Goal: Task Accomplishment & Management: Use online tool/utility

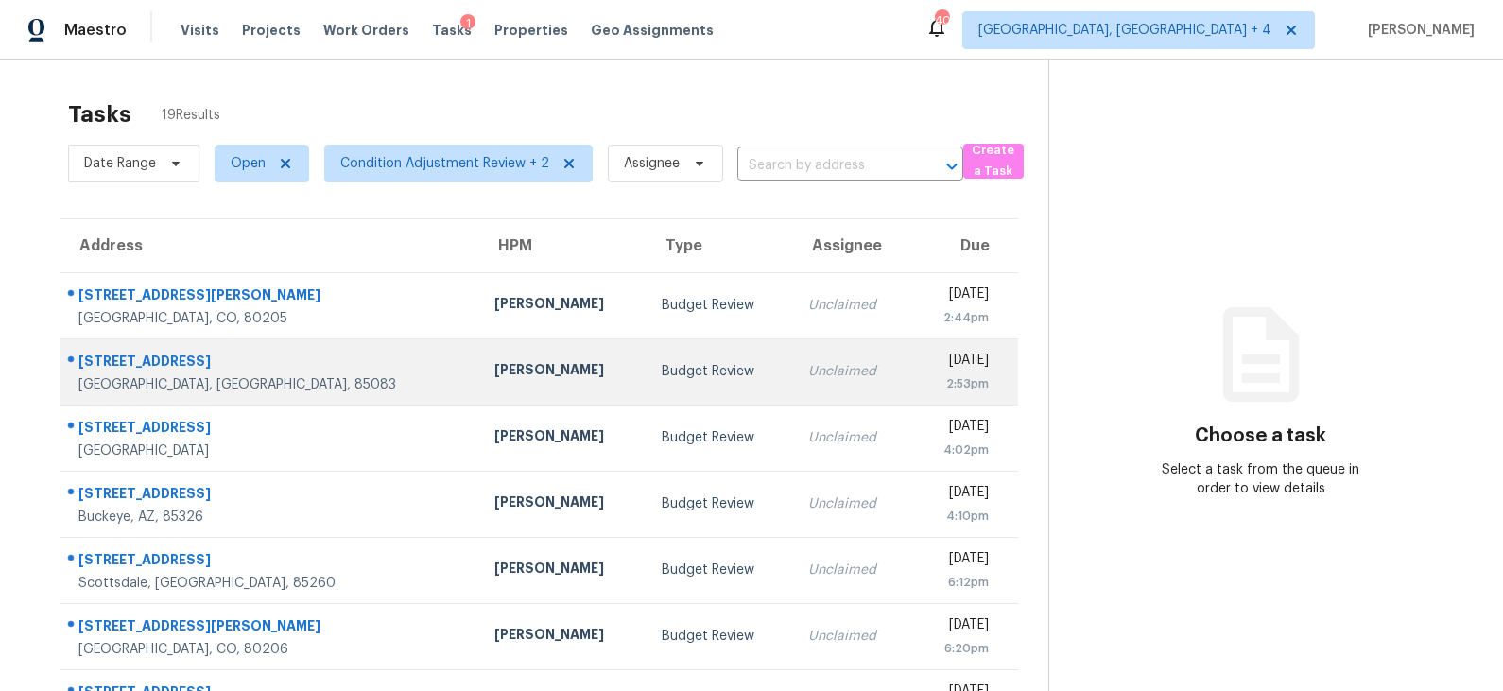
scroll to position [291, 0]
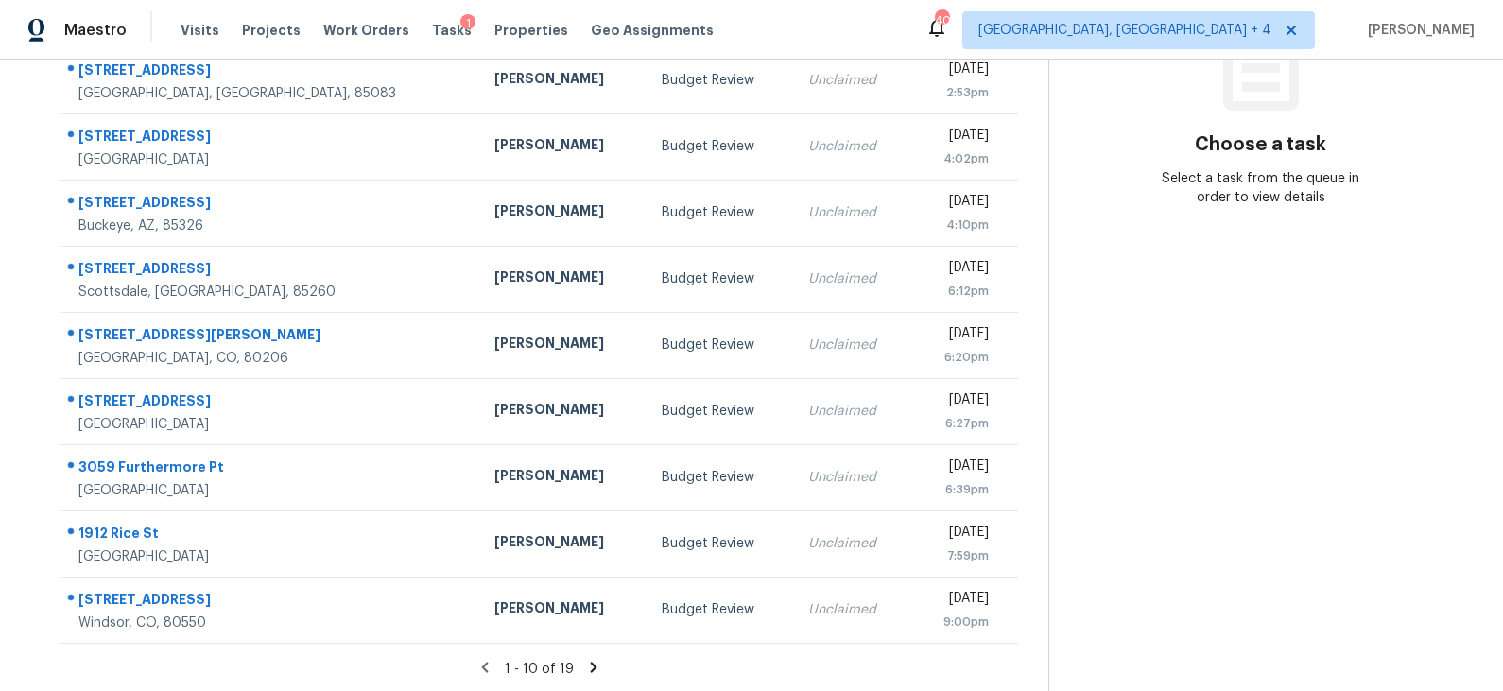
click at [591, 663] on icon at bounding box center [594, 667] width 7 height 10
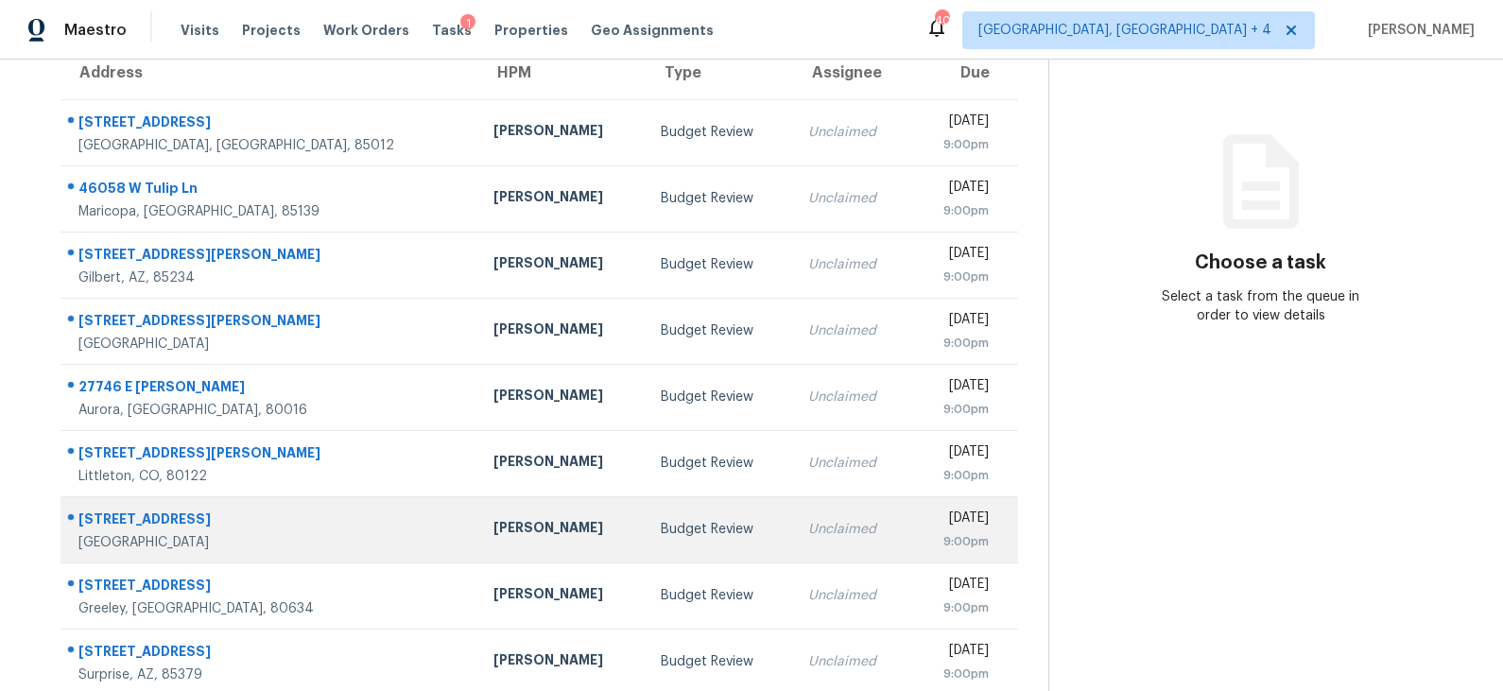
scroll to position [225, 0]
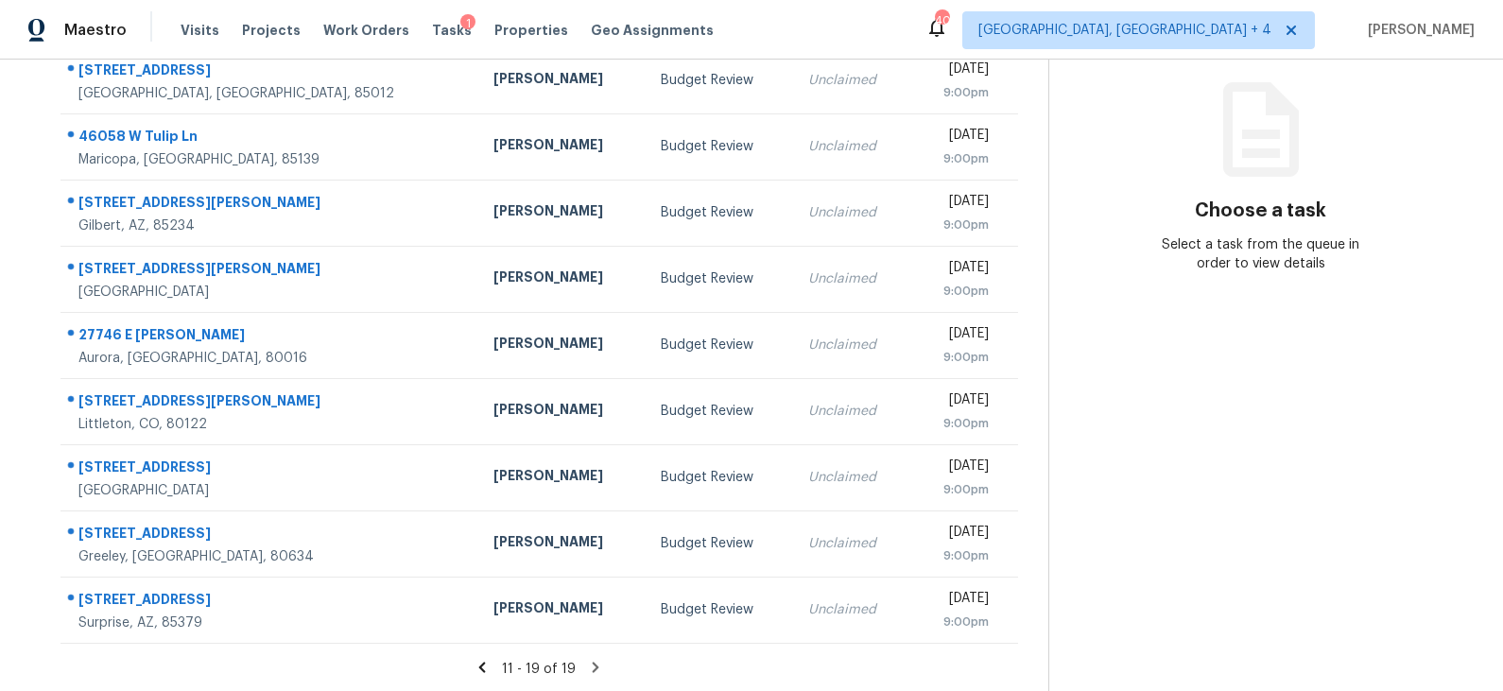
click at [488, 665] on icon at bounding box center [482, 667] width 17 height 17
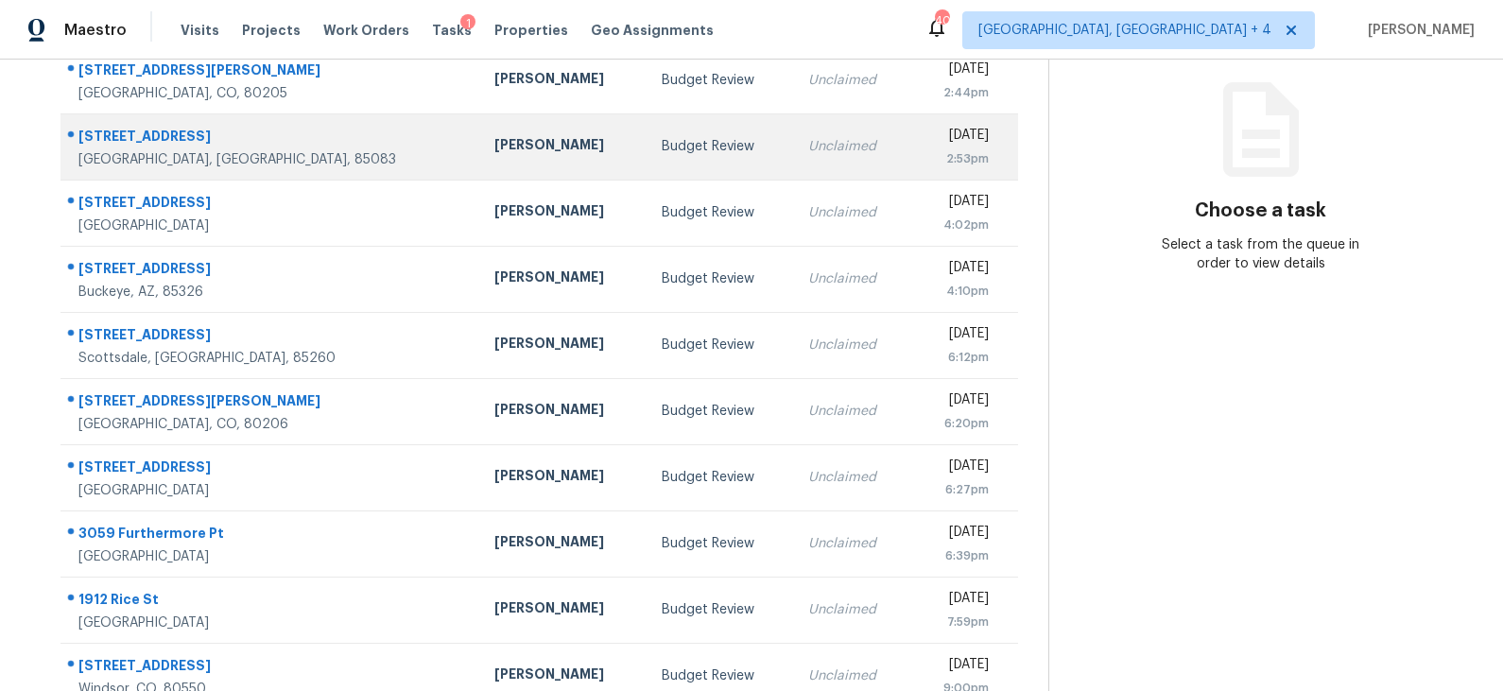
scroll to position [0, 0]
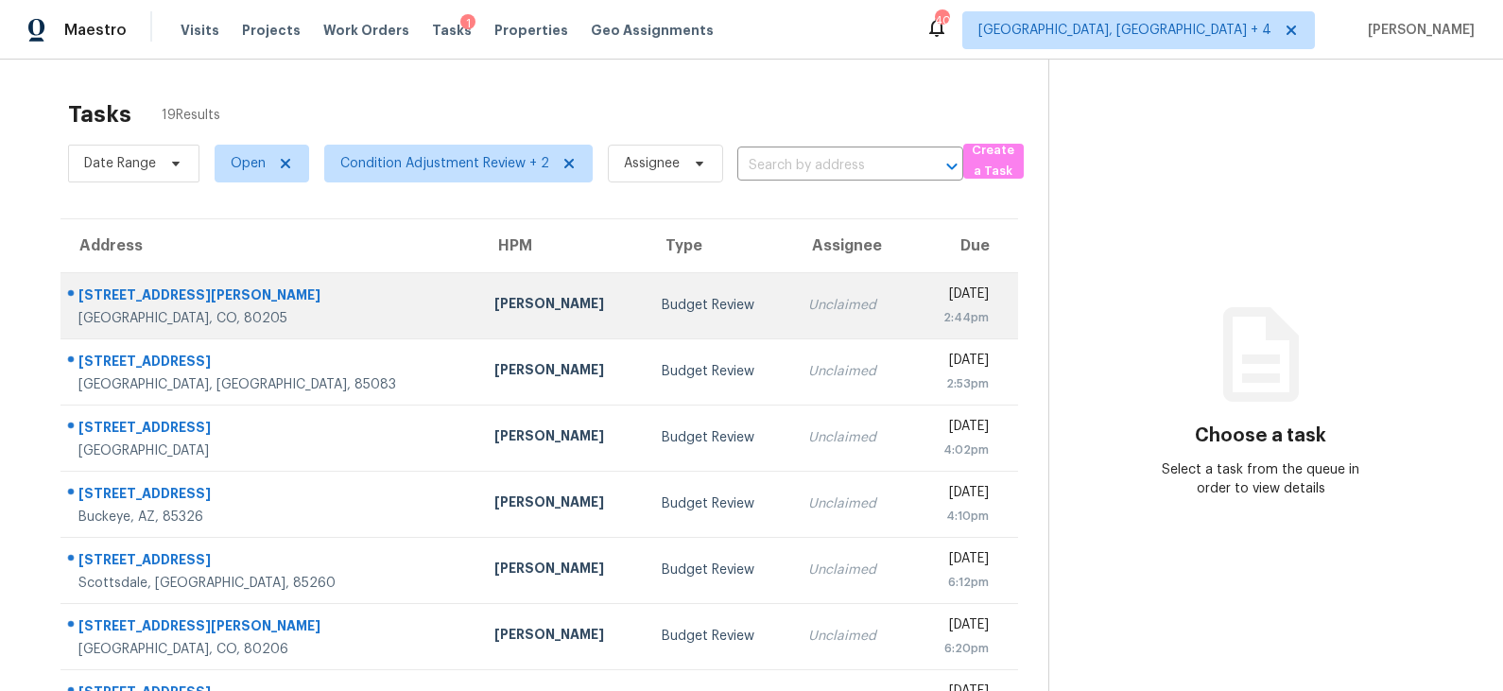
click at [662, 300] on div "Budget Review" at bounding box center [720, 305] width 116 height 19
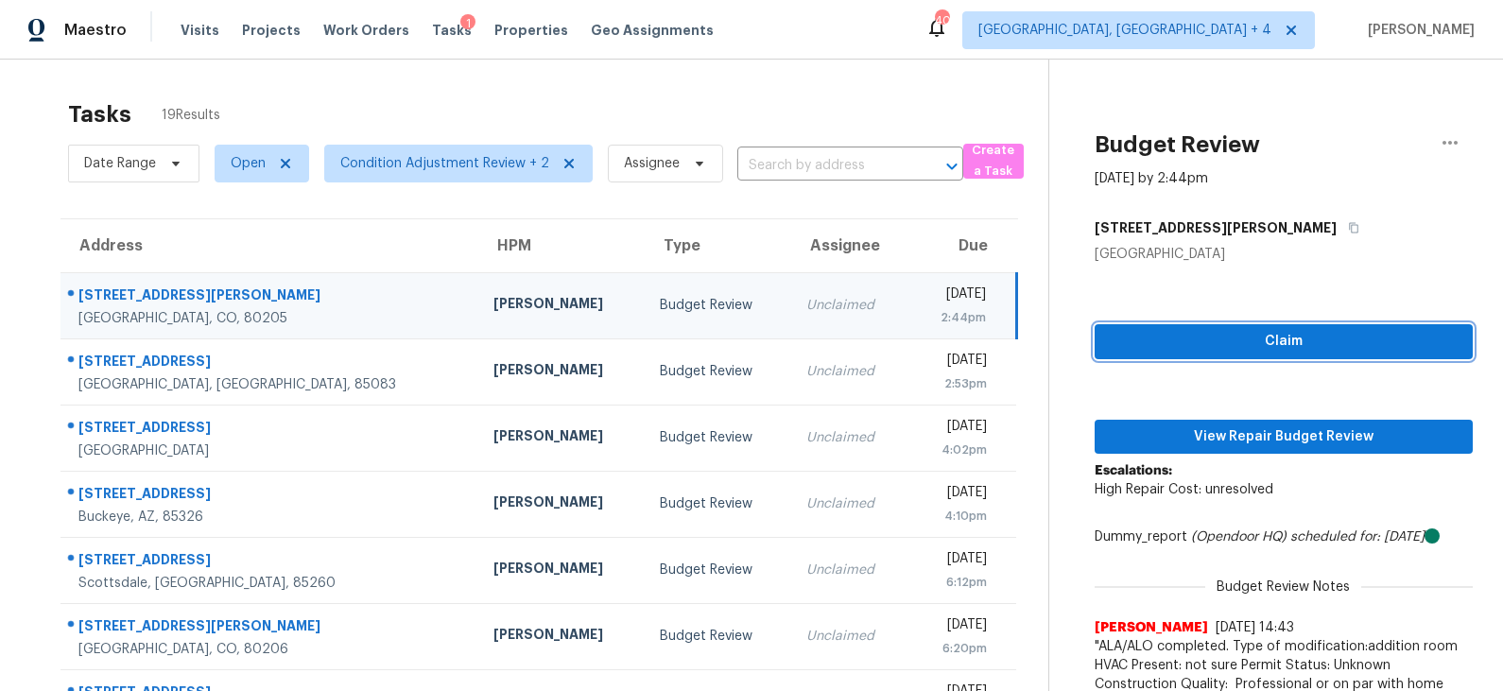
click at [1196, 340] on span "Claim" at bounding box center [1284, 342] width 348 height 24
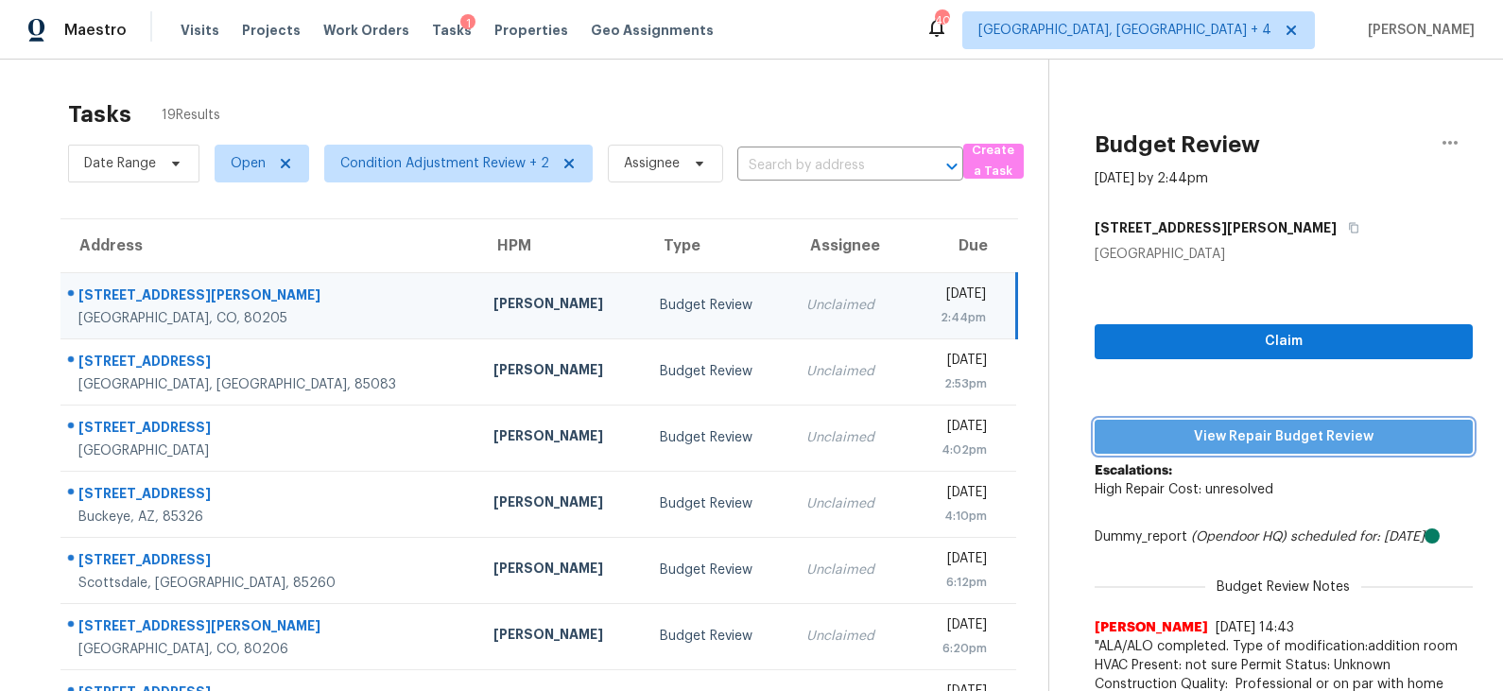
click at [1190, 432] on span "View Repair Budget Review" at bounding box center [1284, 437] width 348 height 24
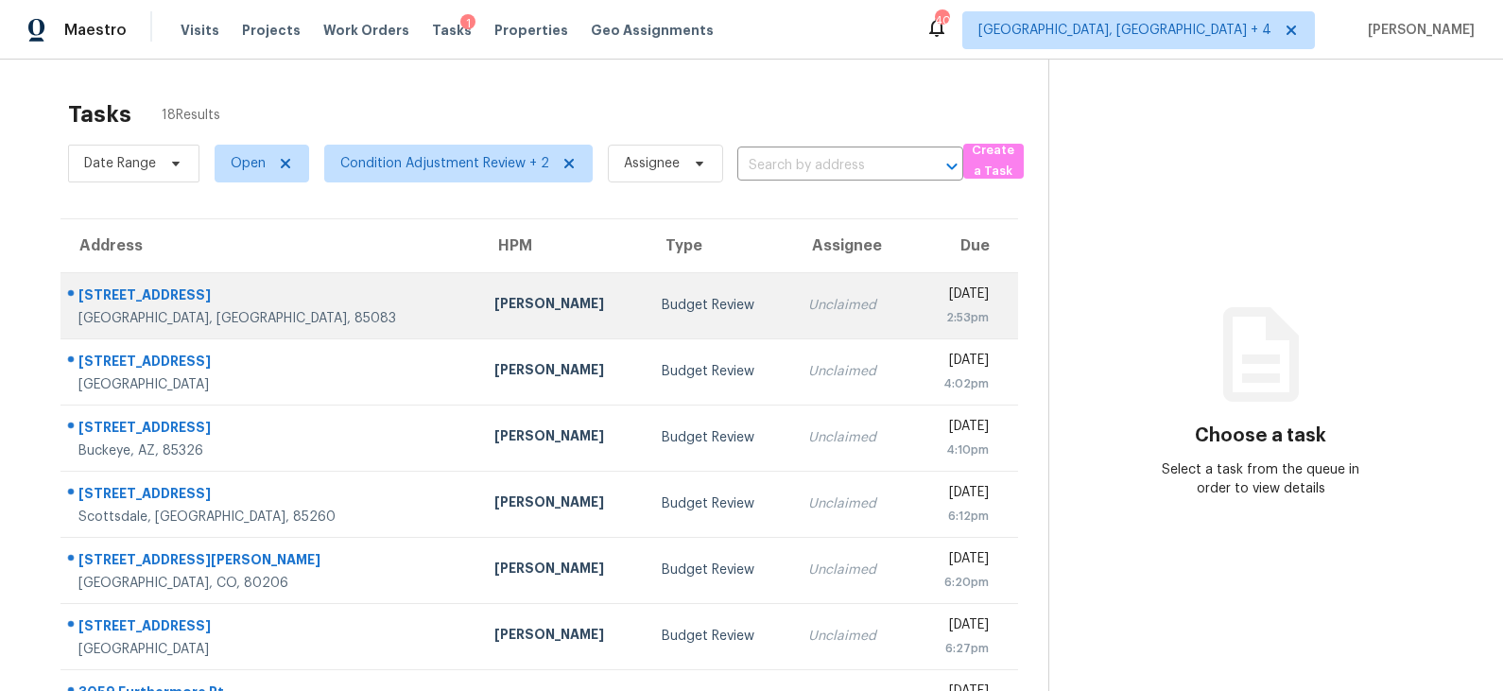
click at [647, 316] on td "Budget Review" at bounding box center [720, 305] width 147 height 66
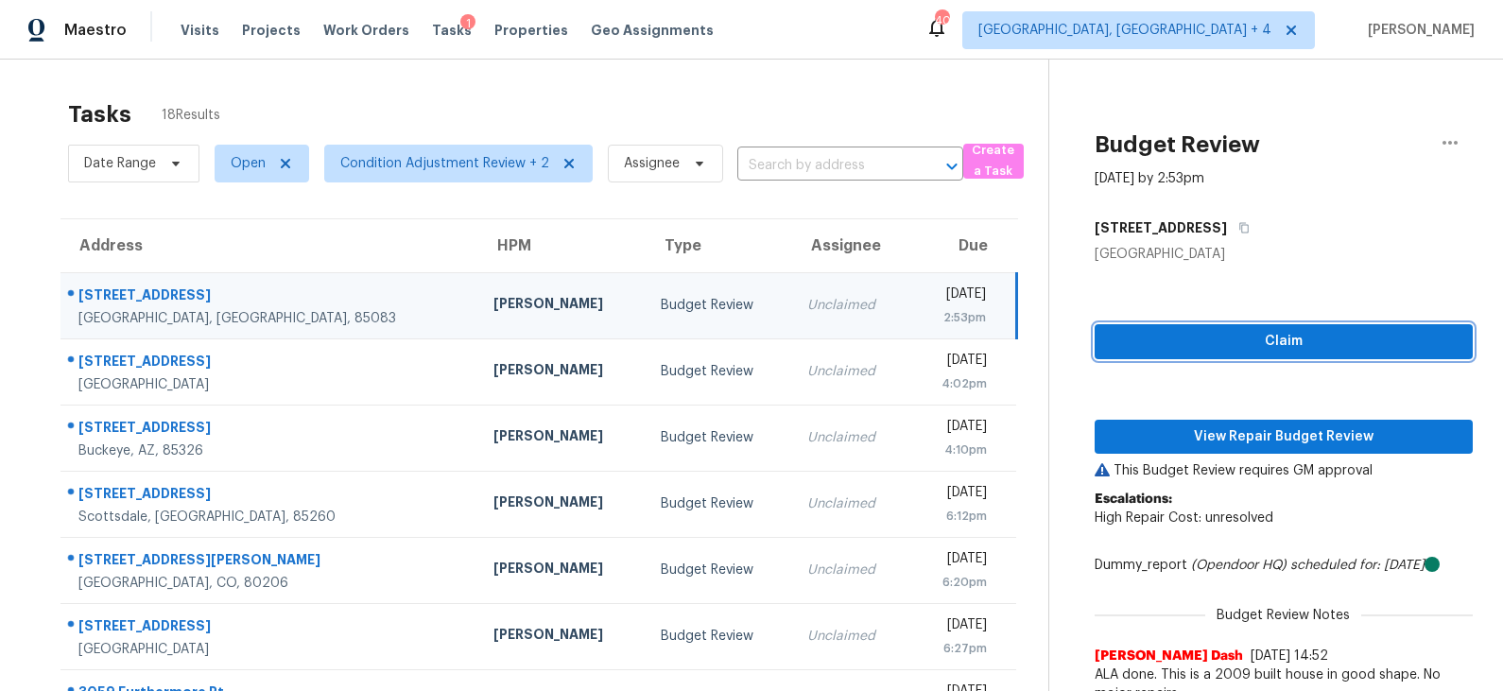
click at [1232, 354] on button "Claim" at bounding box center [1284, 341] width 378 height 35
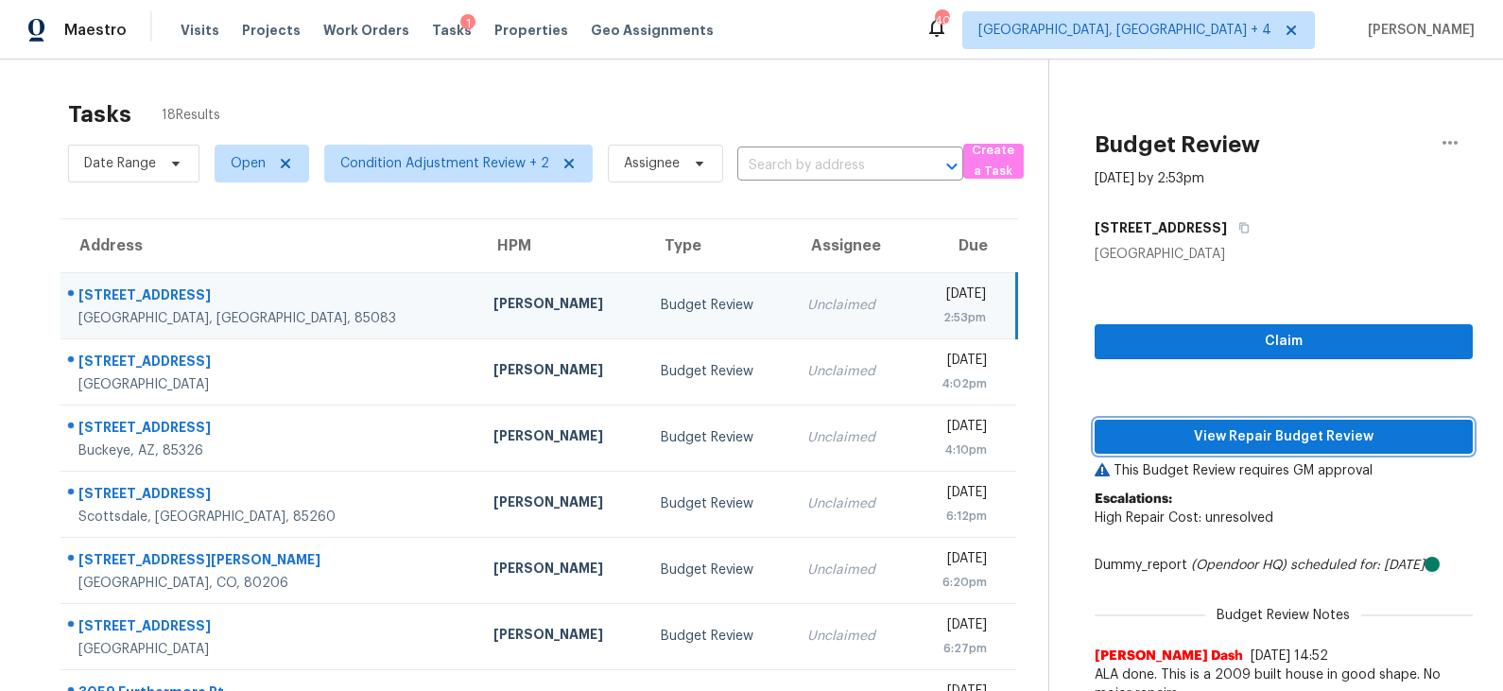
click at [1240, 443] on span "View Repair Budget Review" at bounding box center [1284, 437] width 348 height 24
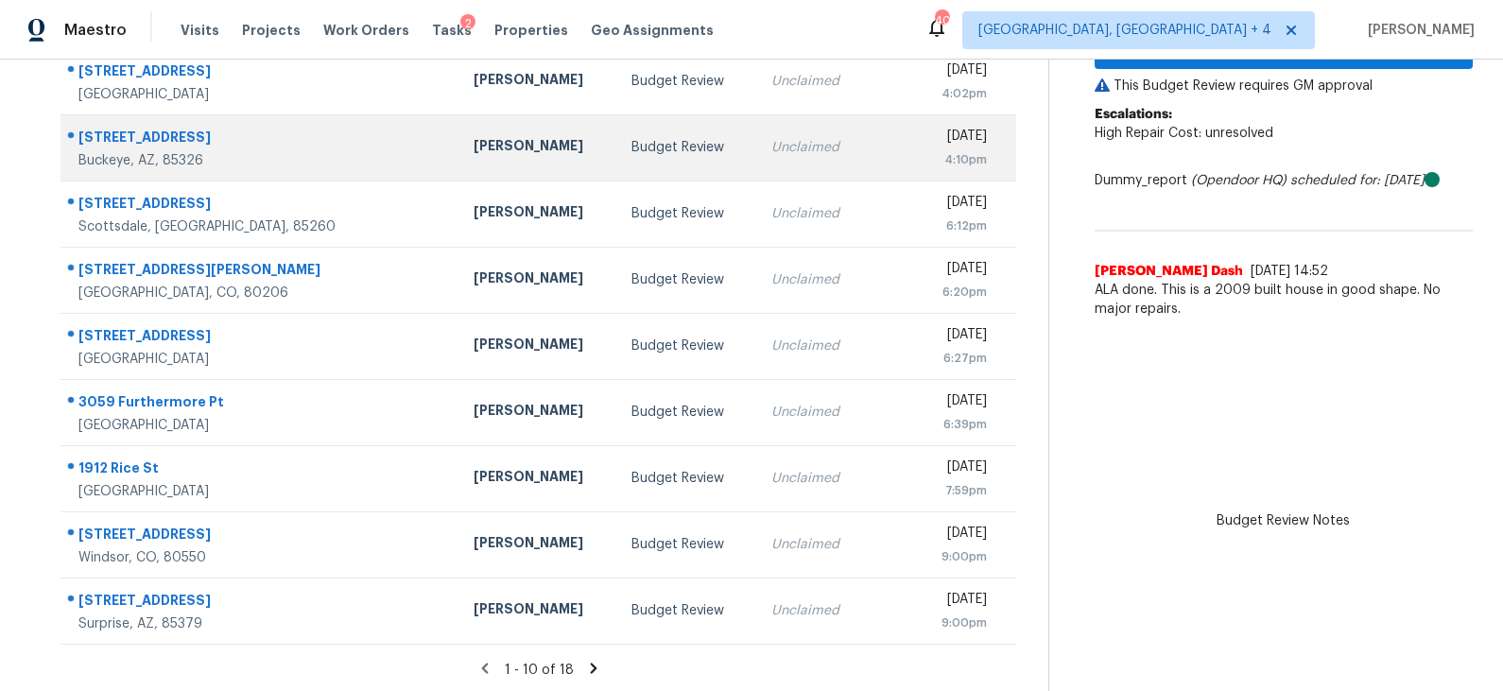
scroll to position [291, 0]
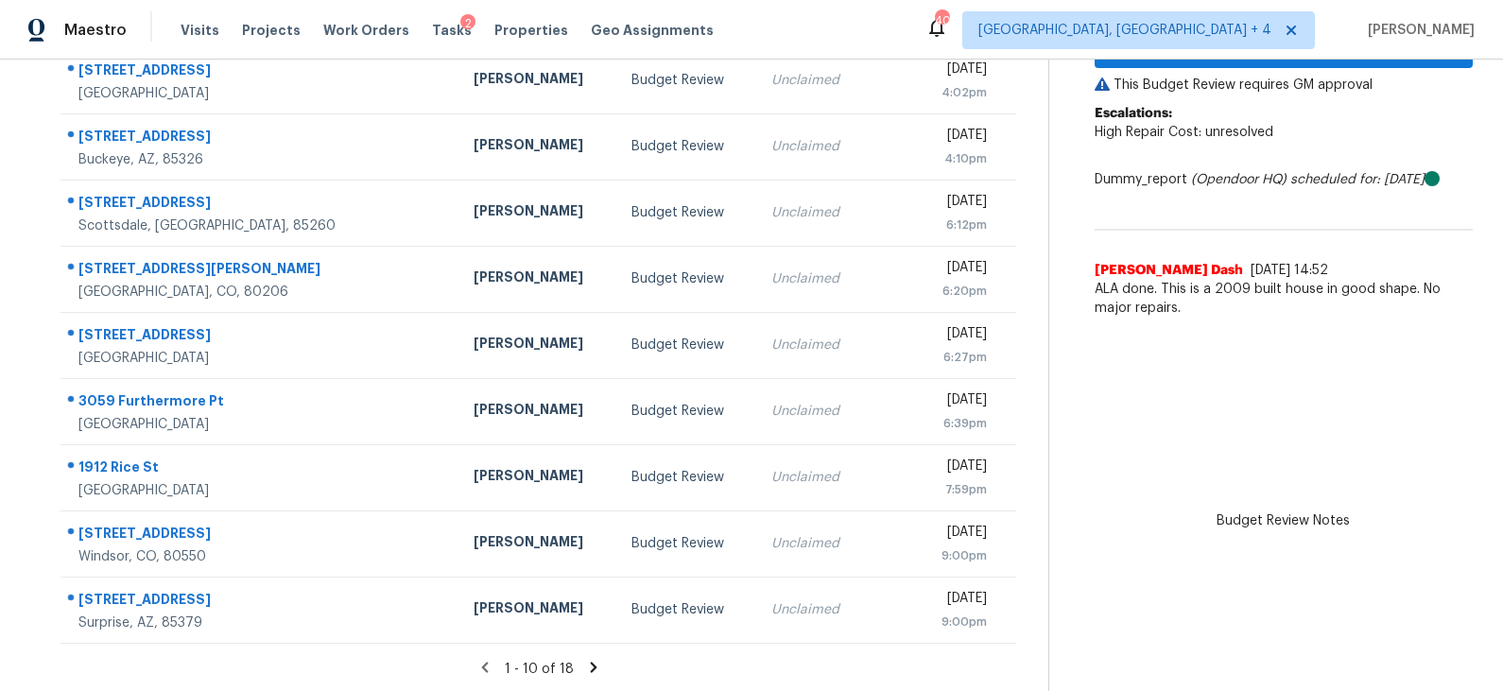
click at [591, 662] on icon at bounding box center [594, 667] width 7 height 10
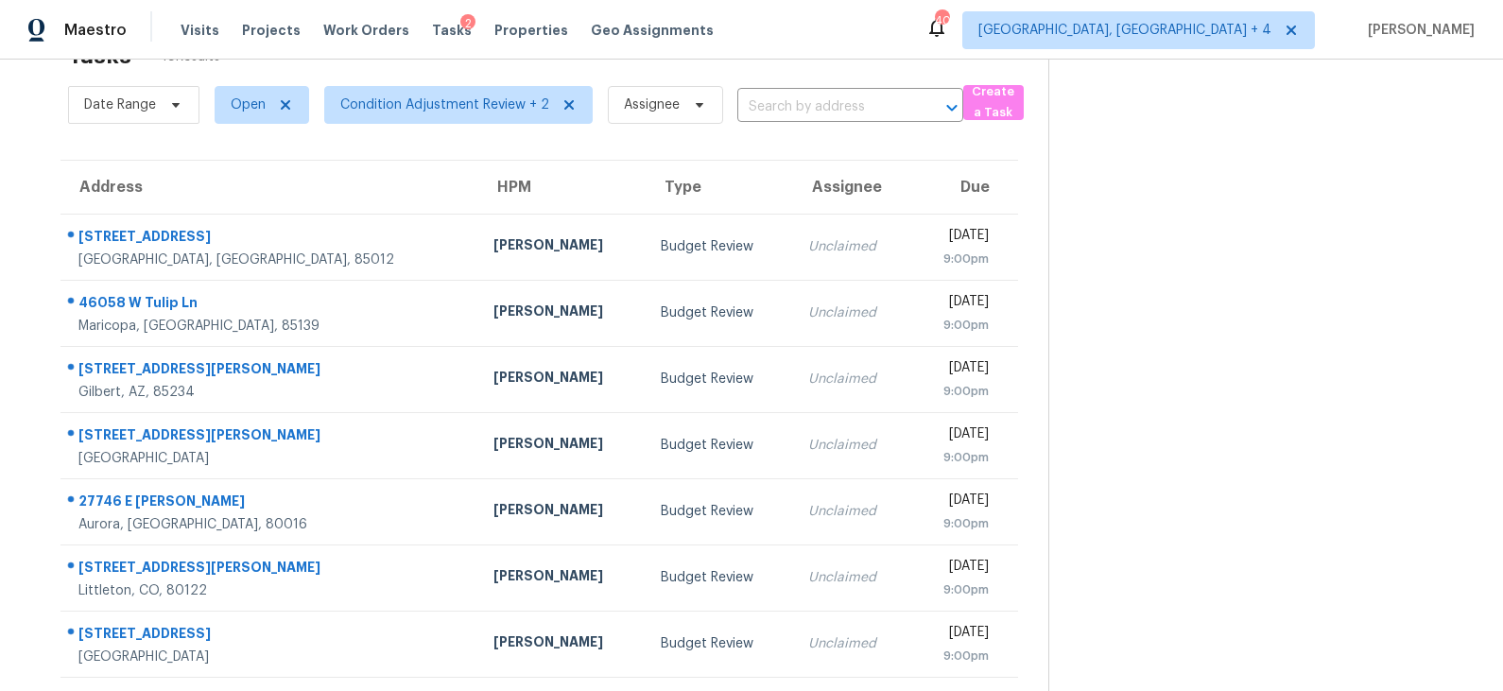
scroll to position [160, 0]
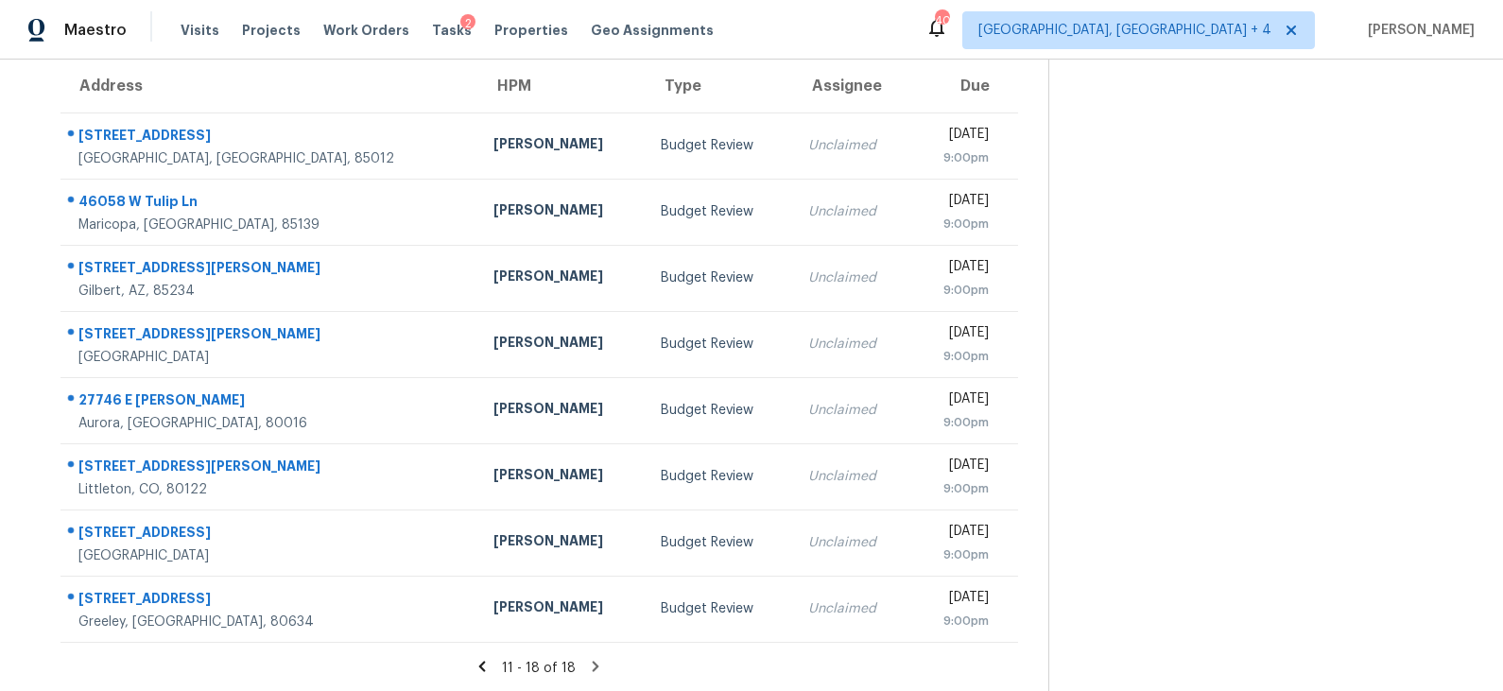
click at [487, 661] on icon at bounding box center [482, 666] width 17 height 17
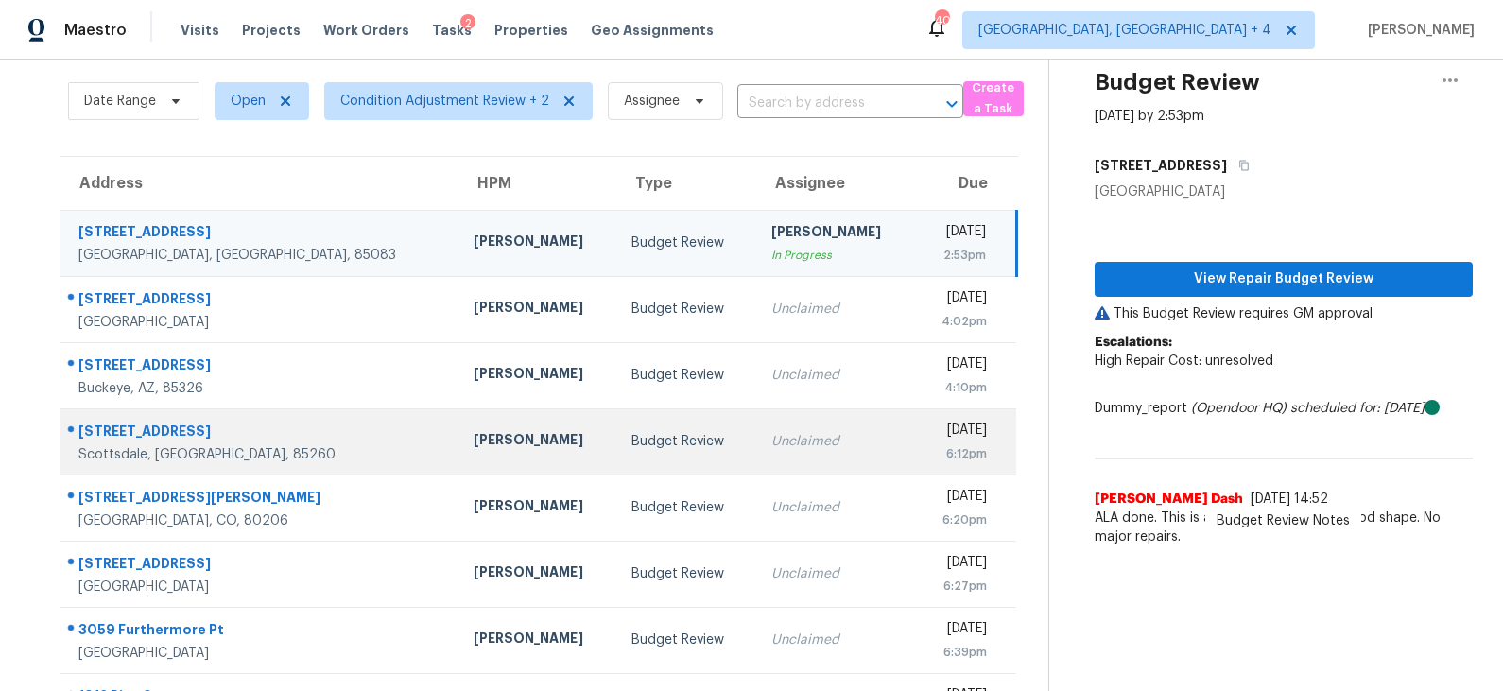
scroll to position [24, 0]
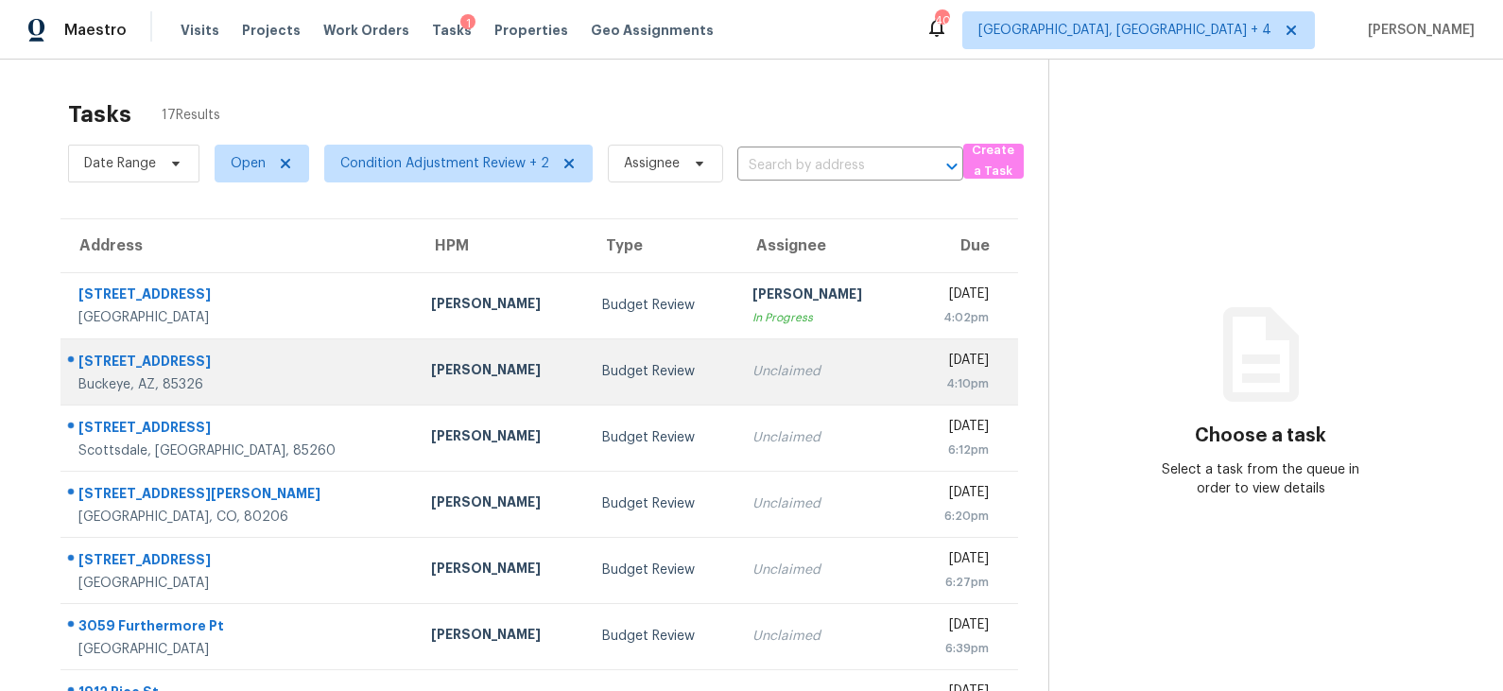
click at [608, 368] on div "Budget Review" at bounding box center [662, 371] width 120 height 19
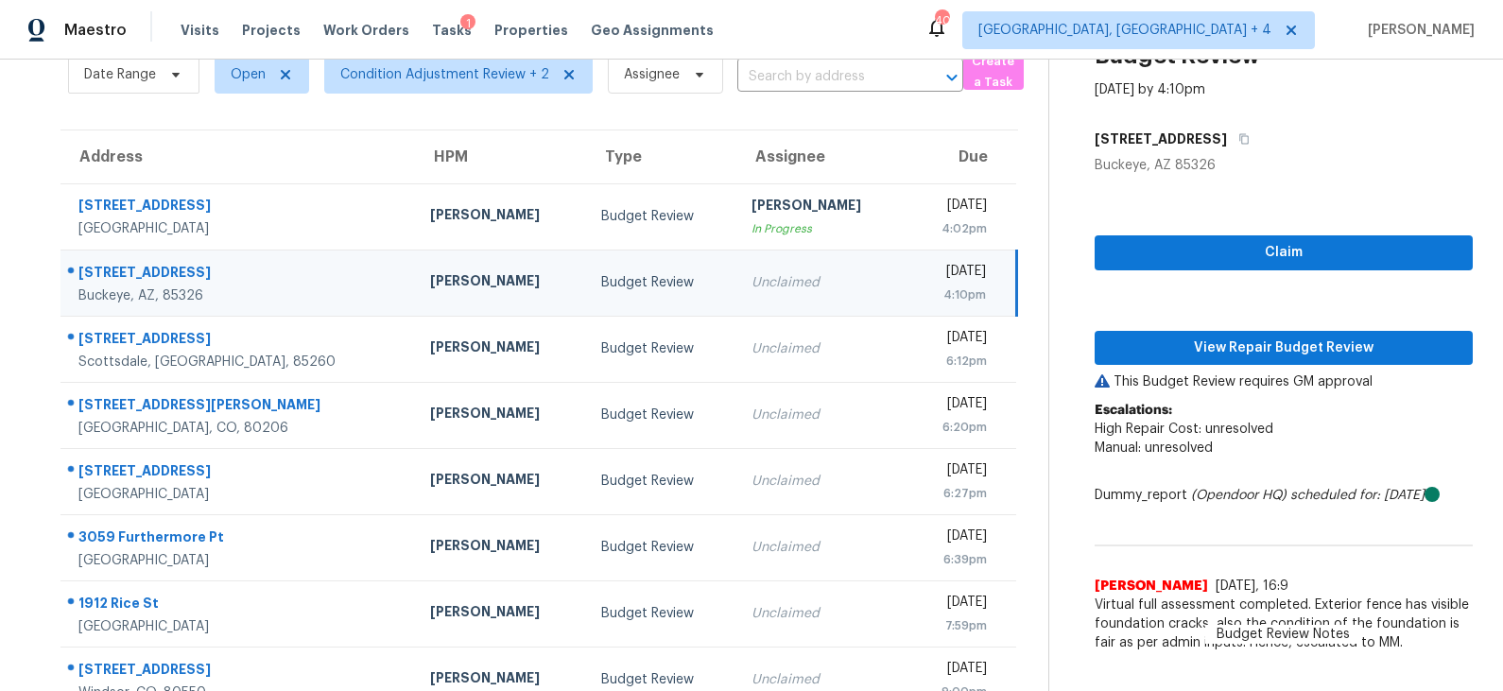
scroll to position [92, 0]
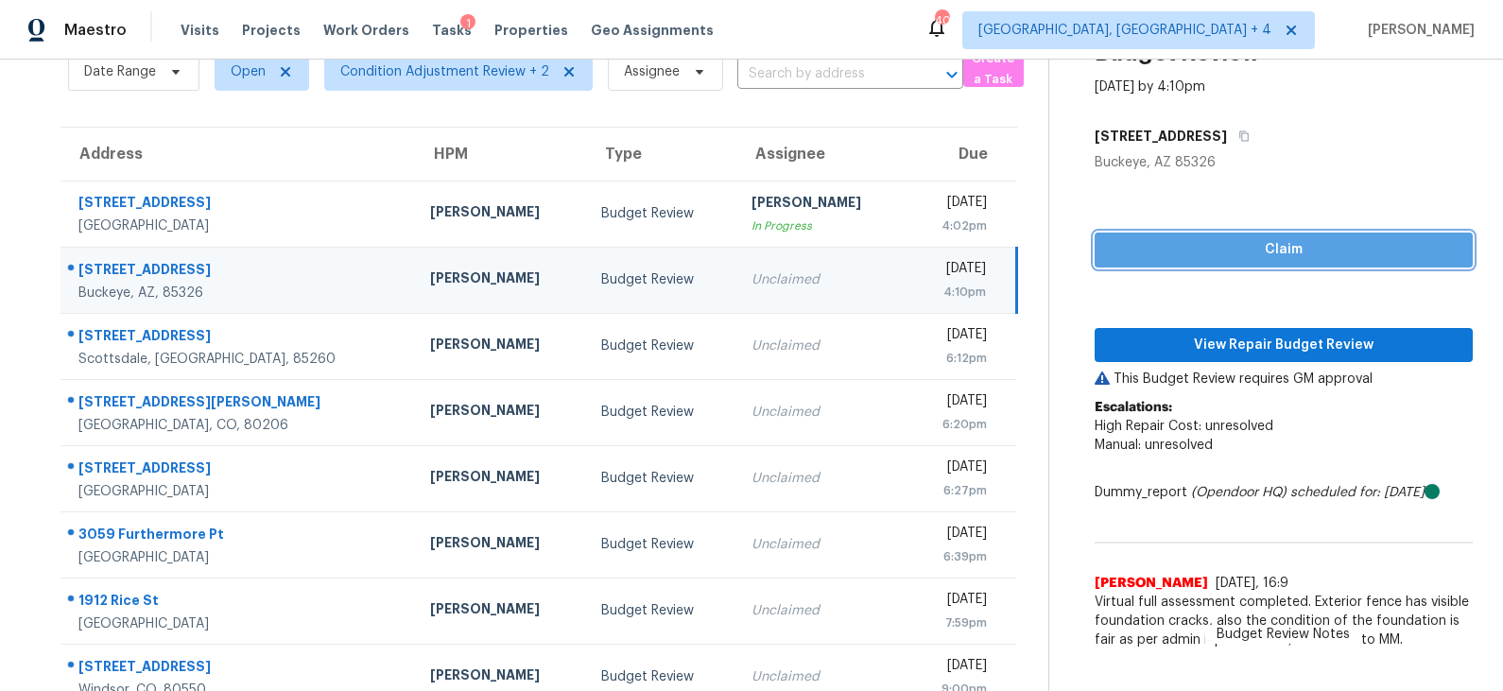
click at [1242, 249] on span "Claim" at bounding box center [1284, 250] width 348 height 24
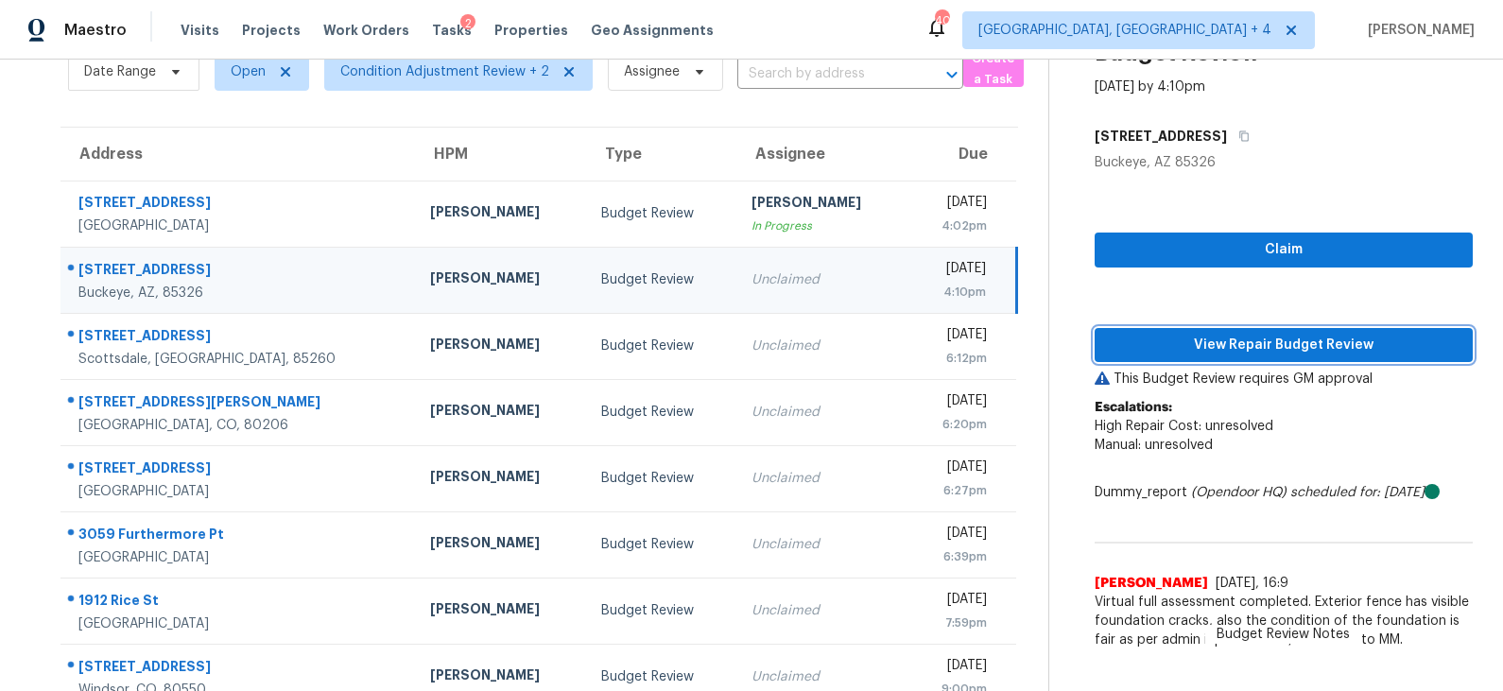
click at [1247, 344] on span "View Repair Budget Review" at bounding box center [1284, 346] width 348 height 24
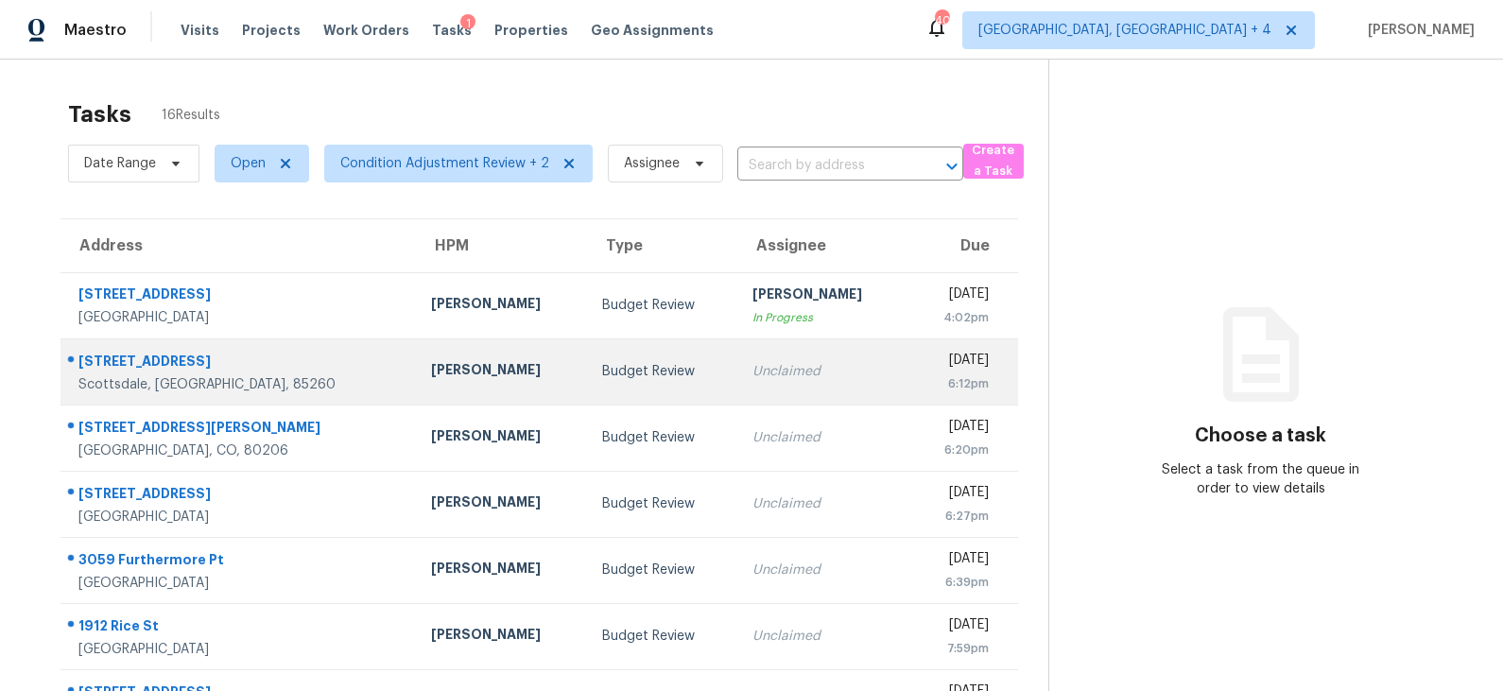
click at [634, 355] on td "Budget Review" at bounding box center [662, 371] width 150 height 66
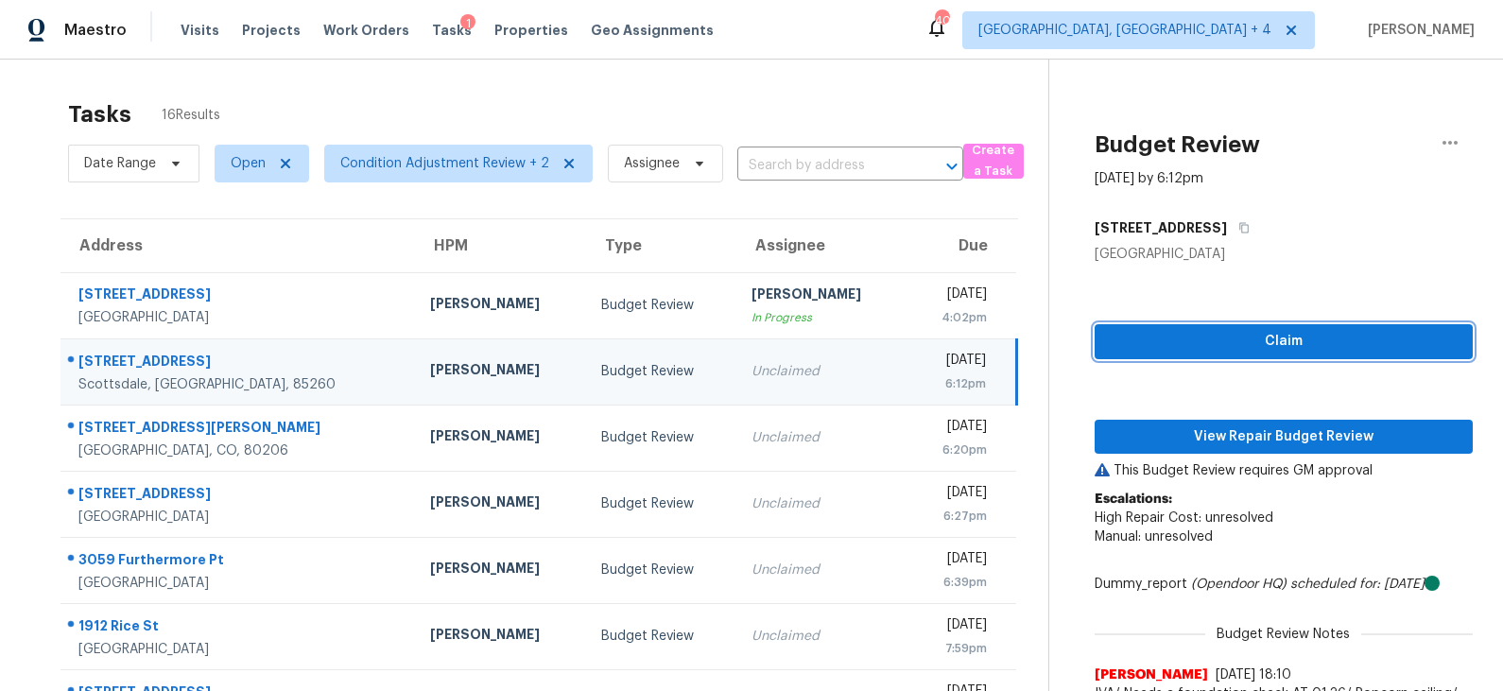
click at [1277, 339] on span "Claim" at bounding box center [1284, 342] width 348 height 24
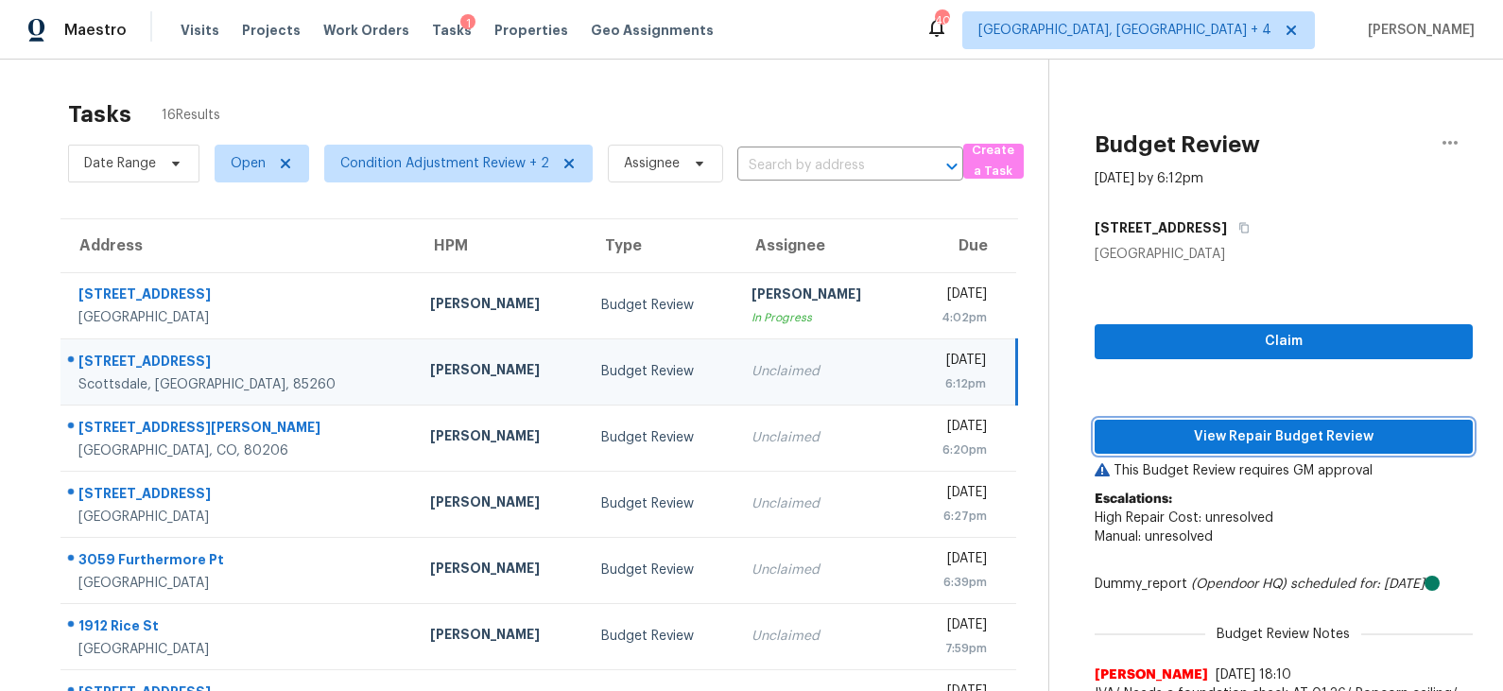
click at [1226, 439] on span "View Repair Budget Review" at bounding box center [1284, 437] width 348 height 24
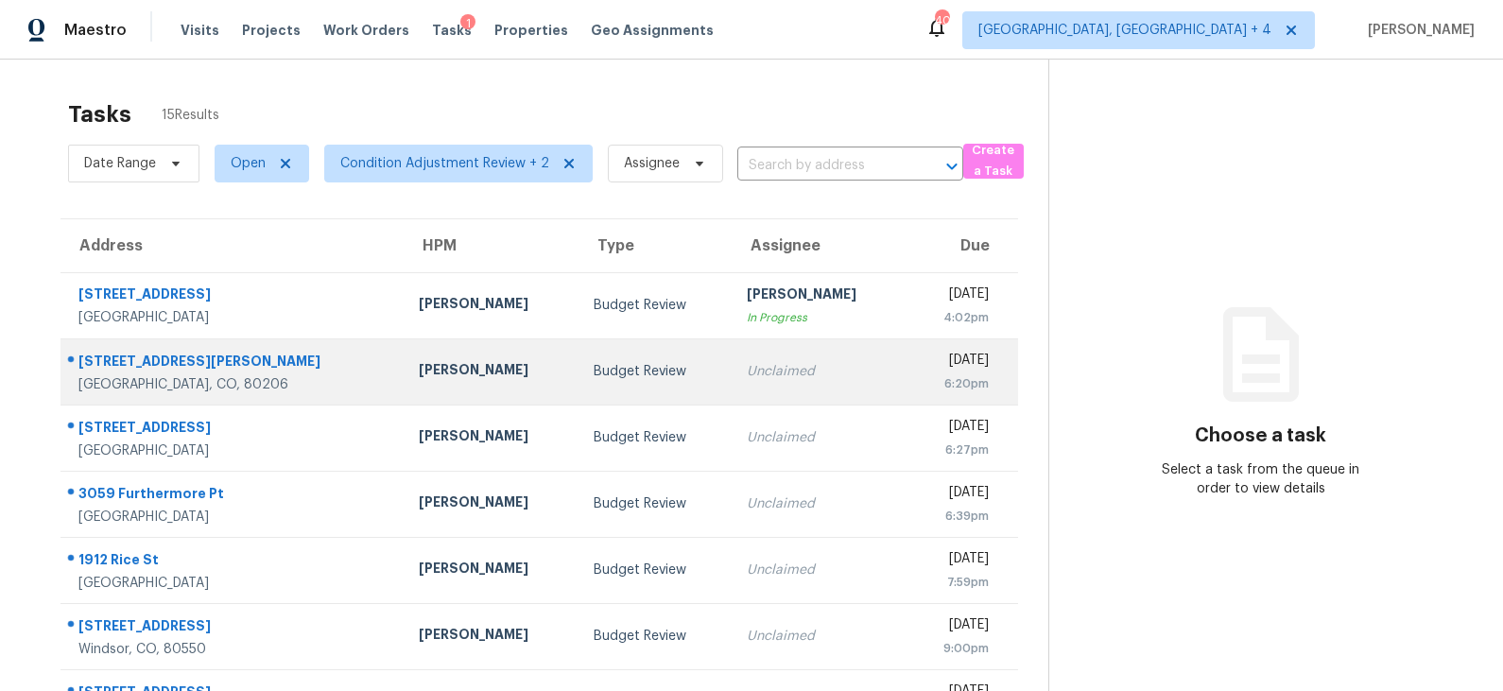
click at [611, 378] on div "Budget Review" at bounding box center [655, 371] width 123 height 19
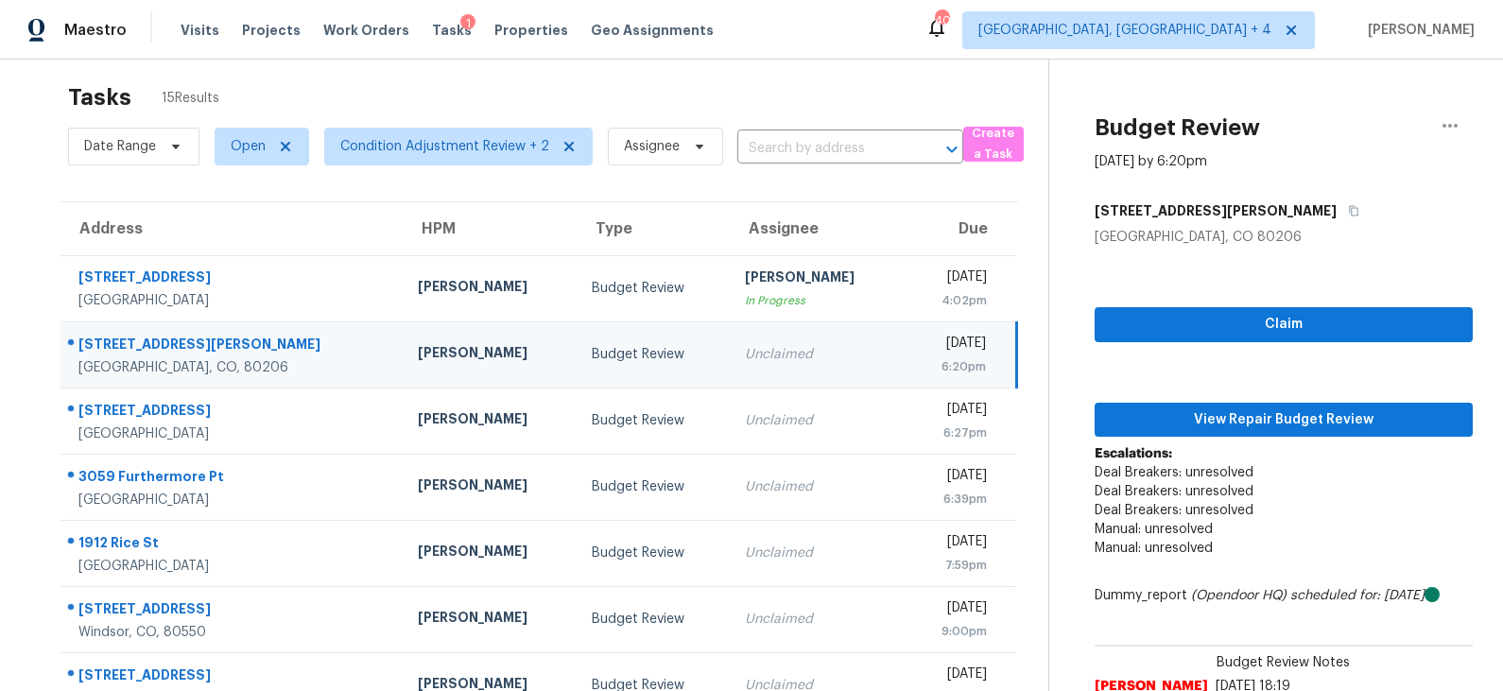
scroll to position [16, 0]
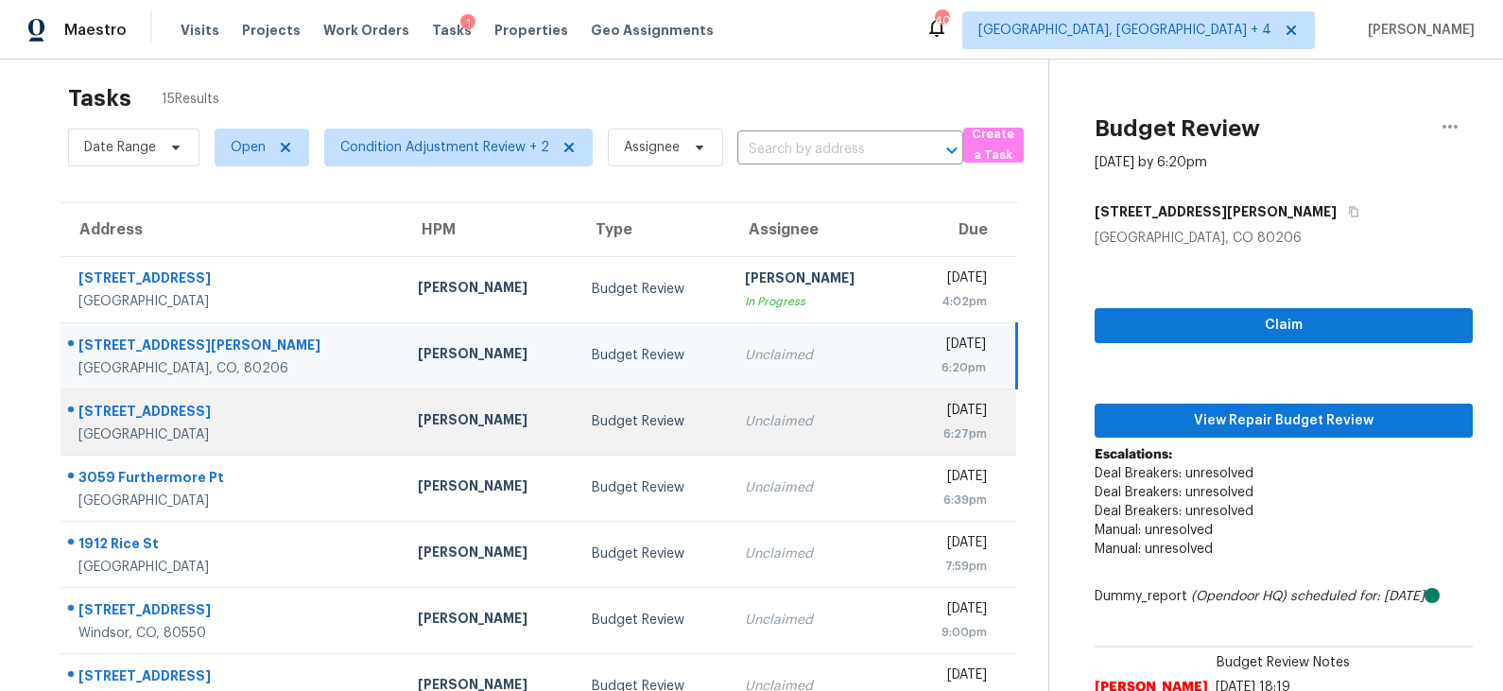
click at [592, 425] on div "Budget Review" at bounding box center [653, 421] width 123 height 19
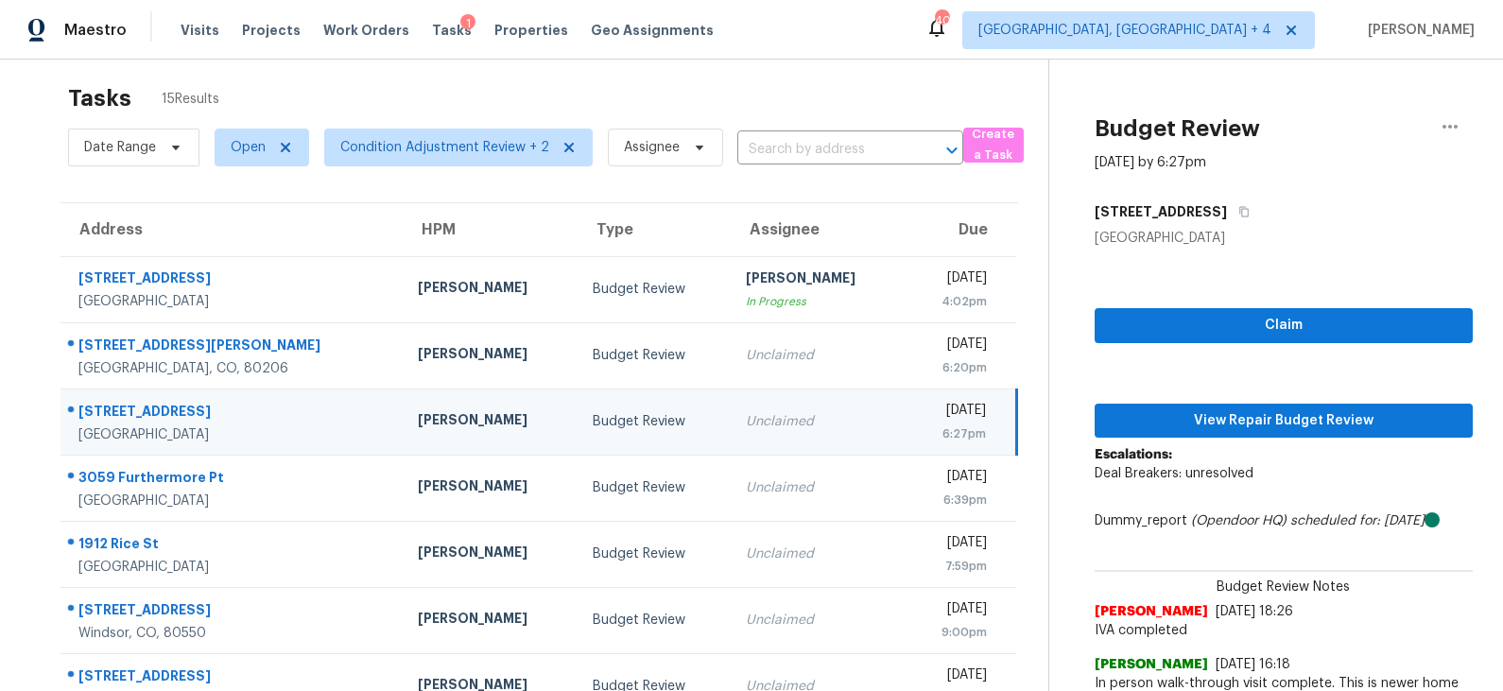
scroll to position [67, 0]
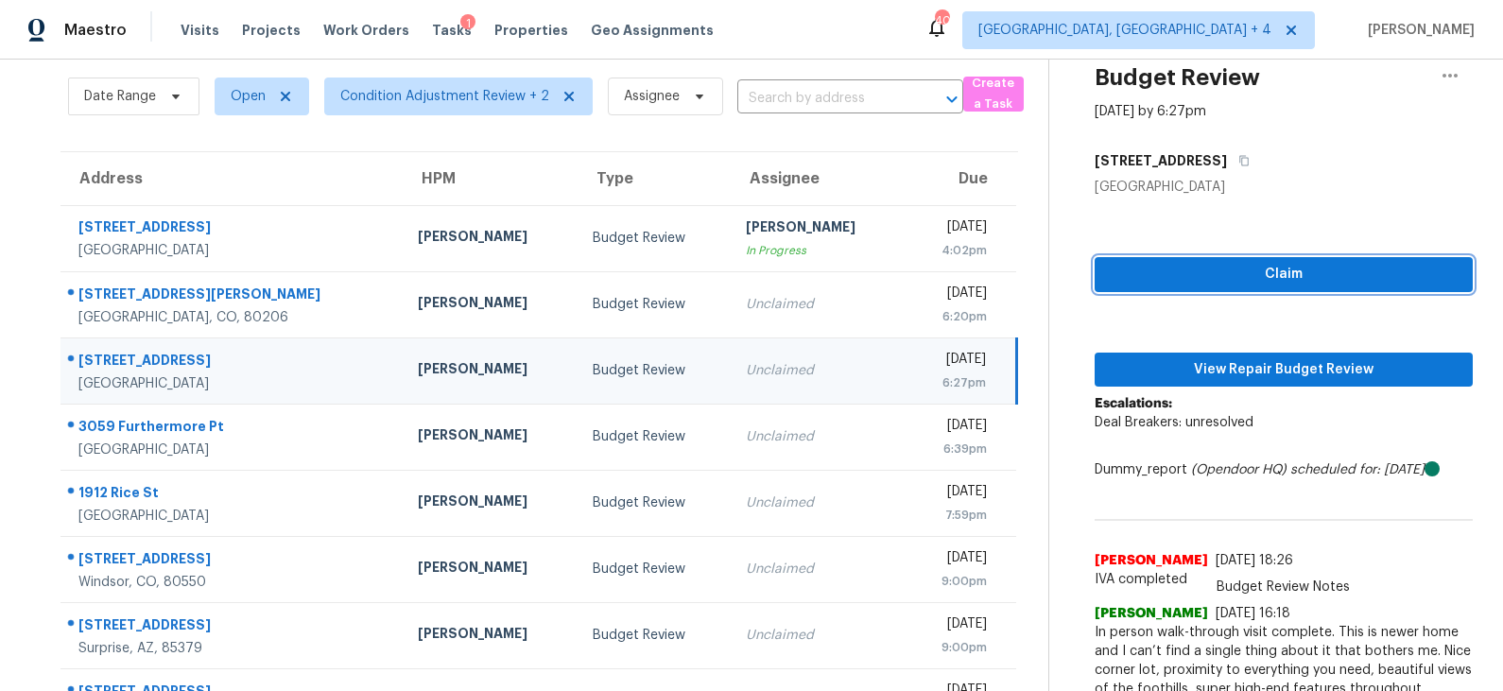
click at [1203, 280] on span "Claim" at bounding box center [1284, 275] width 348 height 24
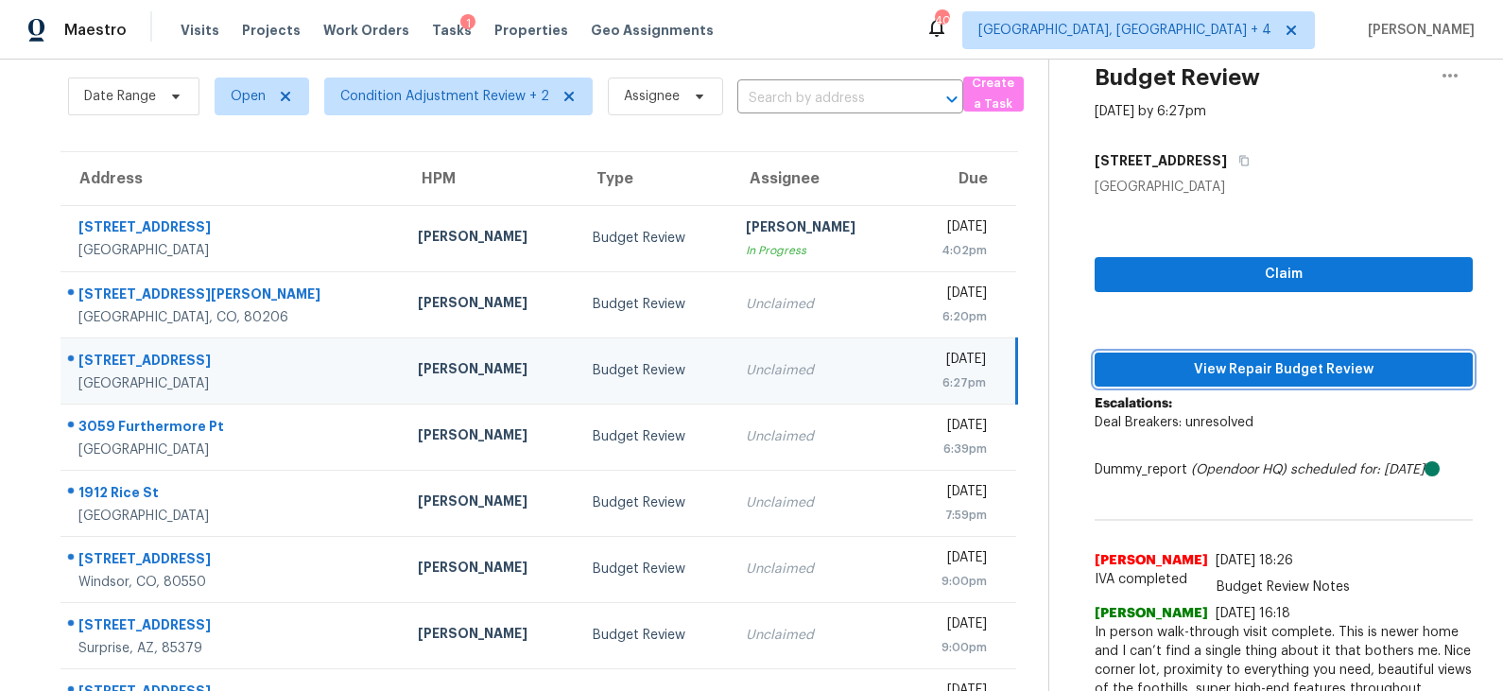
click at [1204, 358] on span "View Repair Budget Review" at bounding box center [1284, 370] width 348 height 24
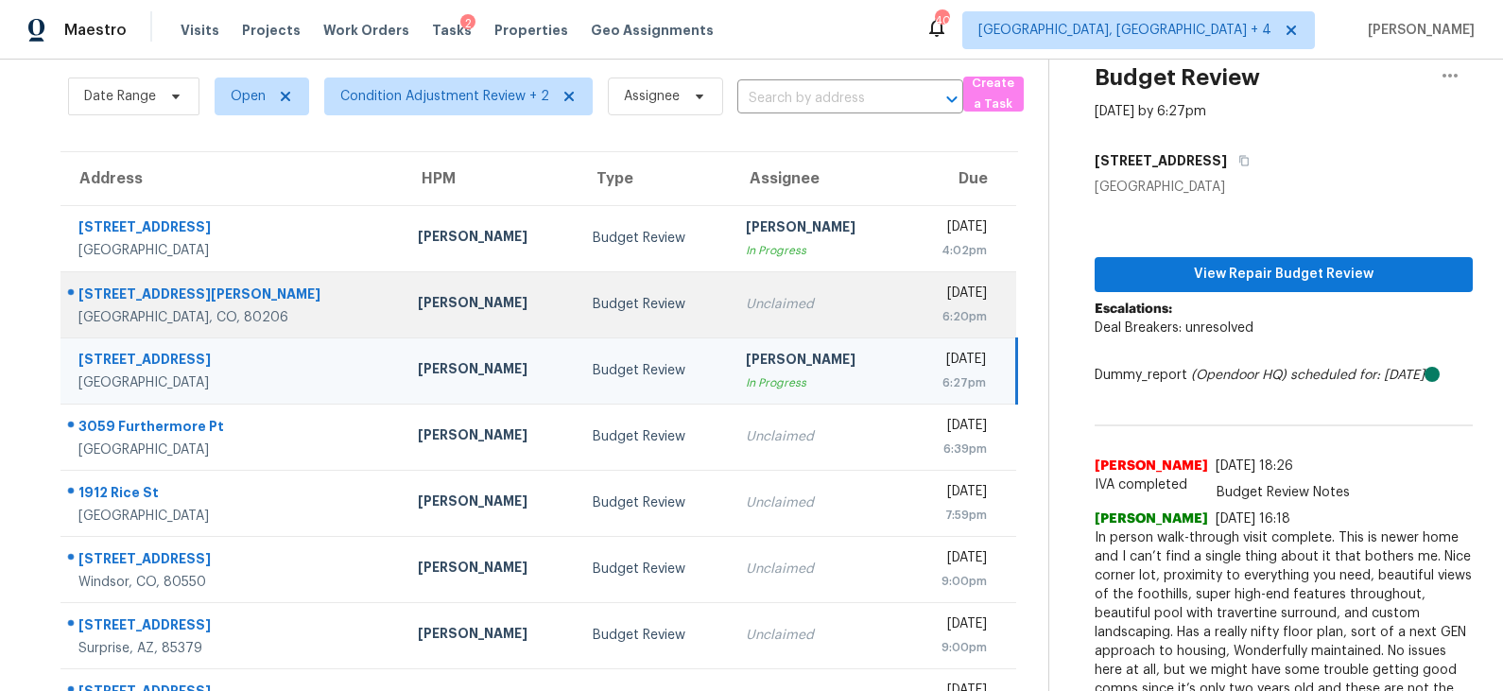
scroll to position [0, 0]
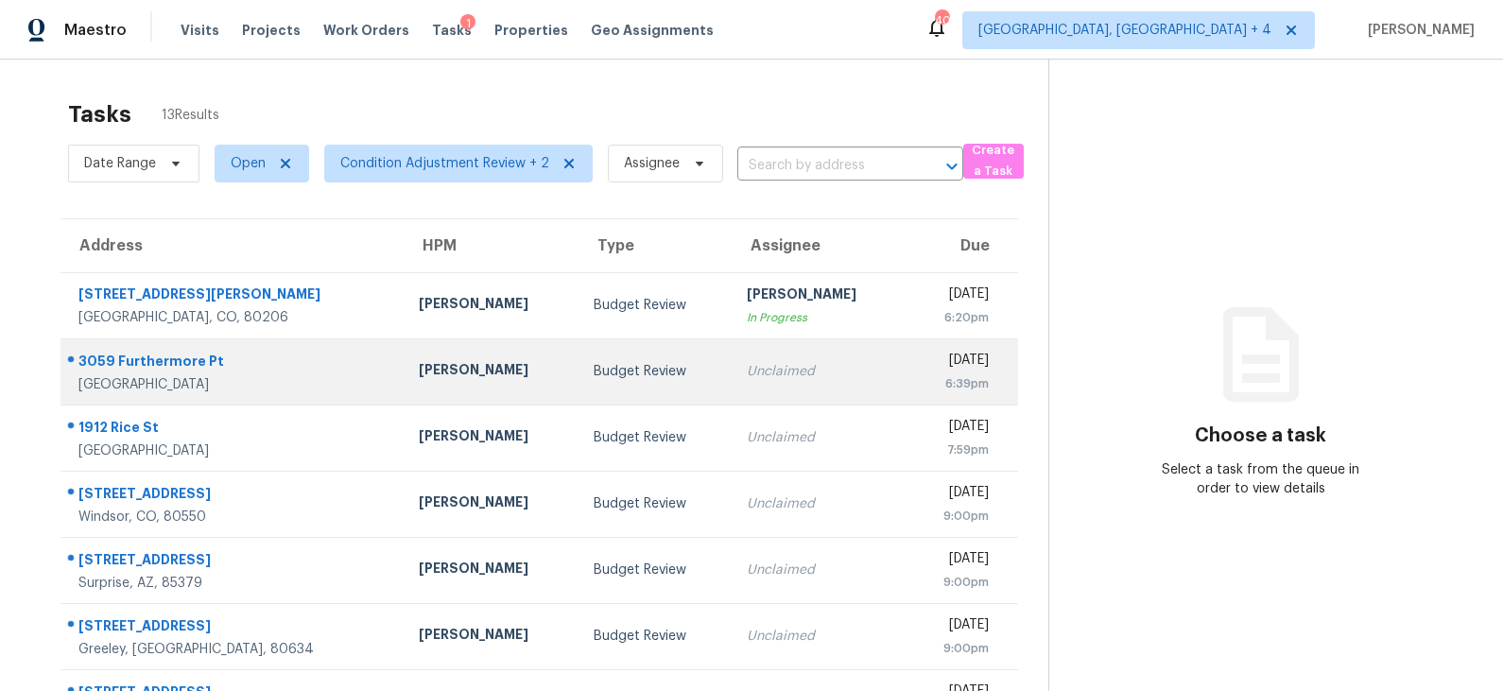
click at [659, 363] on td "Budget Review" at bounding box center [655, 371] width 153 height 66
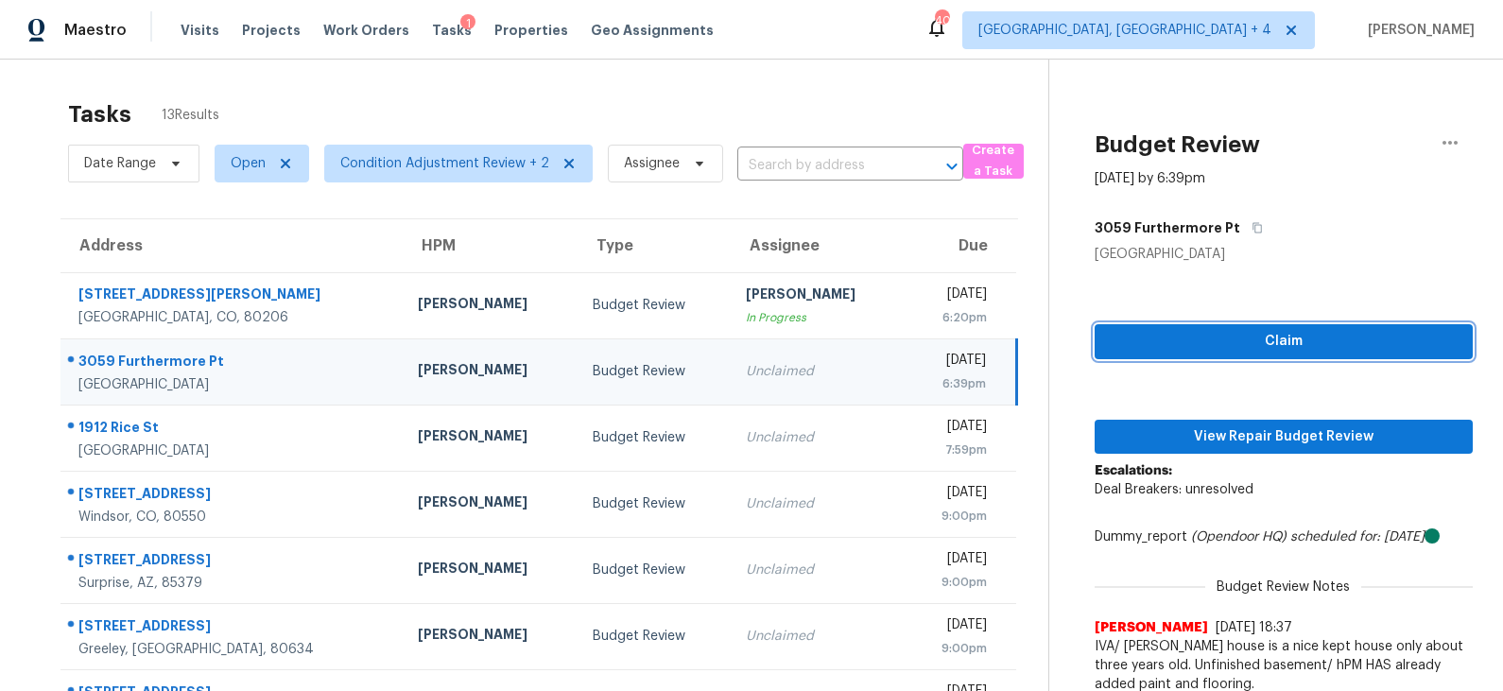
click at [1192, 337] on span "Claim" at bounding box center [1284, 342] width 348 height 24
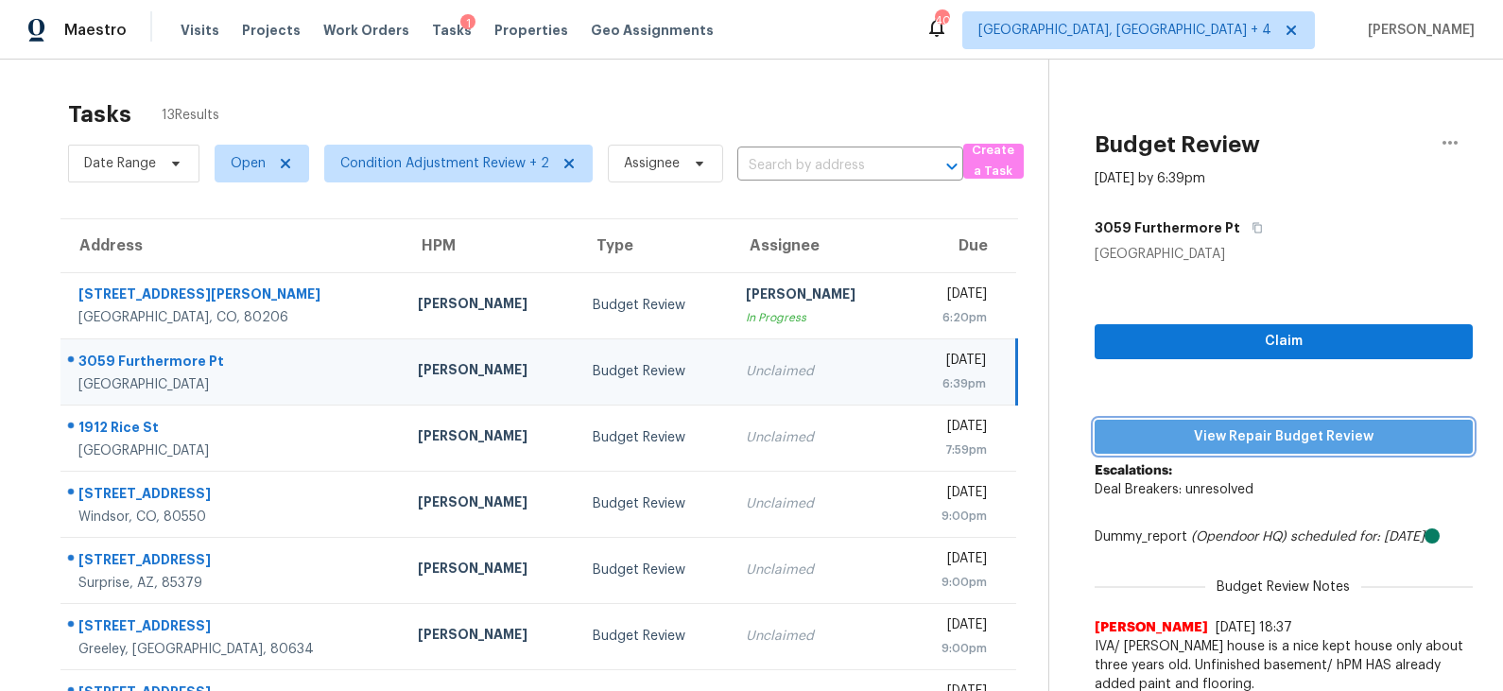
click at [1182, 430] on span "View Repair Budget Review" at bounding box center [1284, 437] width 348 height 24
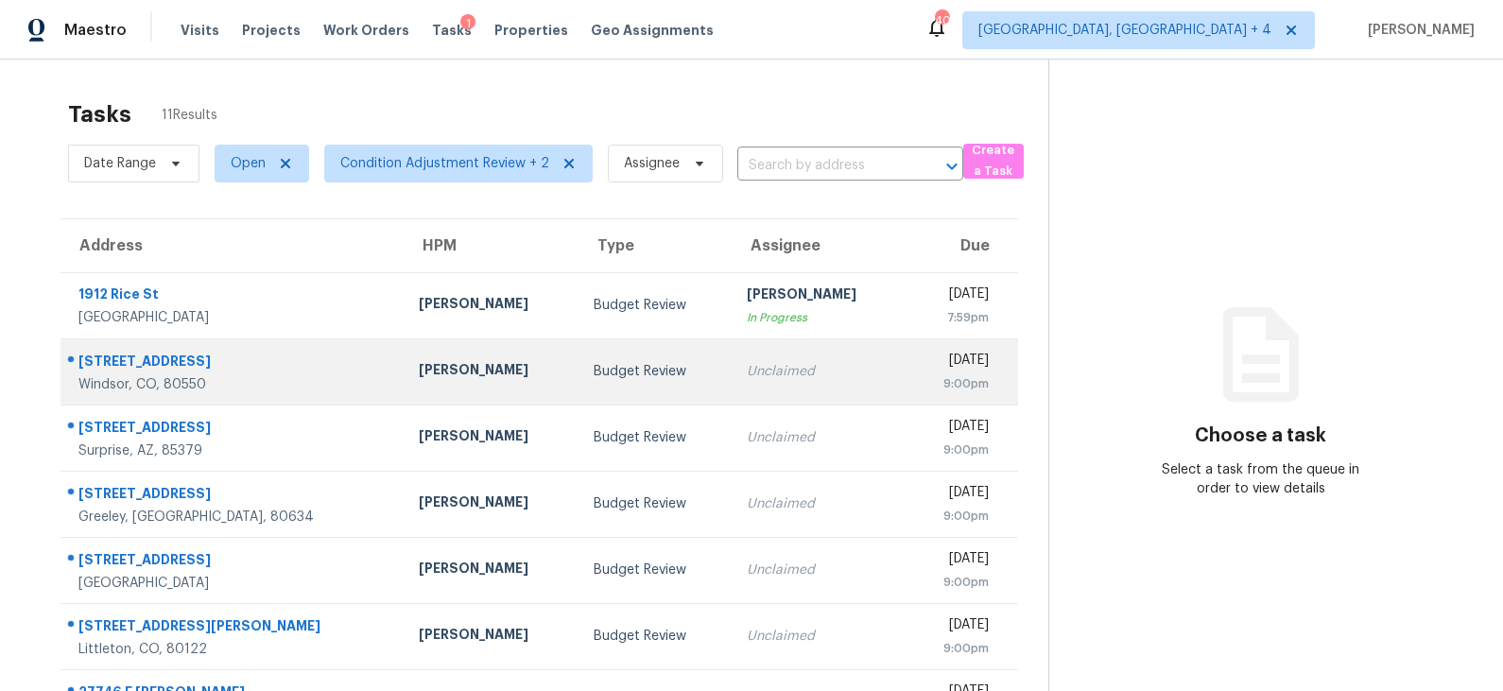
click at [598, 364] on div "Budget Review" at bounding box center [655, 371] width 123 height 19
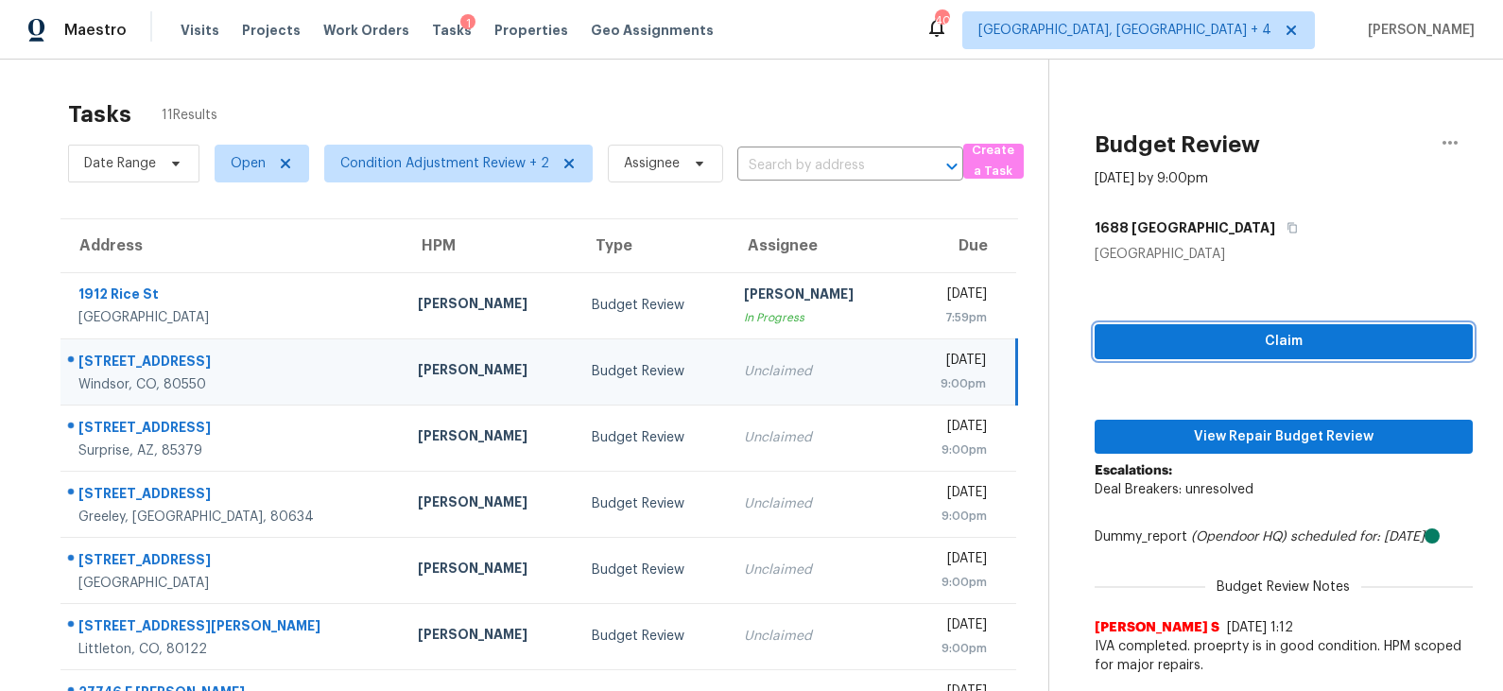
click at [1212, 340] on span "Claim" at bounding box center [1284, 342] width 348 height 24
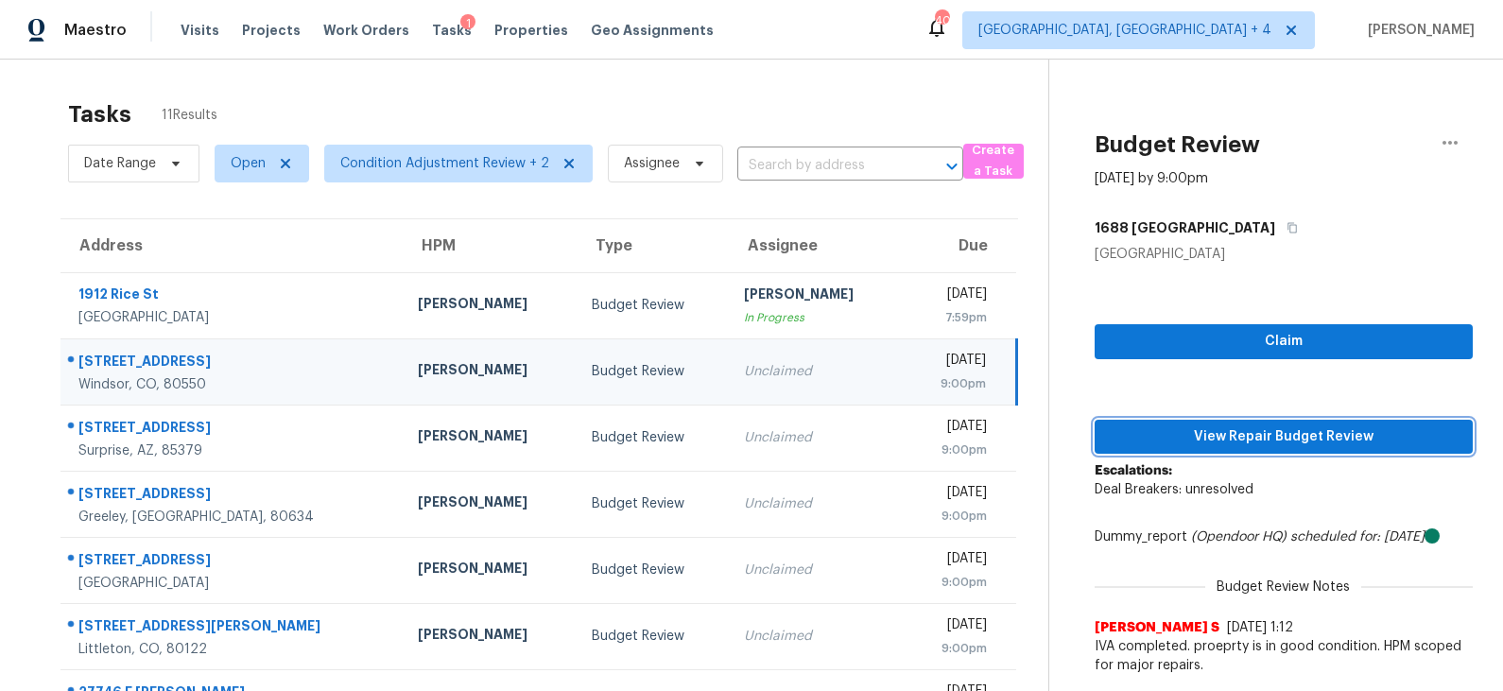
click at [1207, 441] on span "View Repair Budget Review" at bounding box center [1284, 437] width 348 height 24
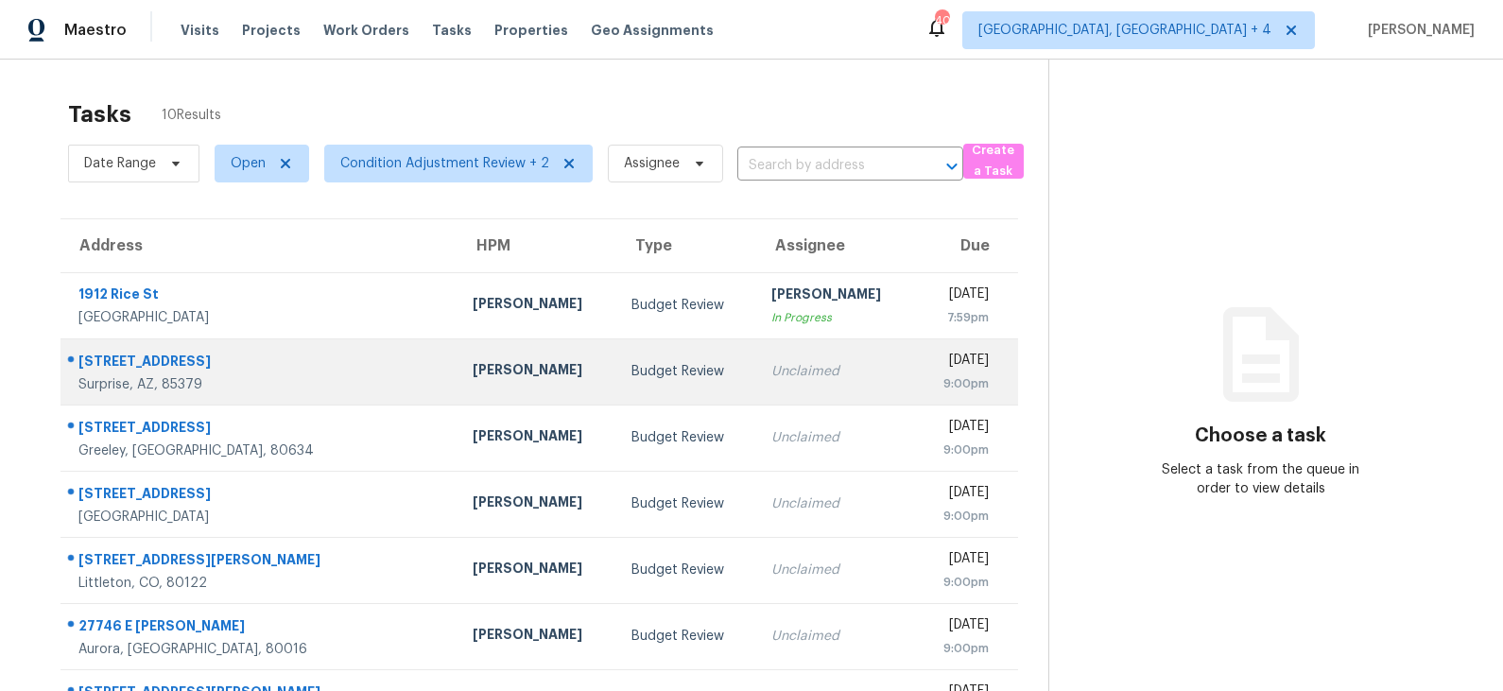
click at [670, 363] on td "Budget Review" at bounding box center [686, 371] width 140 height 66
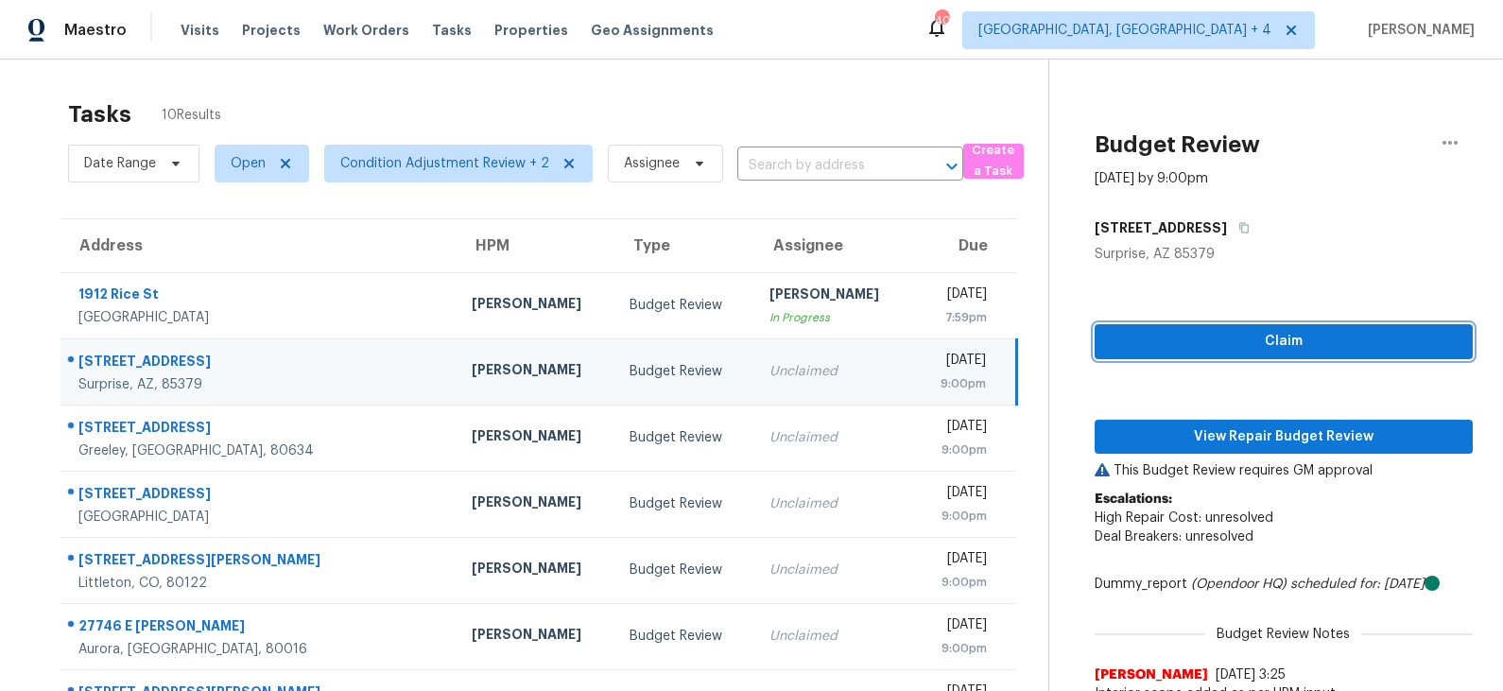
click at [1202, 348] on span "Claim" at bounding box center [1284, 342] width 348 height 24
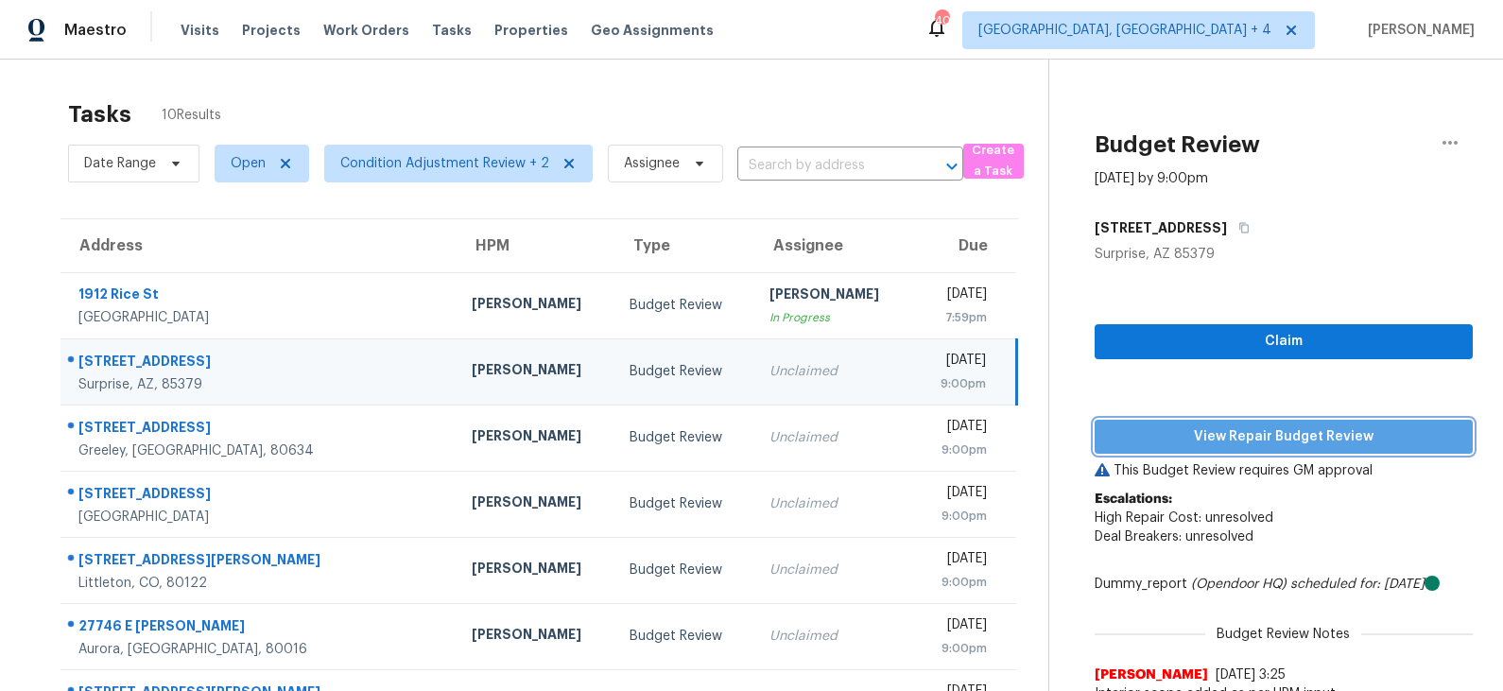
click at [1216, 441] on span "View Repair Budget Review" at bounding box center [1284, 437] width 348 height 24
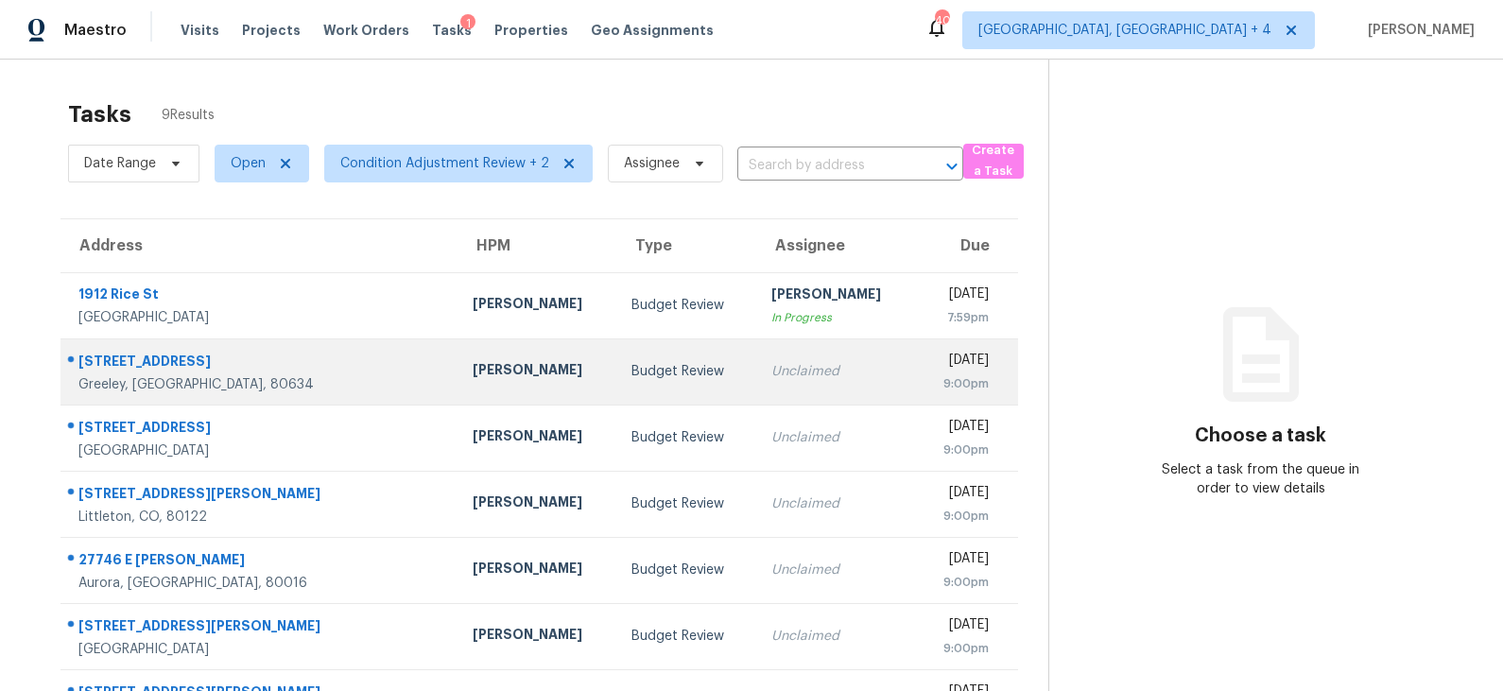
click at [632, 372] on div "Budget Review" at bounding box center [687, 371] width 110 height 19
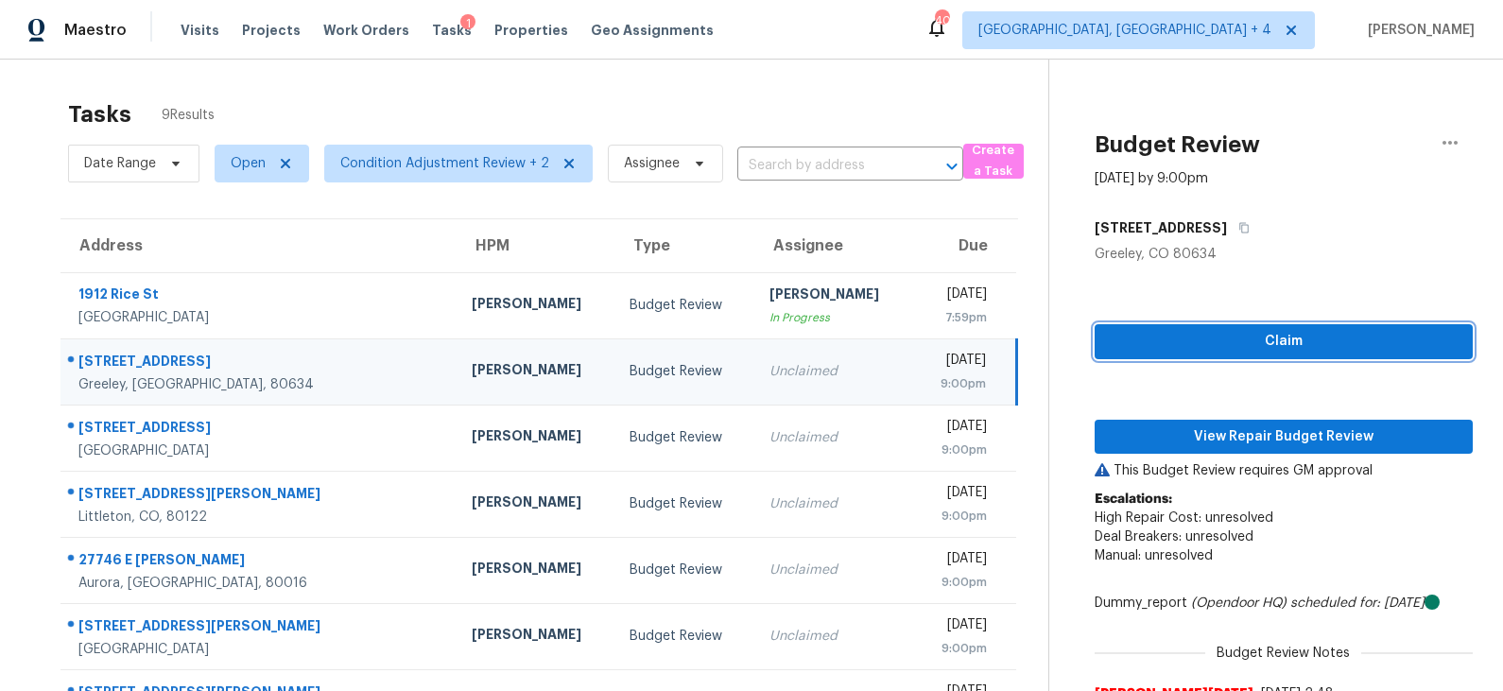
click at [1197, 341] on span "Claim" at bounding box center [1284, 342] width 348 height 24
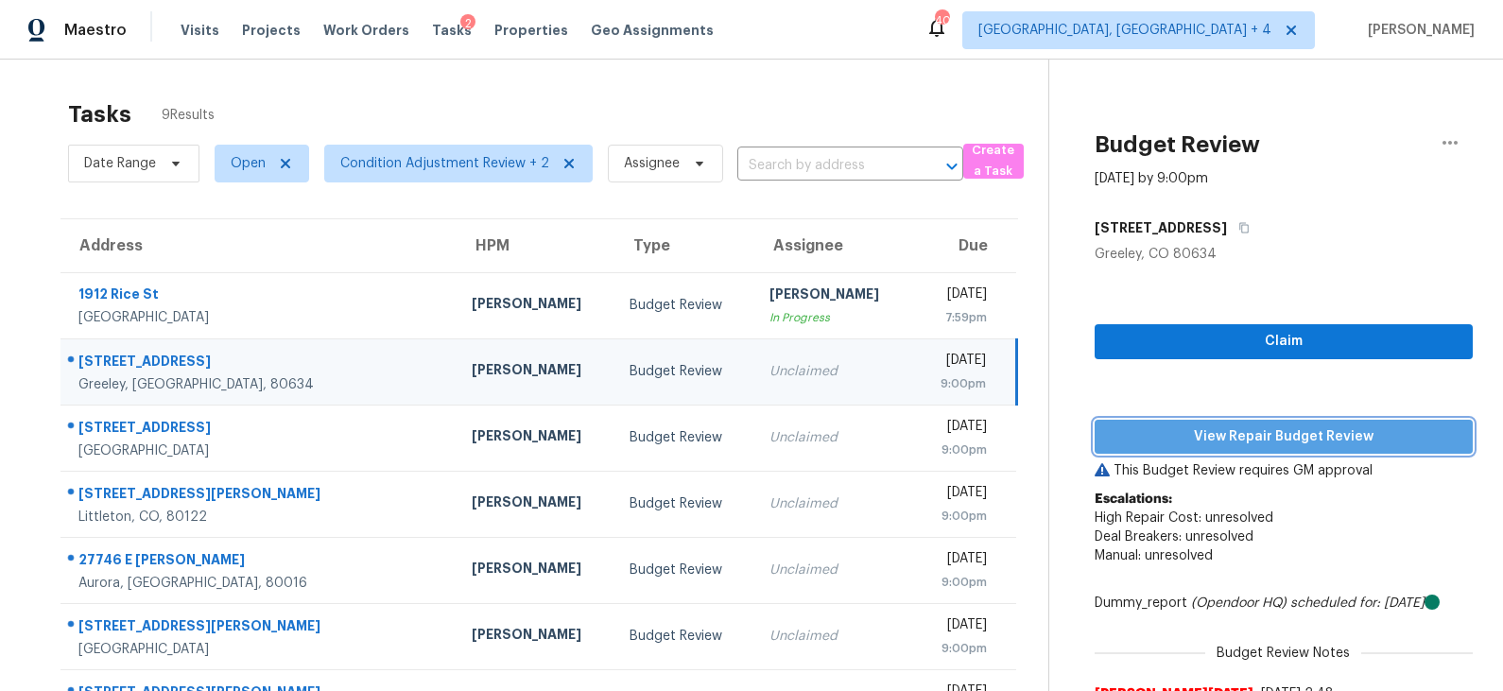
click at [1197, 446] on span "View Repair Budget Review" at bounding box center [1284, 437] width 348 height 24
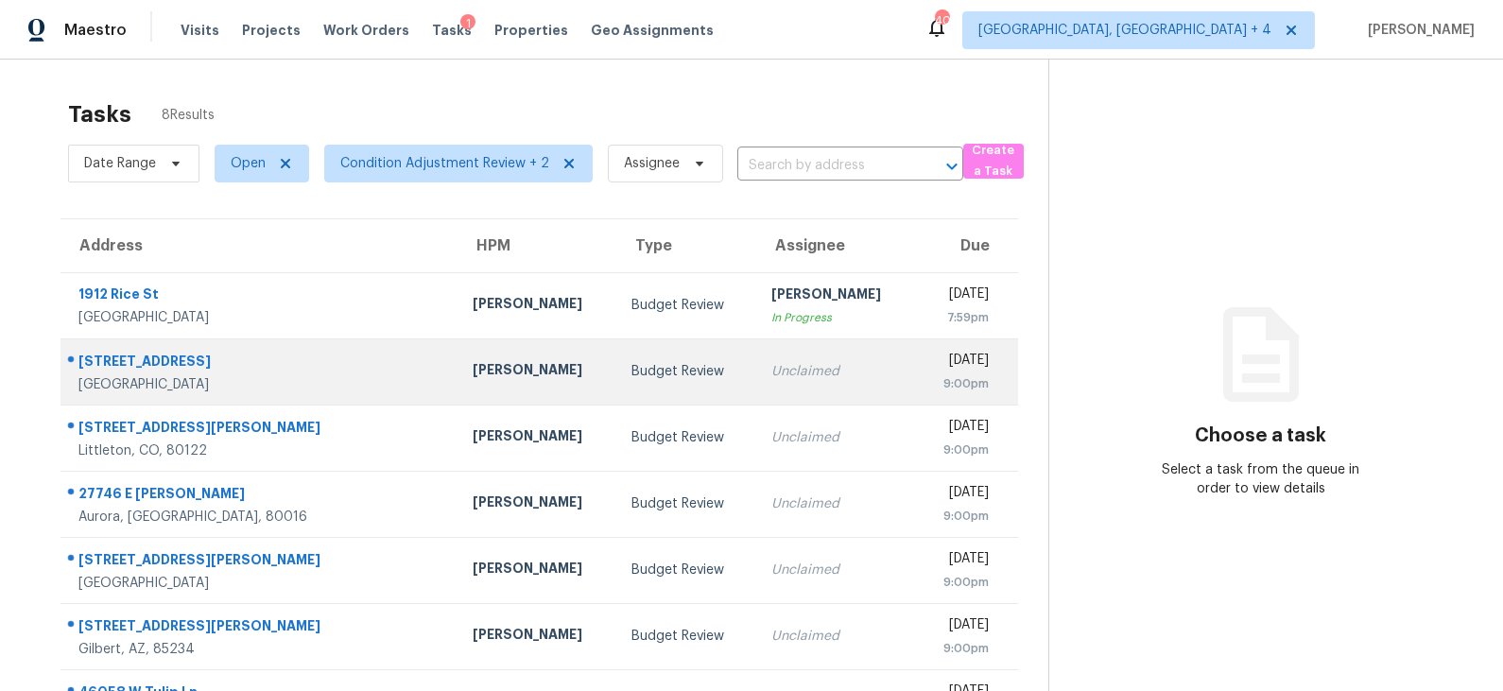
click at [632, 365] on div "Budget Review" at bounding box center [687, 371] width 110 height 19
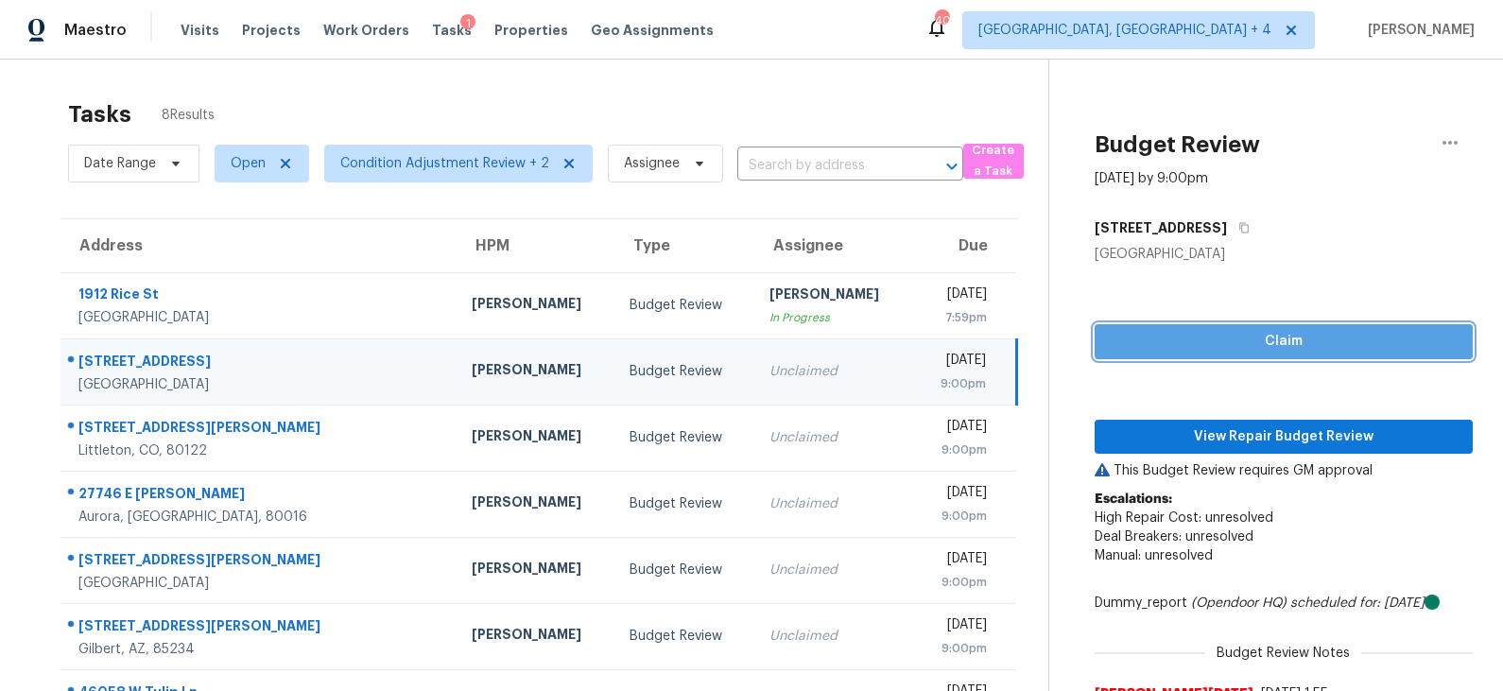
click at [1211, 341] on span "Claim" at bounding box center [1284, 342] width 348 height 24
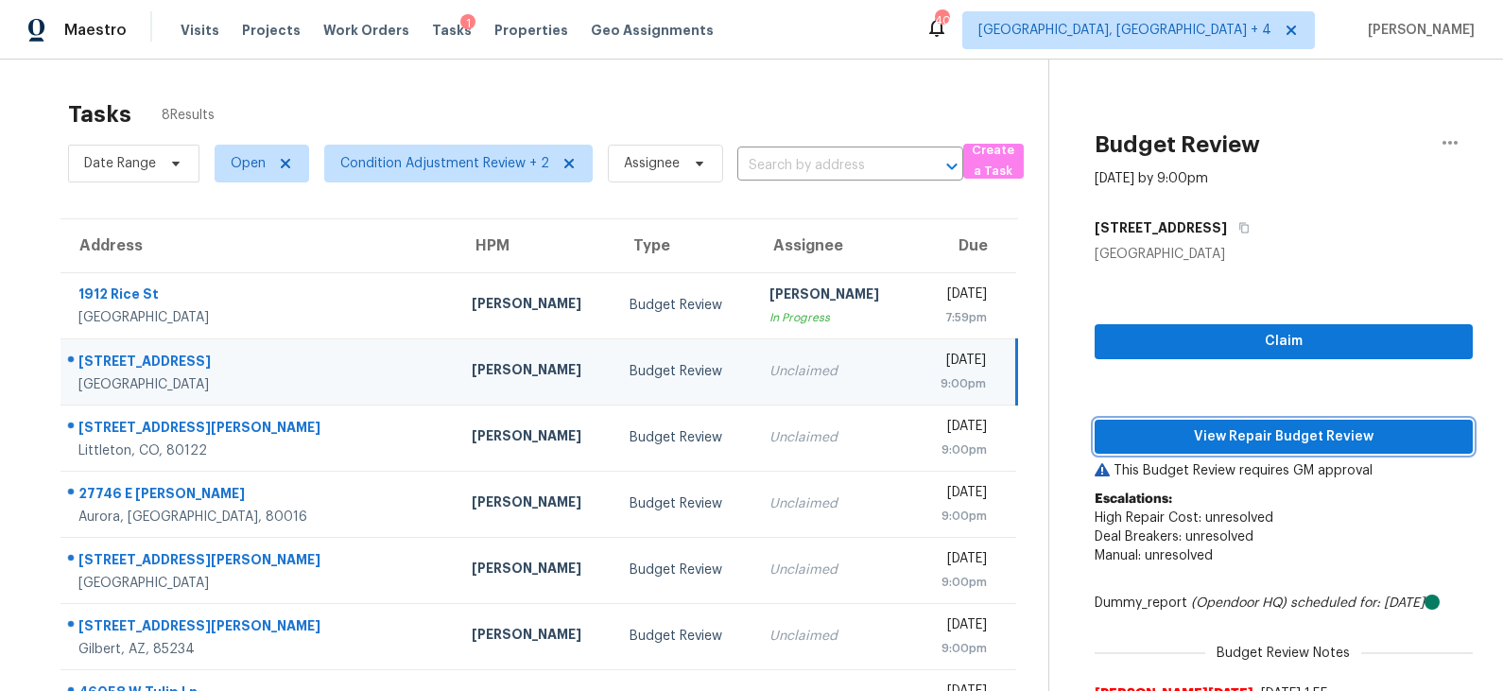
click at [1210, 434] on span "View Repair Budget Review" at bounding box center [1284, 437] width 348 height 24
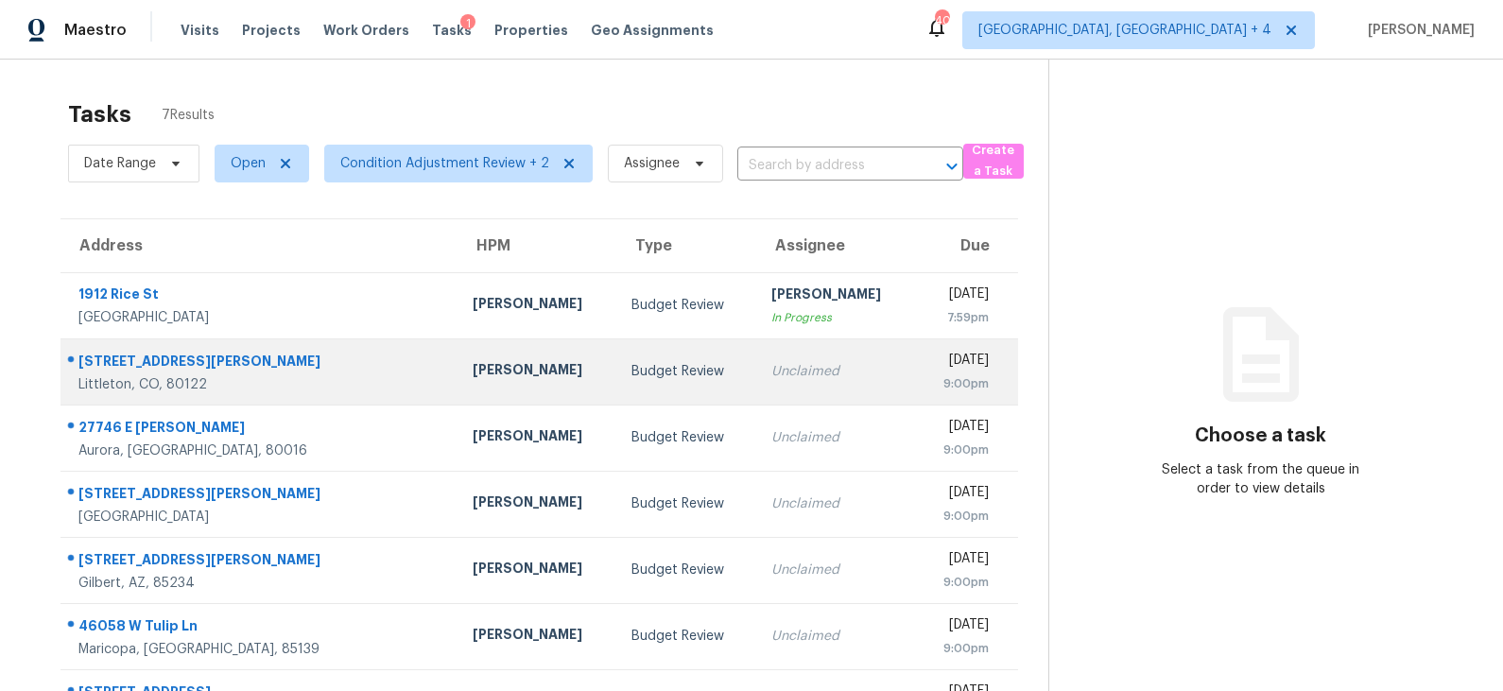
click at [634, 371] on div "Budget Review" at bounding box center [687, 371] width 110 height 19
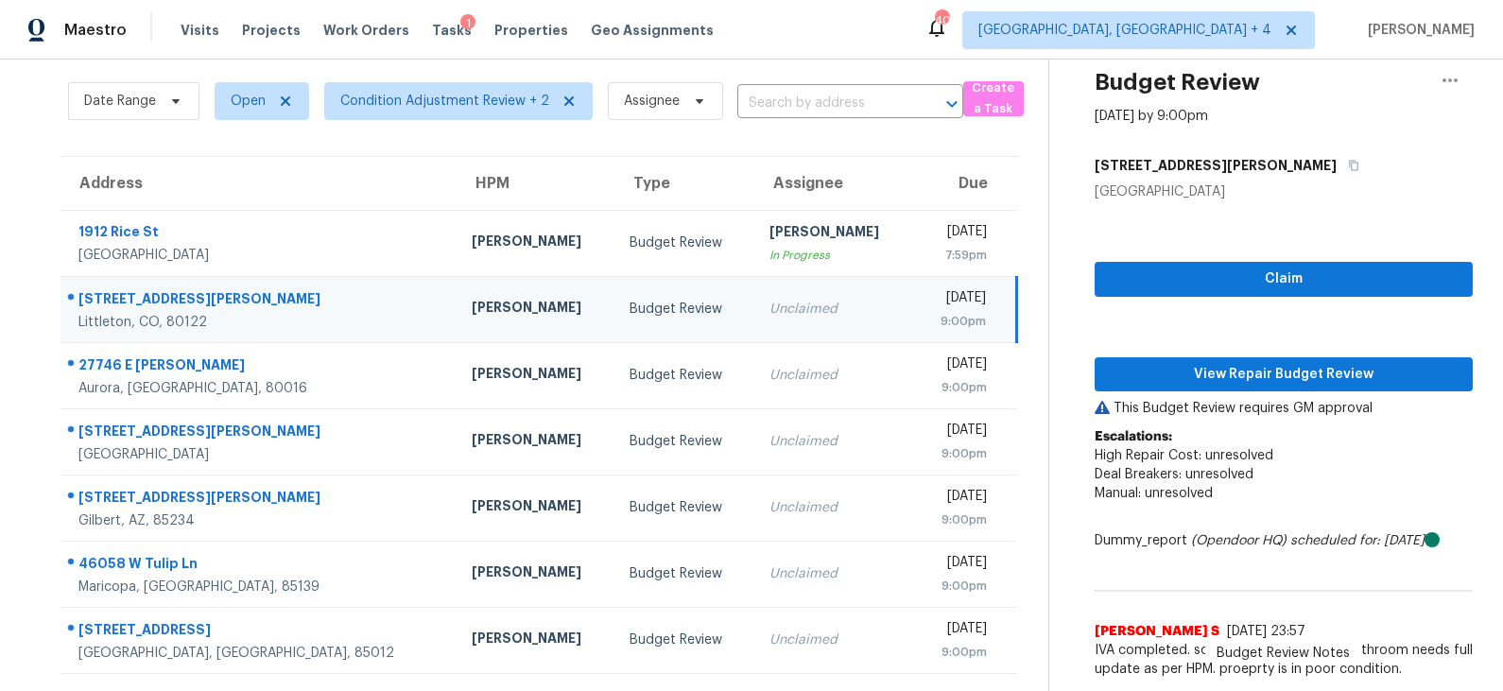
scroll to position [60, 0]
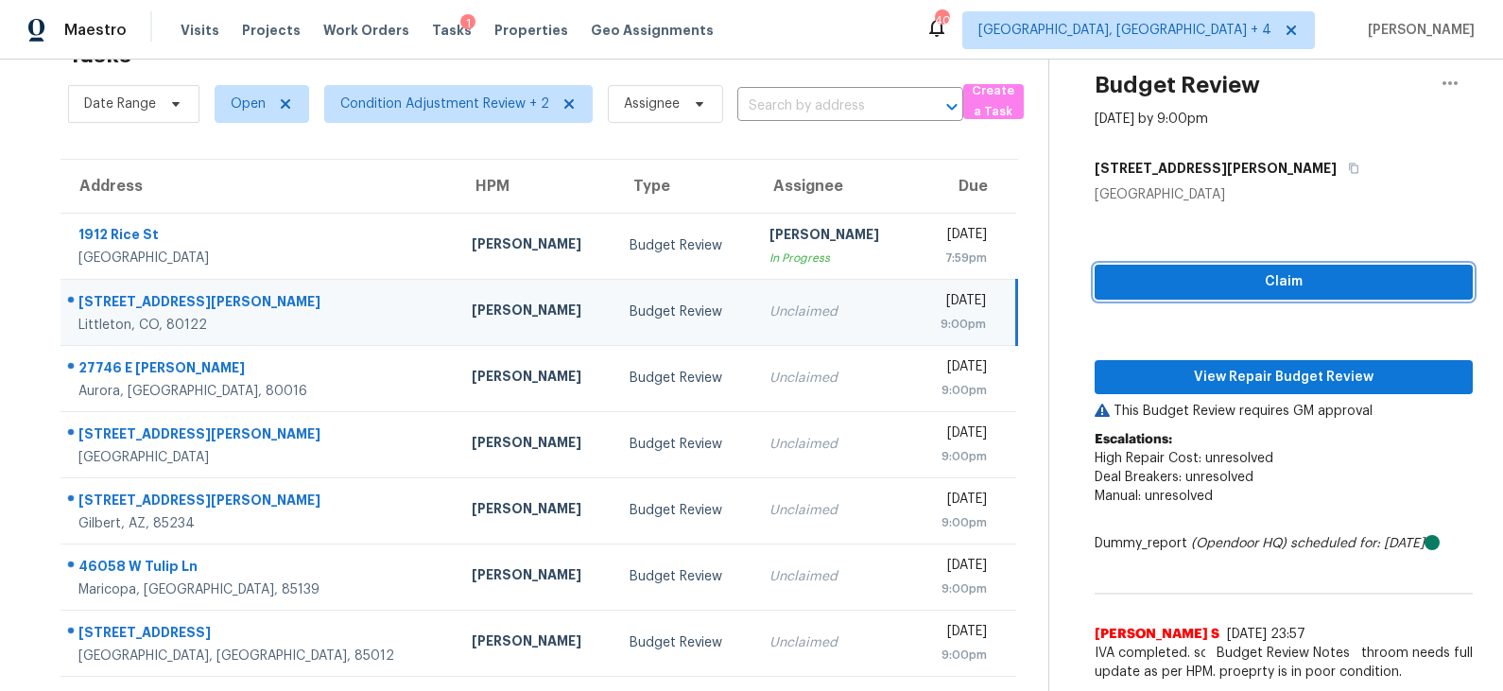
click at [1270, 279] on span "Claim" at bounding box center [1284, 282] width 348 height 24
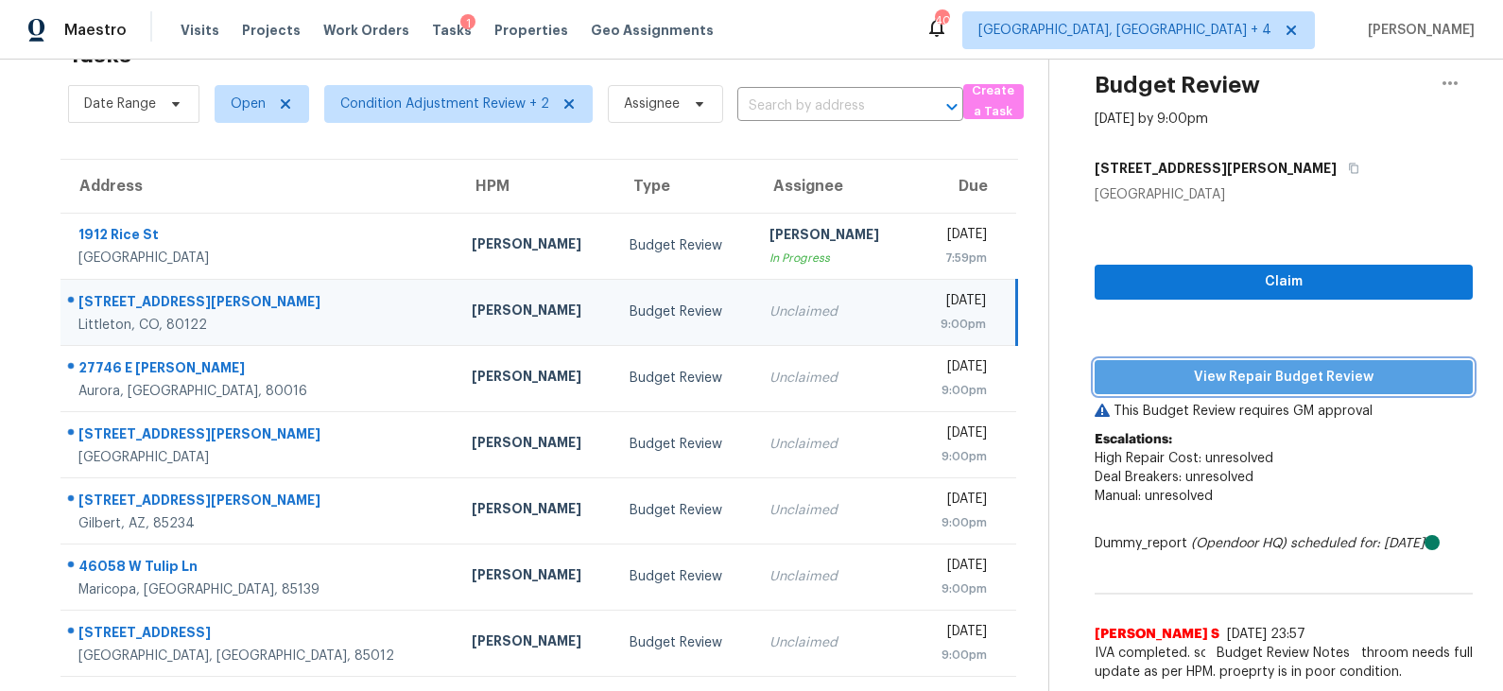
click at [1233, 373] on span "View Repair Budget Review" at bounding box center [1284, 378] width 348 height 24
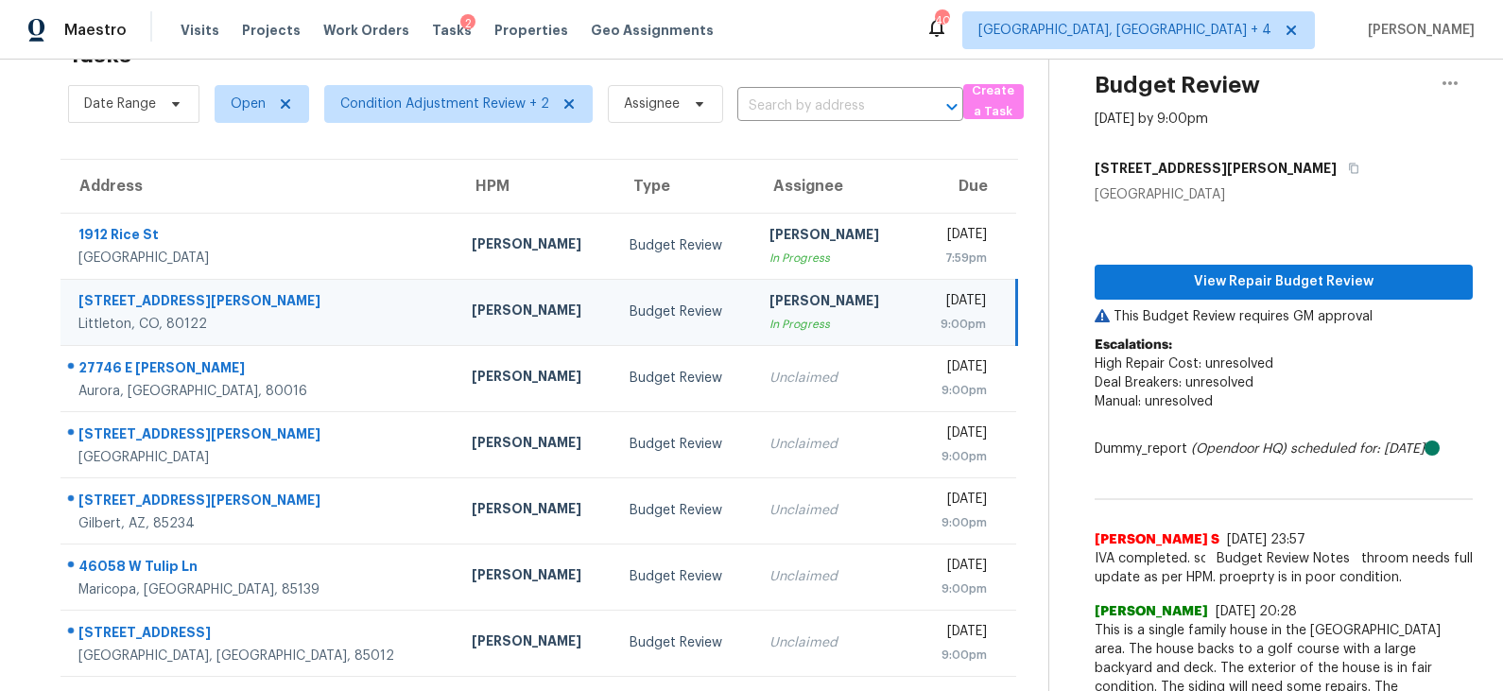
scroll to position [0, 0]
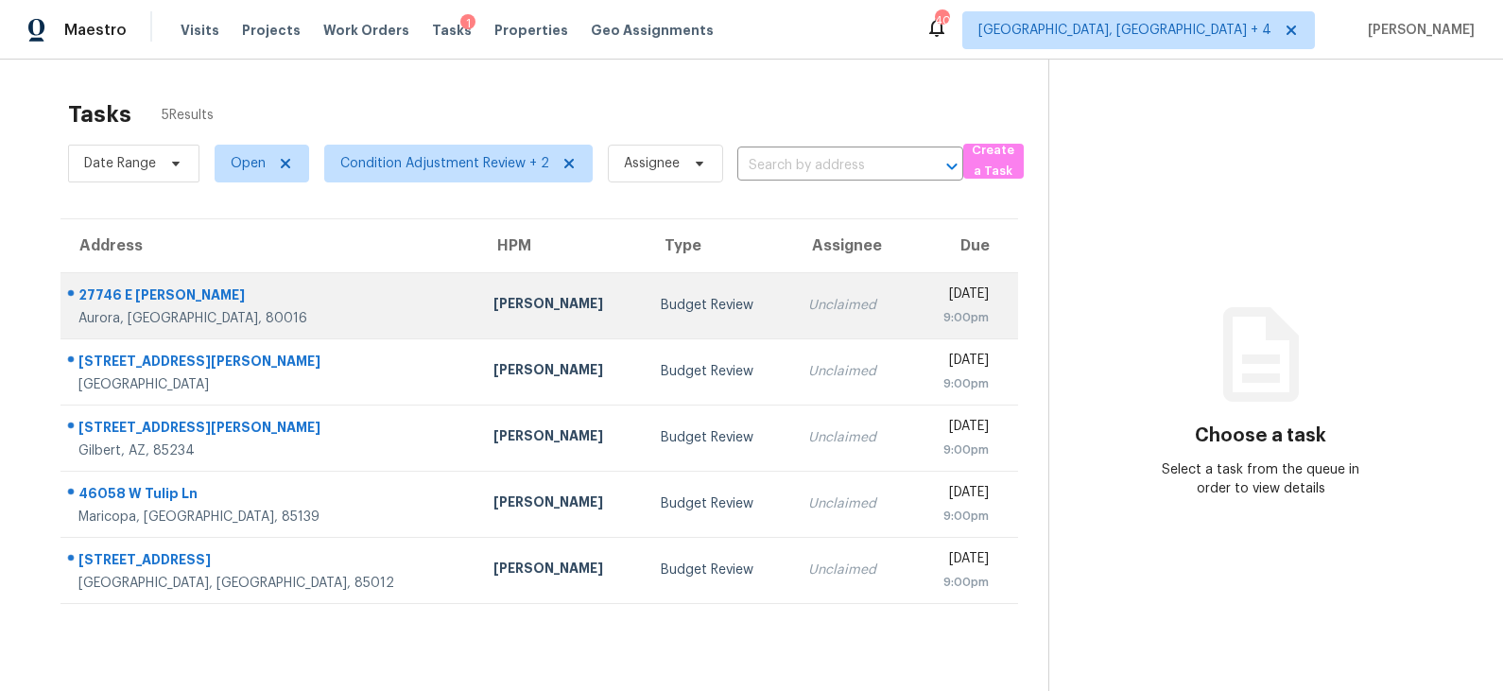
click at [494, 307] on div "[PERSON_NAME]" at bounding box center [562, 306] width 137 height 24
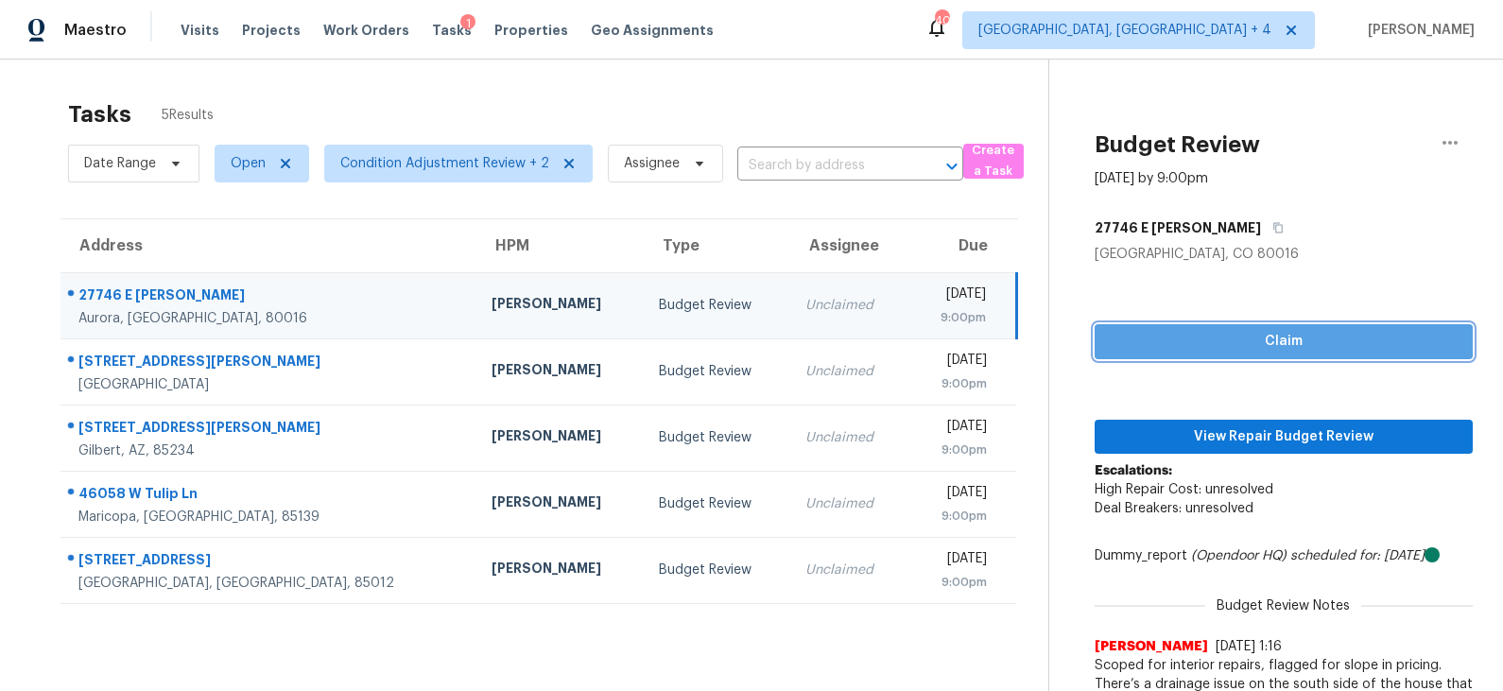
click at [1230, 343] on span "Claim" at bounding box center [1284, 342] width 348 height 24
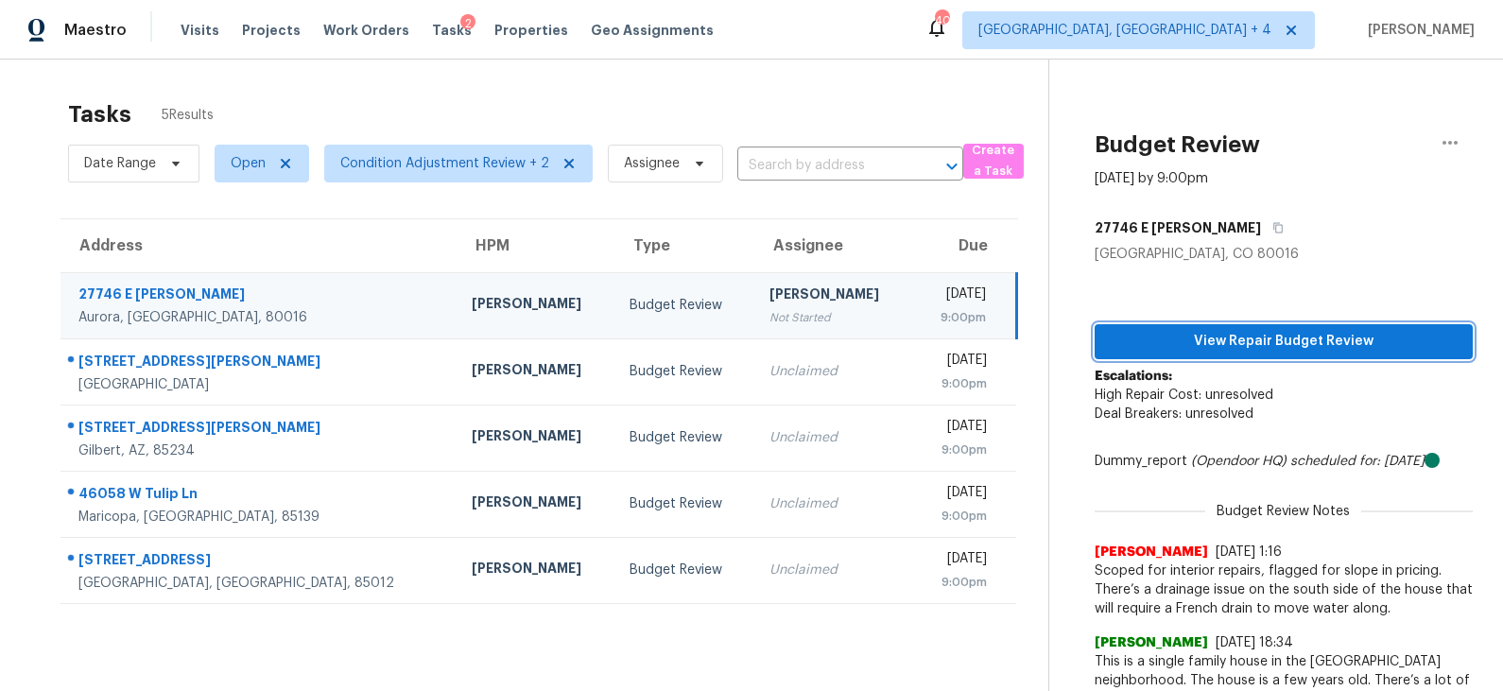
click at [1240, 337] on span "View Repair Budget Review" at bounding box center [1284, 342] width 348 height 24
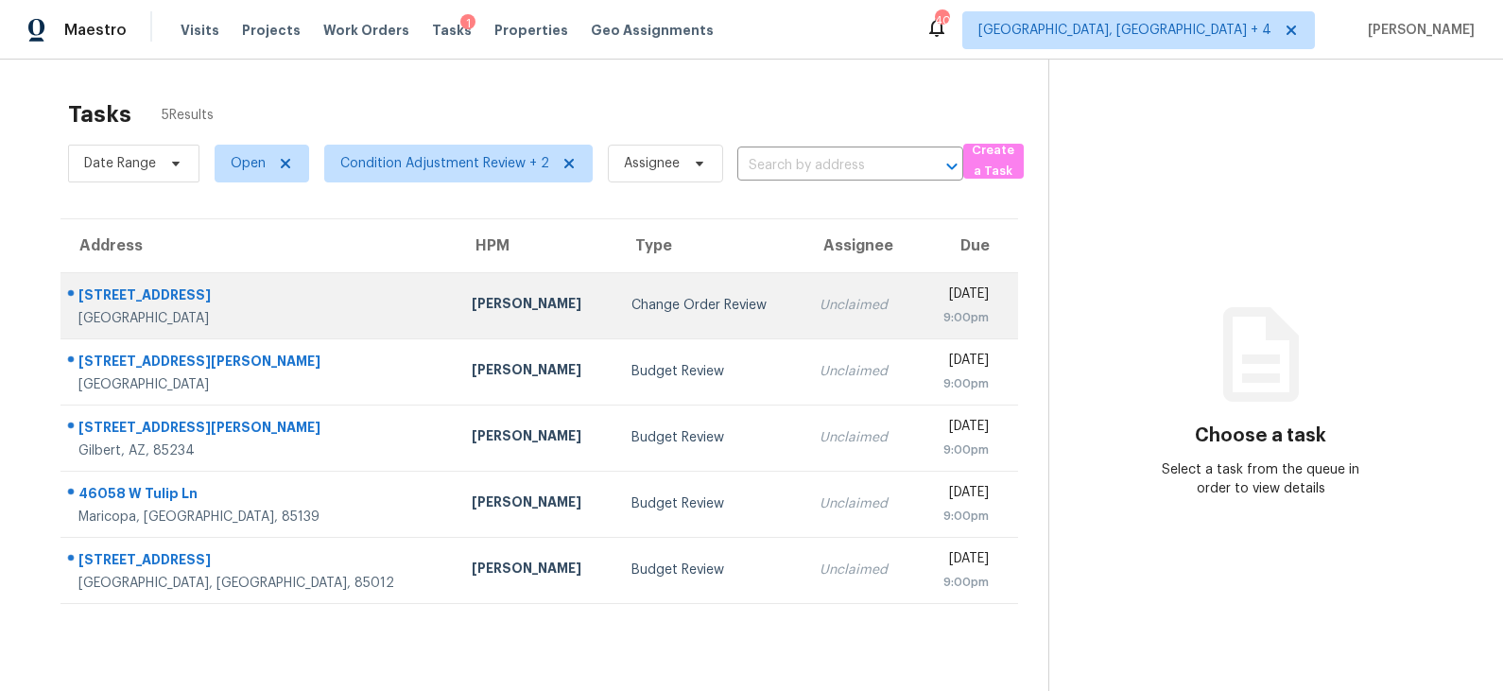
click at [616, 323] on td "Change Order Review" at bounding box center [710, 305] width 188 height 66
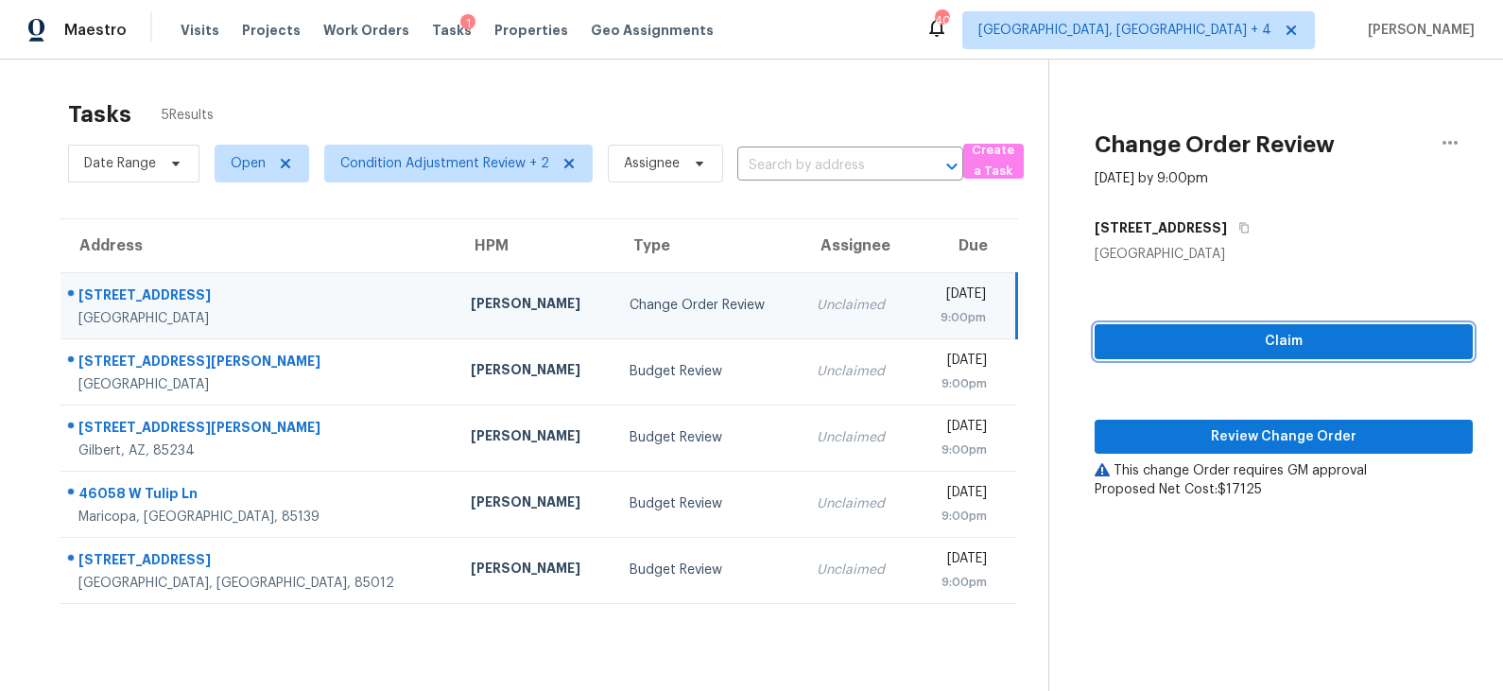
click at [1237, 346] on span "Claim" at bounding box center [1284, 342] width 348 height 24
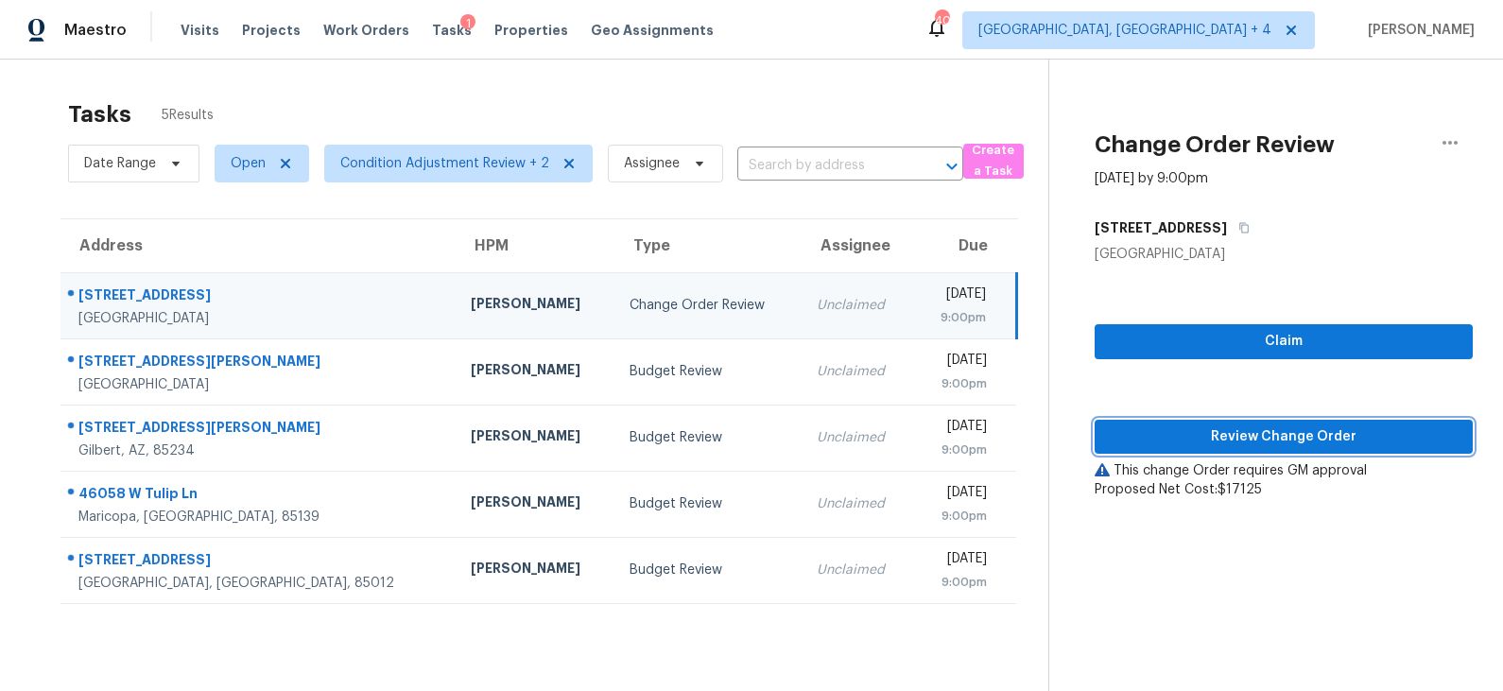
click at [1243, 439] on span "Review Change Order" at bounding box center [1284, 437] width 348 height 24
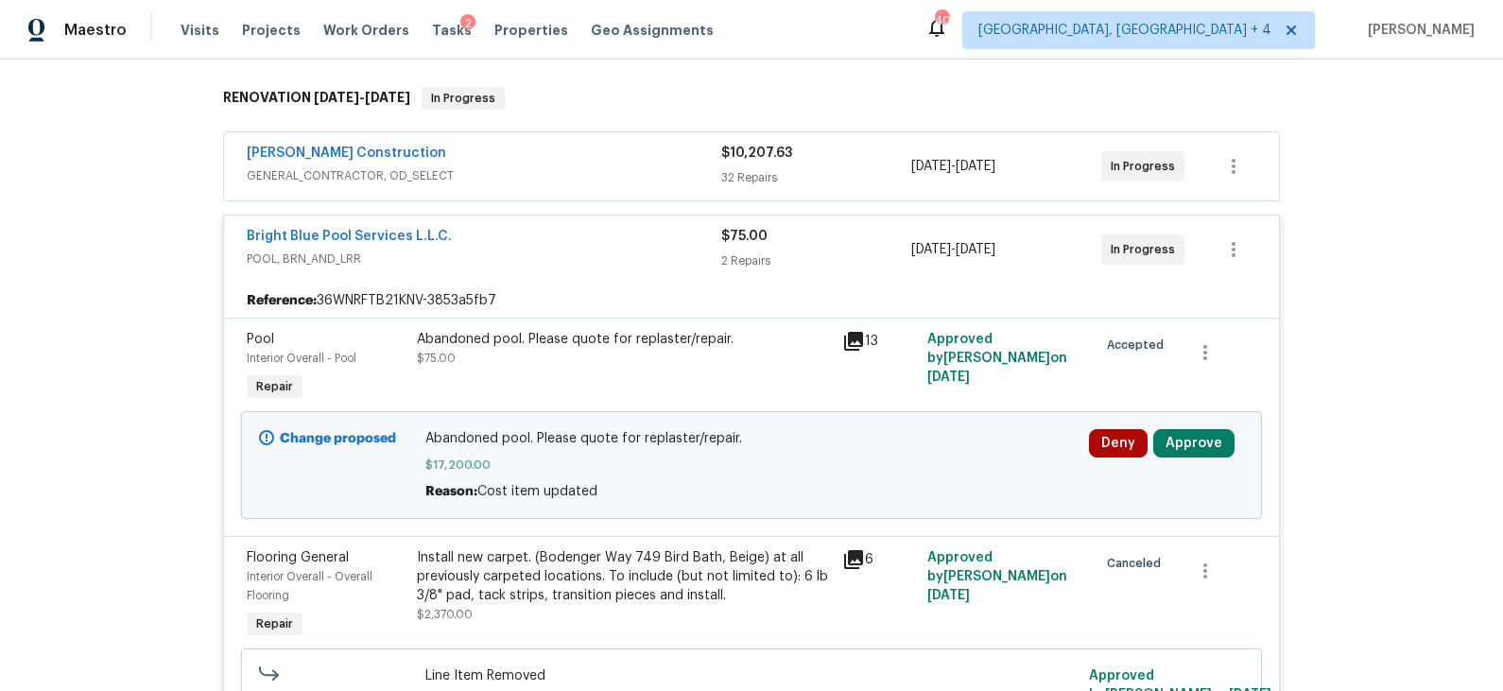
scroll to position [291, 0]
click at [1196, 437] on button "Approve" at bounding box center [1194, 442] width 81 height 28
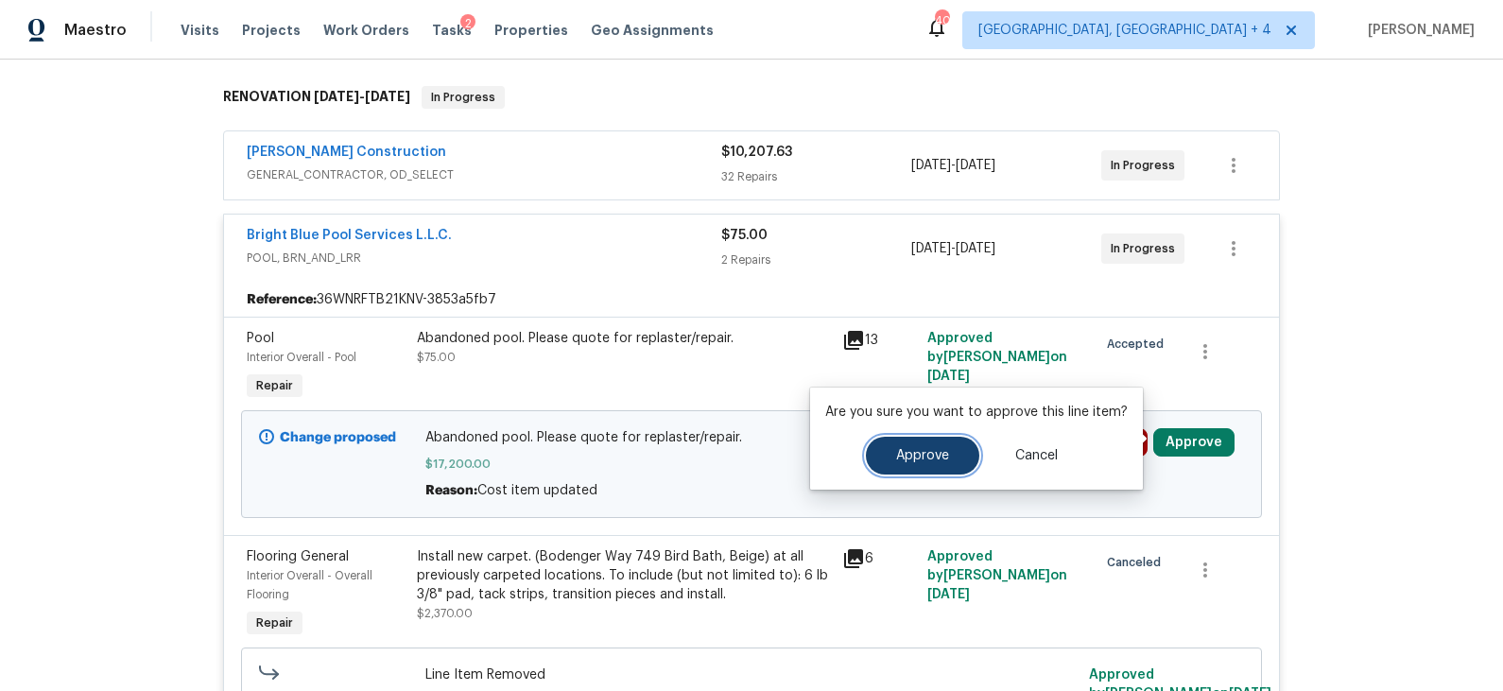
click at [922, 457] on span "Approve" at bounding box center [922, 456] width 53 height 14
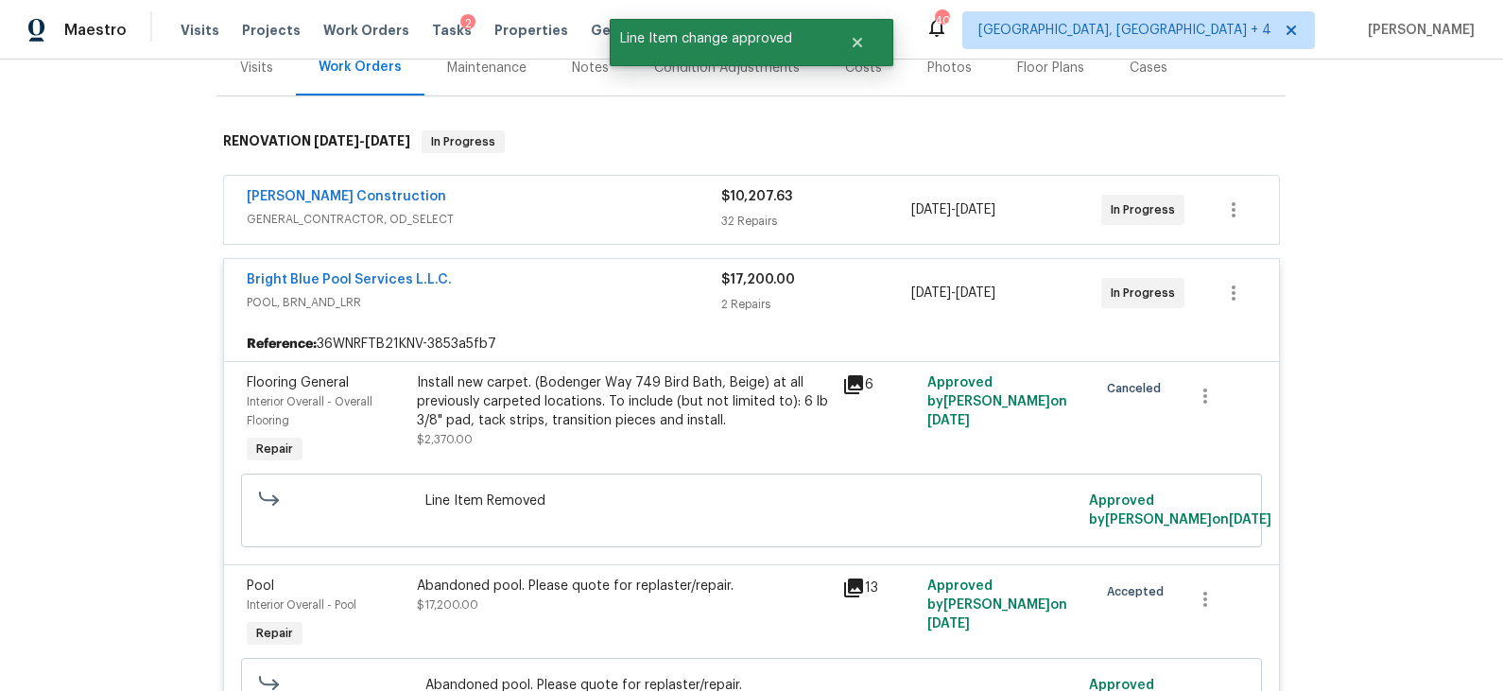
scroll to position [0, 0]
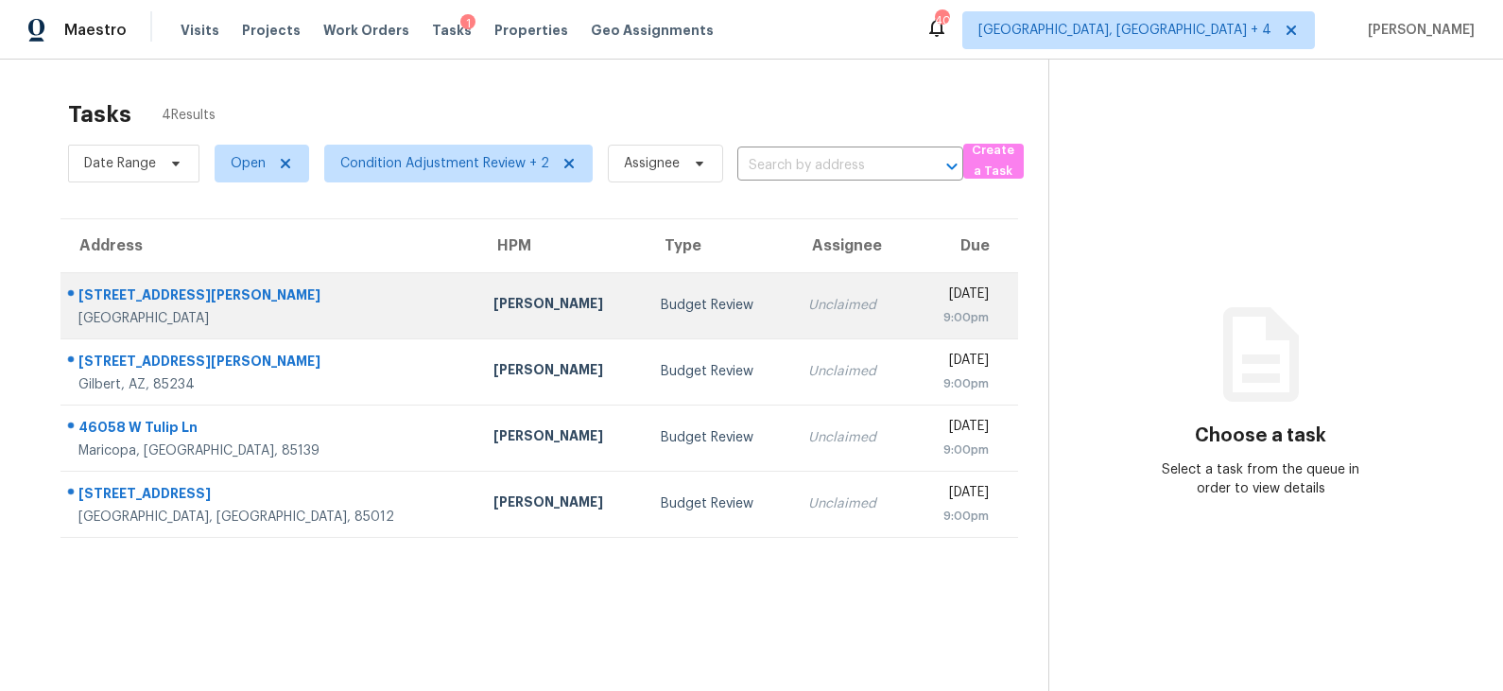
click at [646, 304] on td "Budget Review" at bounding box center [720, 305] width 148 height 66
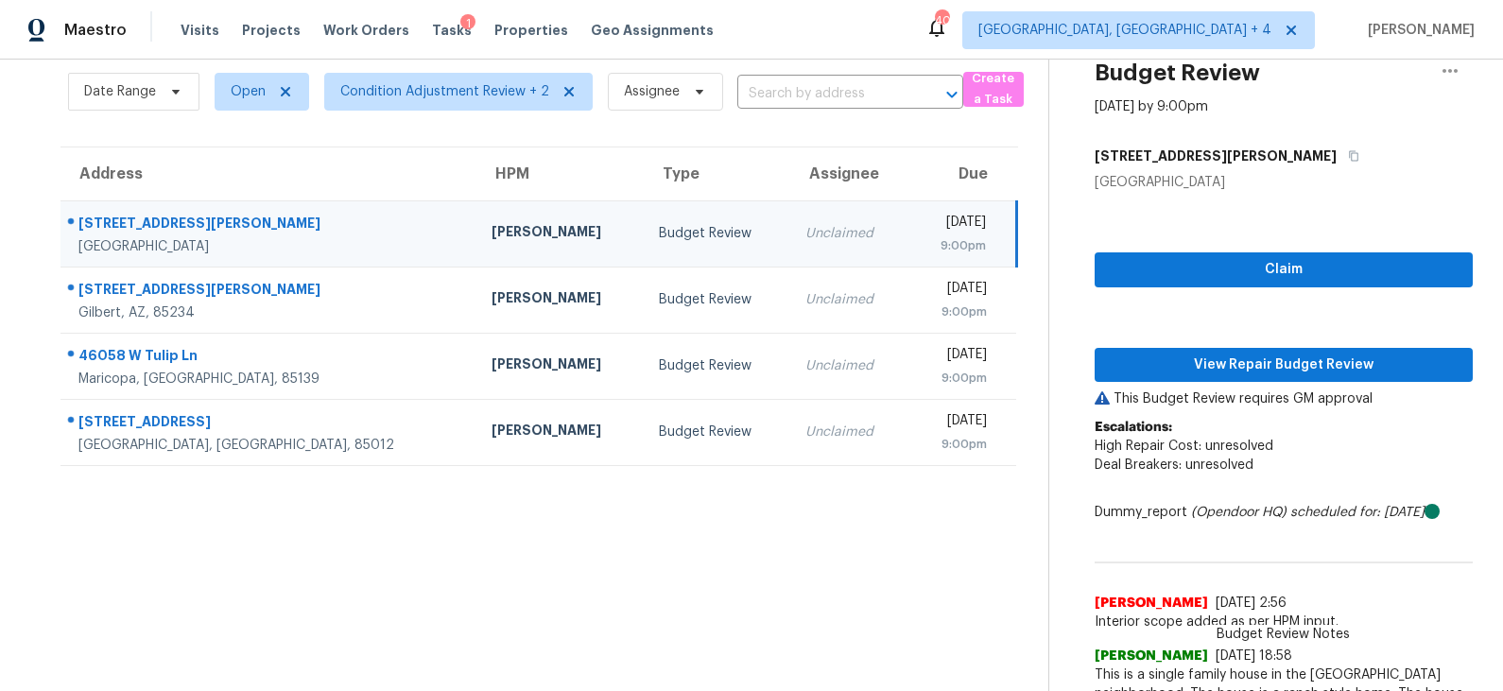
scroll to position [69, 0]
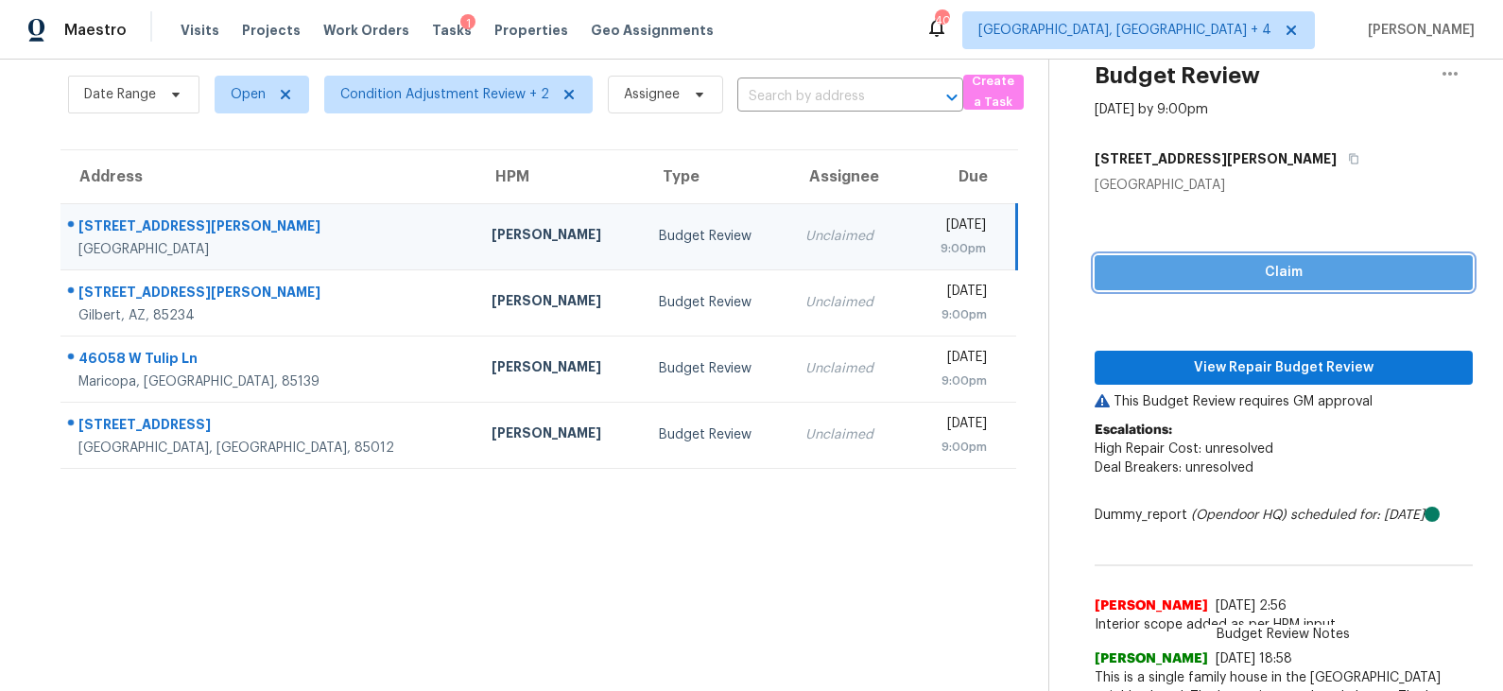
click at [1279, 275] on span "Claim" at bounding box center [1284, 273] width 348 height 24
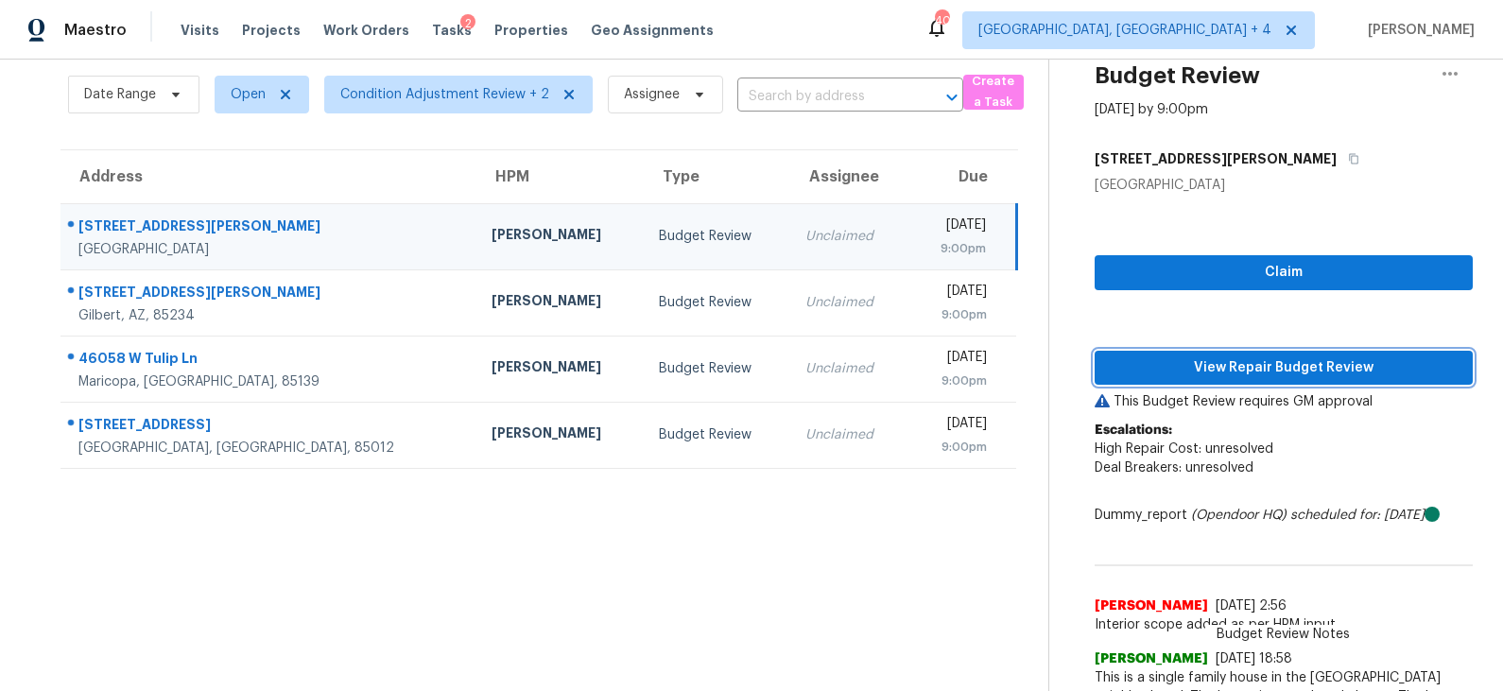
click at [1275, 358] on span "View Repair Budget Review" at bounding box center [1284, 368] width 348 height 24
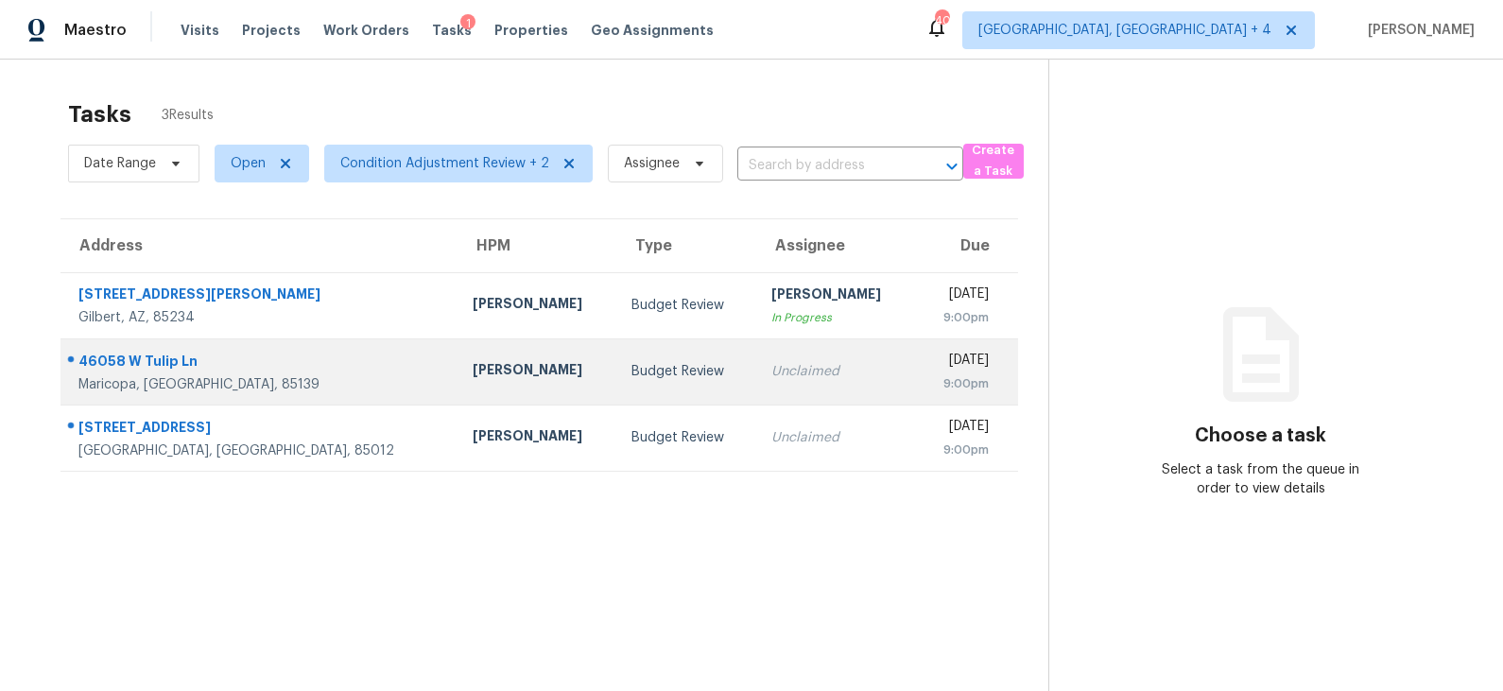
click at [616, 385] on td "Budget Review" at bounding box center [686, 371] width 140 height 66
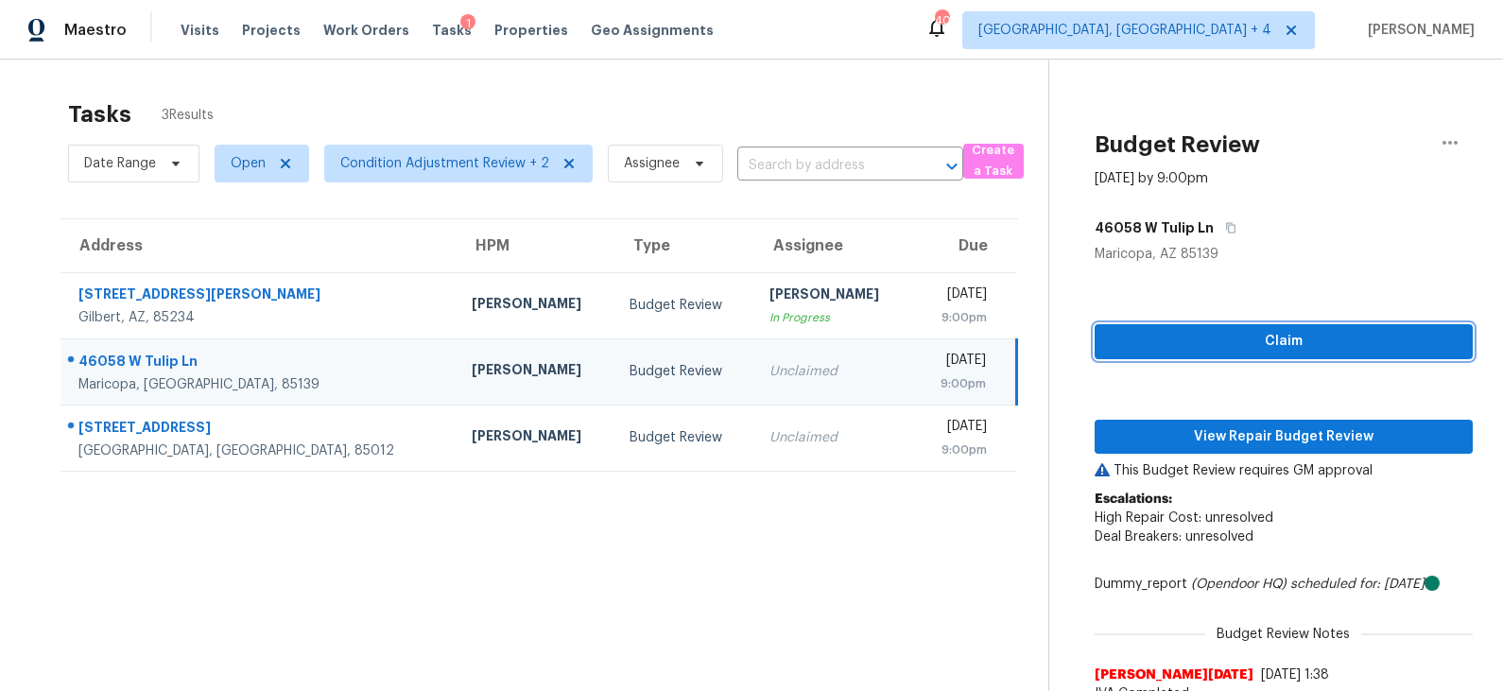
click at [1184, 347] on span "Claim" at bounding box center [1284, 342] width 348 height 24
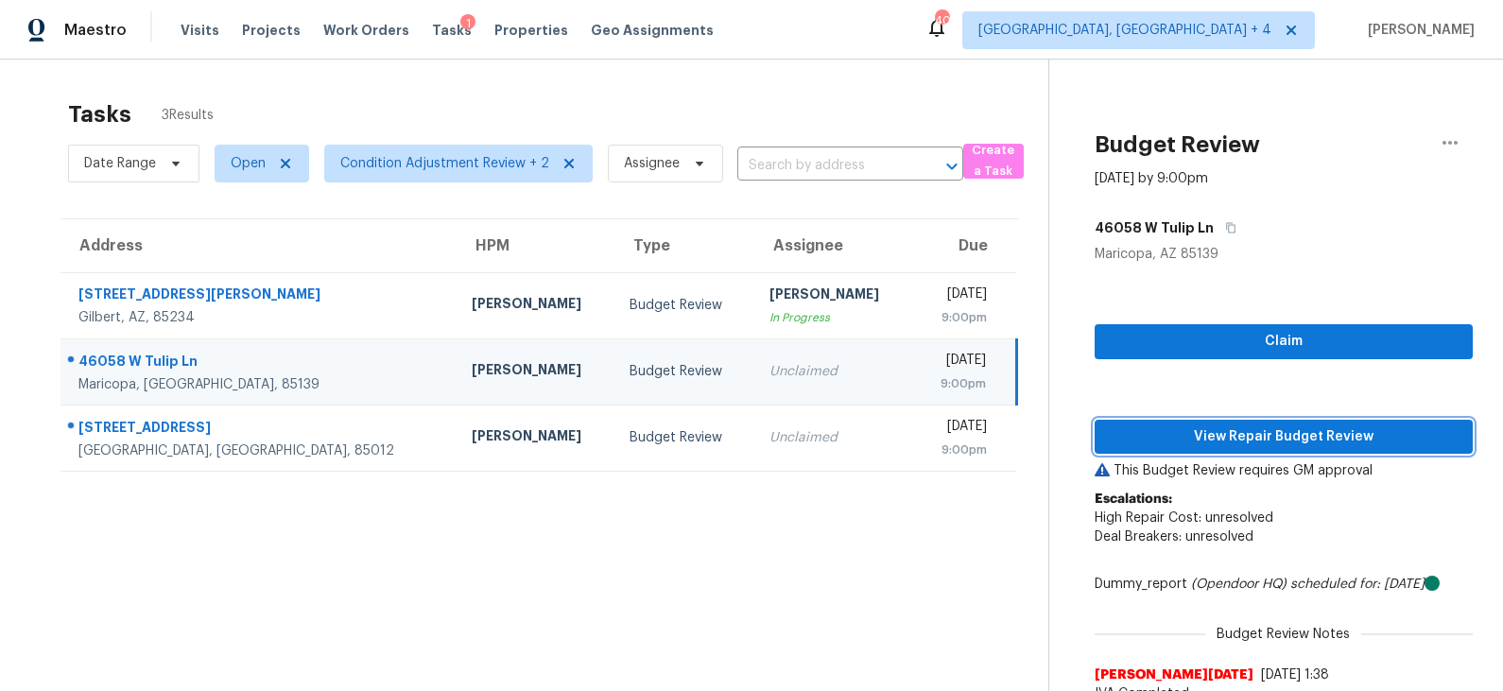
click at [1173, 441] on span "View Repair Budget Review" at bounding box center [1284, 437] width 348 height 24
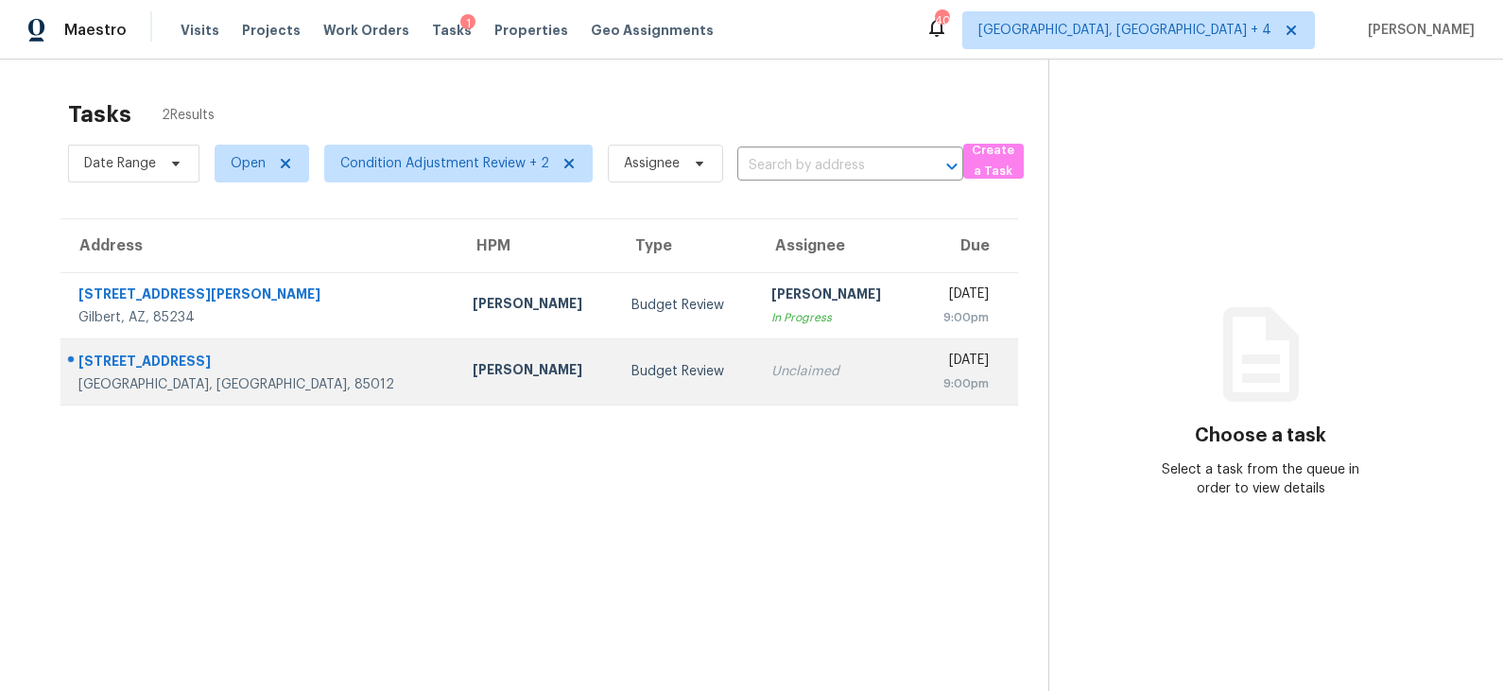
click at [632, 377] on div "Budget Review" at bounding box center [687, 371] width 110 height 19
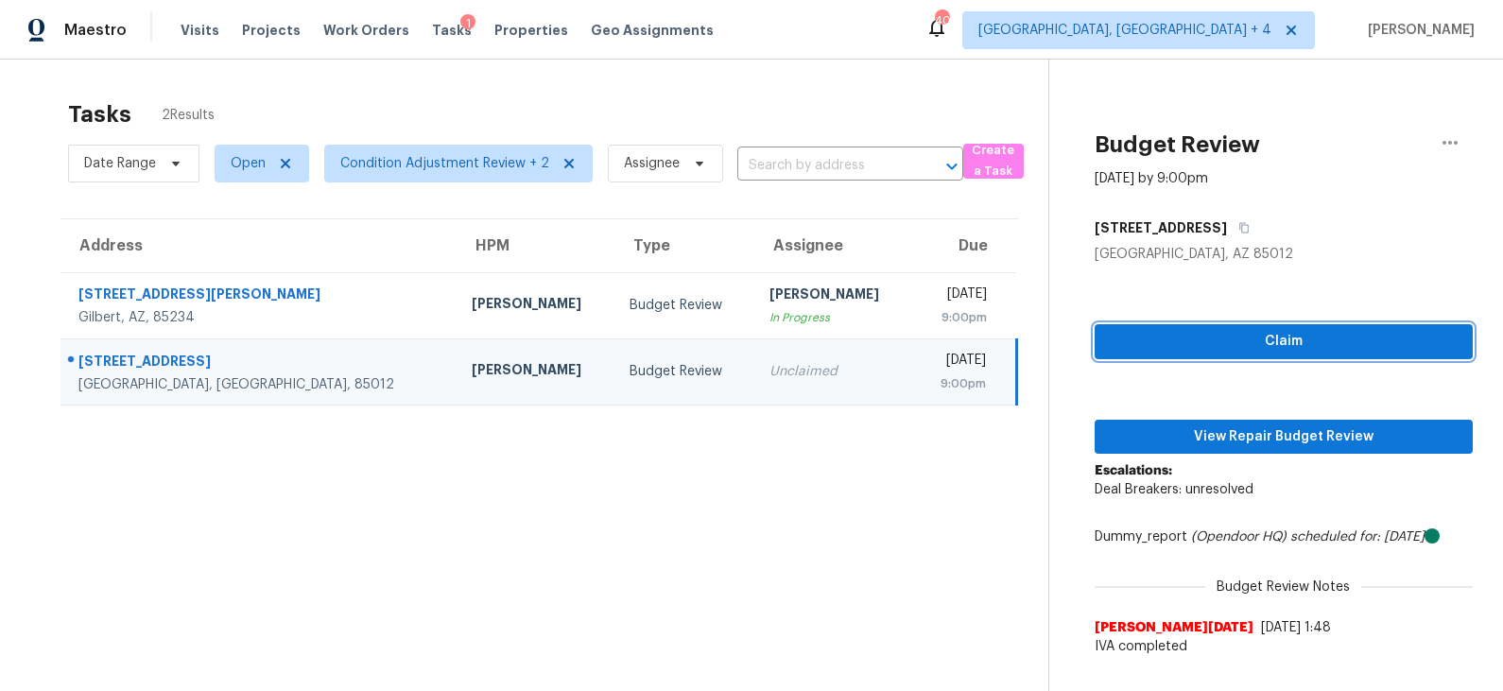
click at [1243, 344] on span "Claim" at bounding box center [1284, 342] width 348 height 24
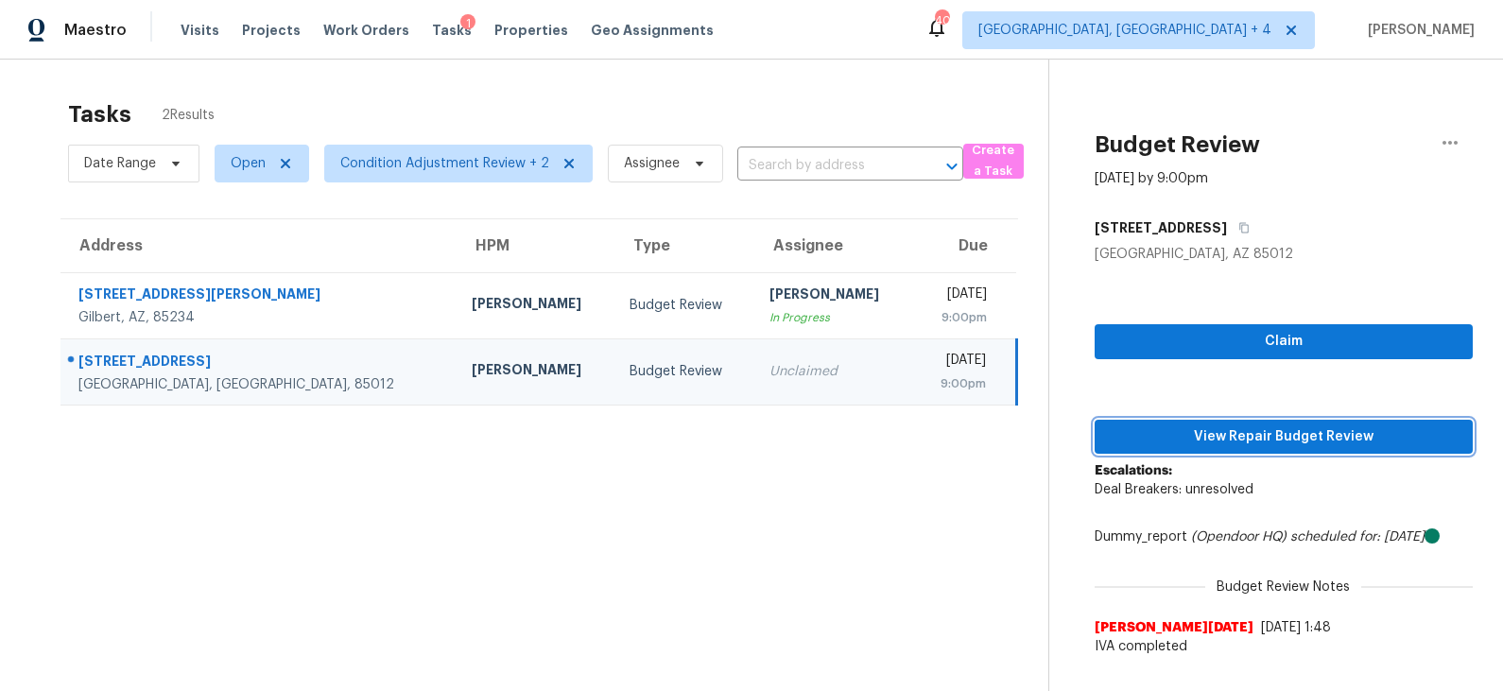
click at [1236, 441] on span "View Repair Budget Review" at bounding box center [1284, 437] width 348 height 24
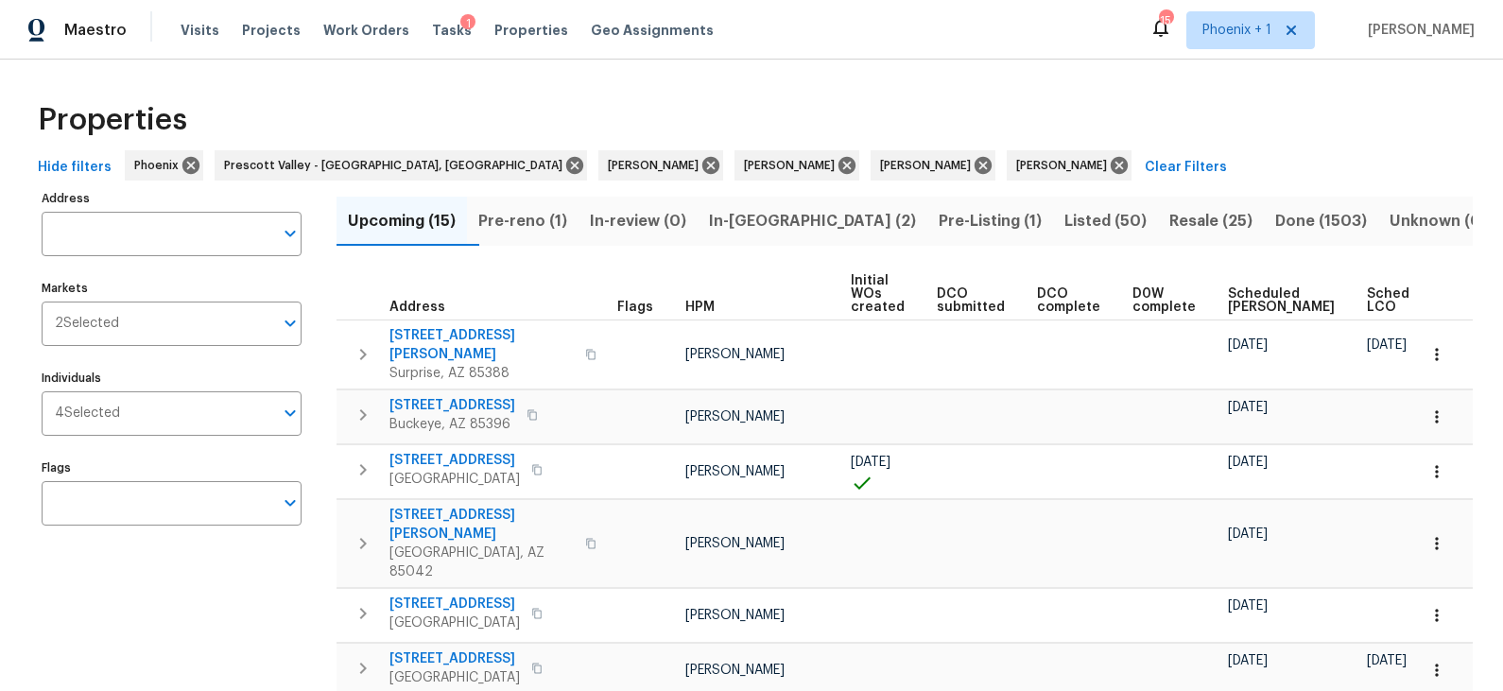
click at [1240, 297] on span "Scheduled COE" at bounding box center [1281, 300] width 107 height 26
click at [558, 219] on span "Pre-reno (1)" at bounding box center [522, 221] width 89 height 26
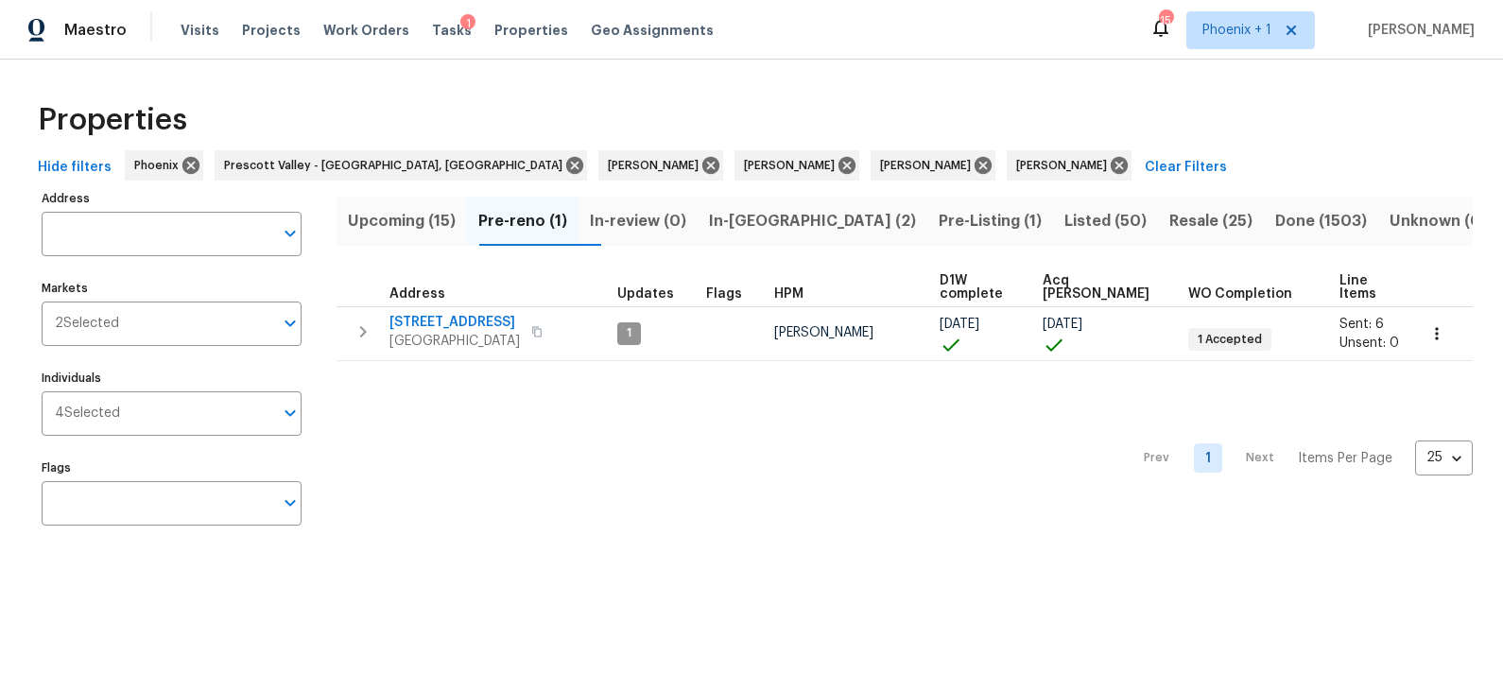
click at [797, 222] on span "In-reno (2)" at bounding box center [812, 221] width 207 height 26
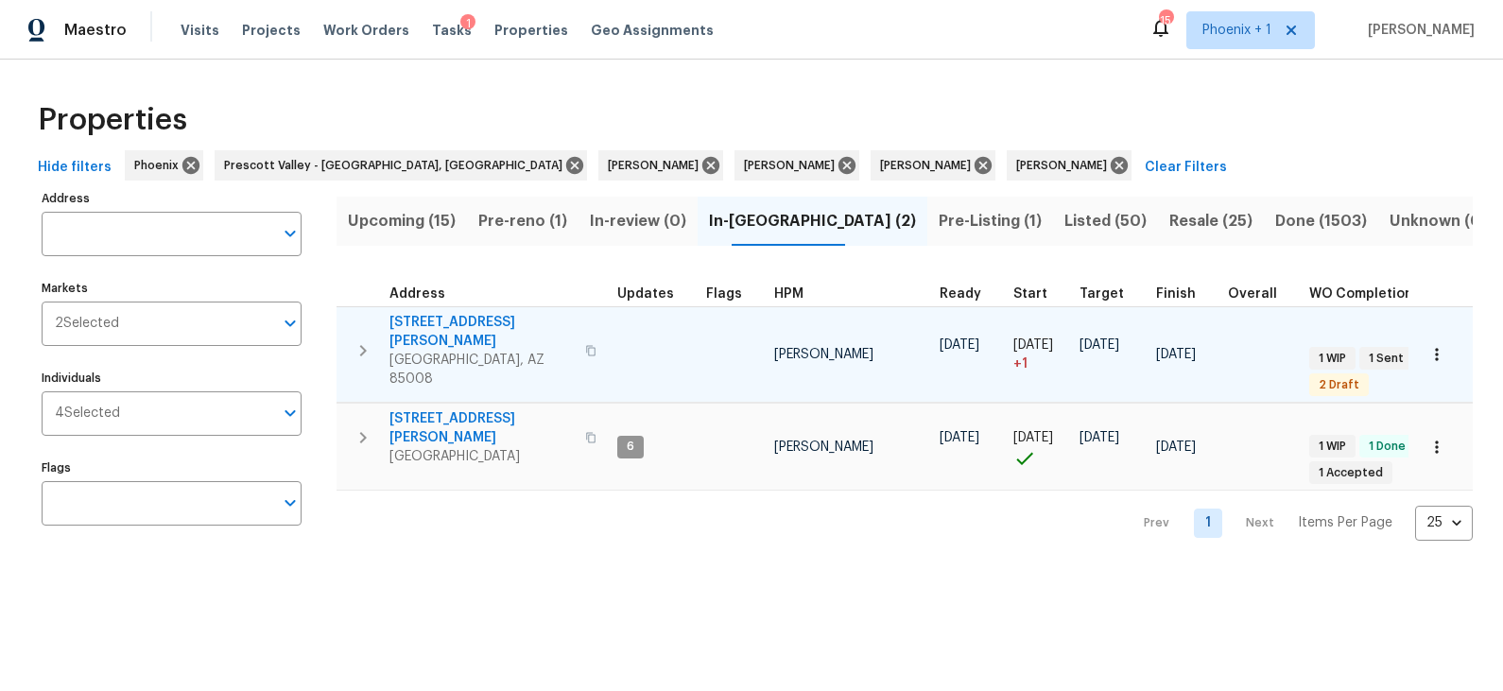
click at [449, 319] on span "3235 E Willetta St" at bounding box center [482, 332] width 184 height 38
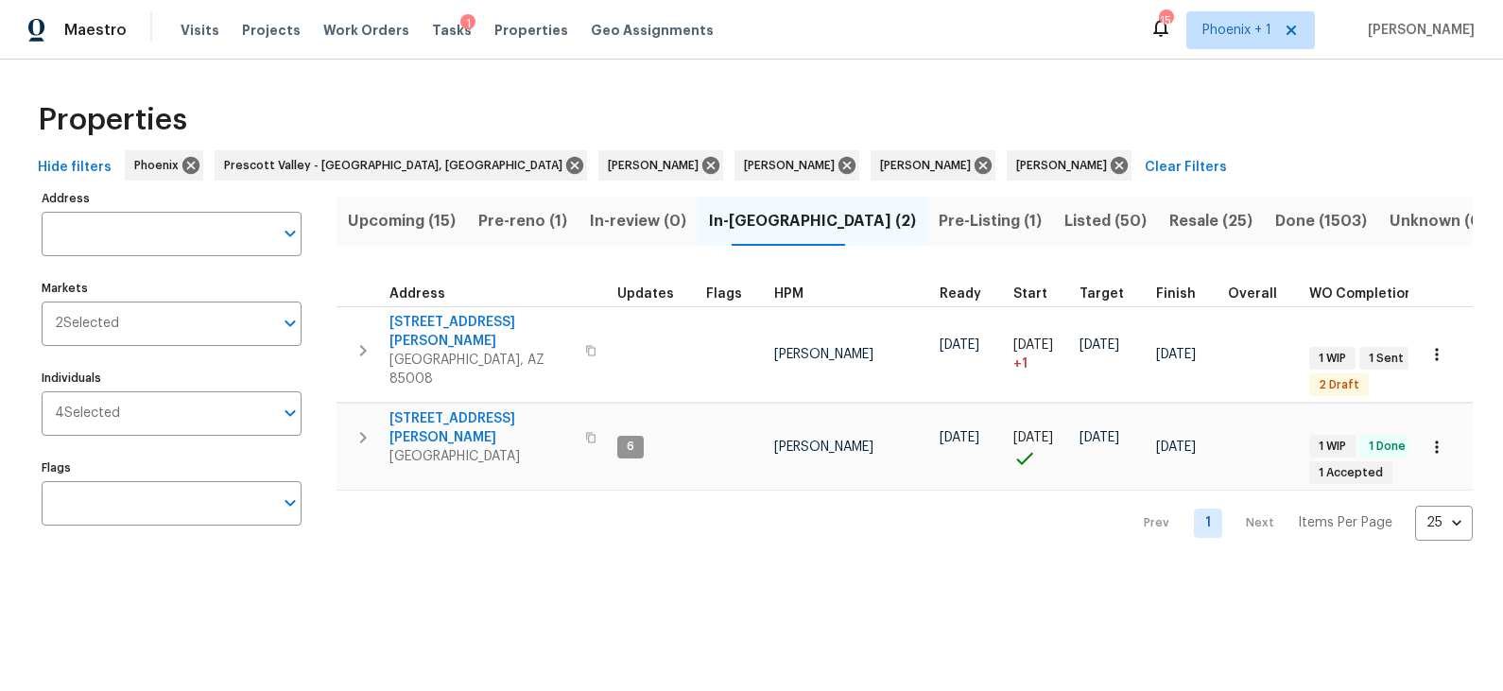
click at [939, 216] on span "Pre-Listing (1)" at bounding box center [990, 221] width 103 height 26
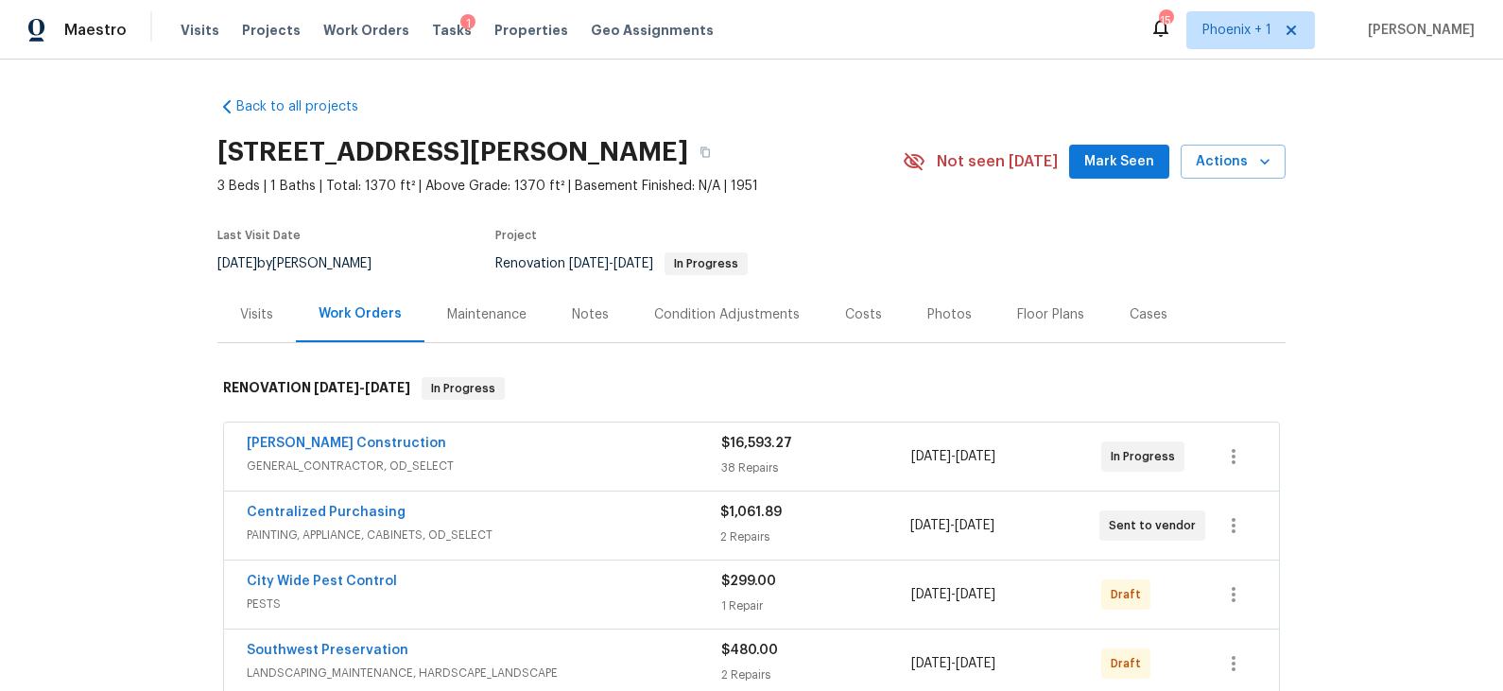
click at [861, 310] on div "Costs" at bounding box center [863, 314] width 37 height 19
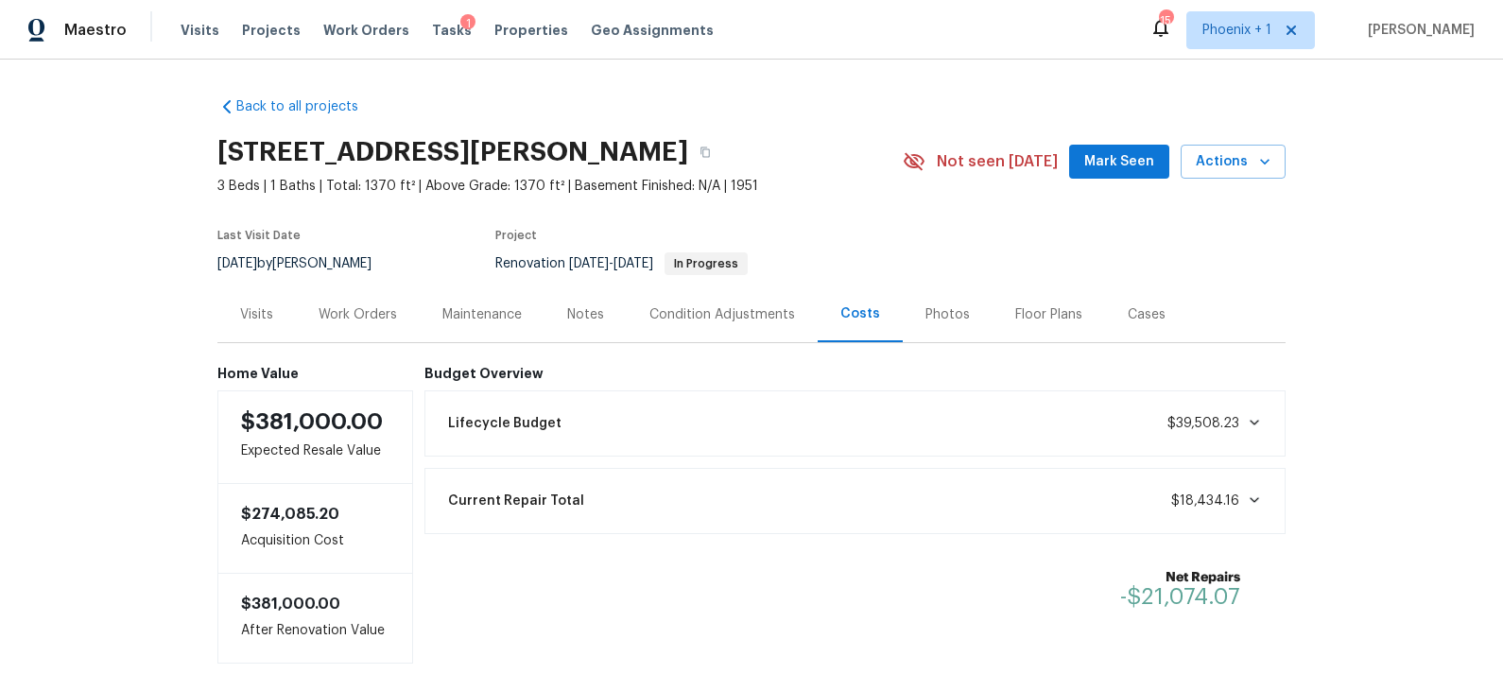
click at [256, 314] on div "Visits" at bounding box center [256, 314] width 33 height 19
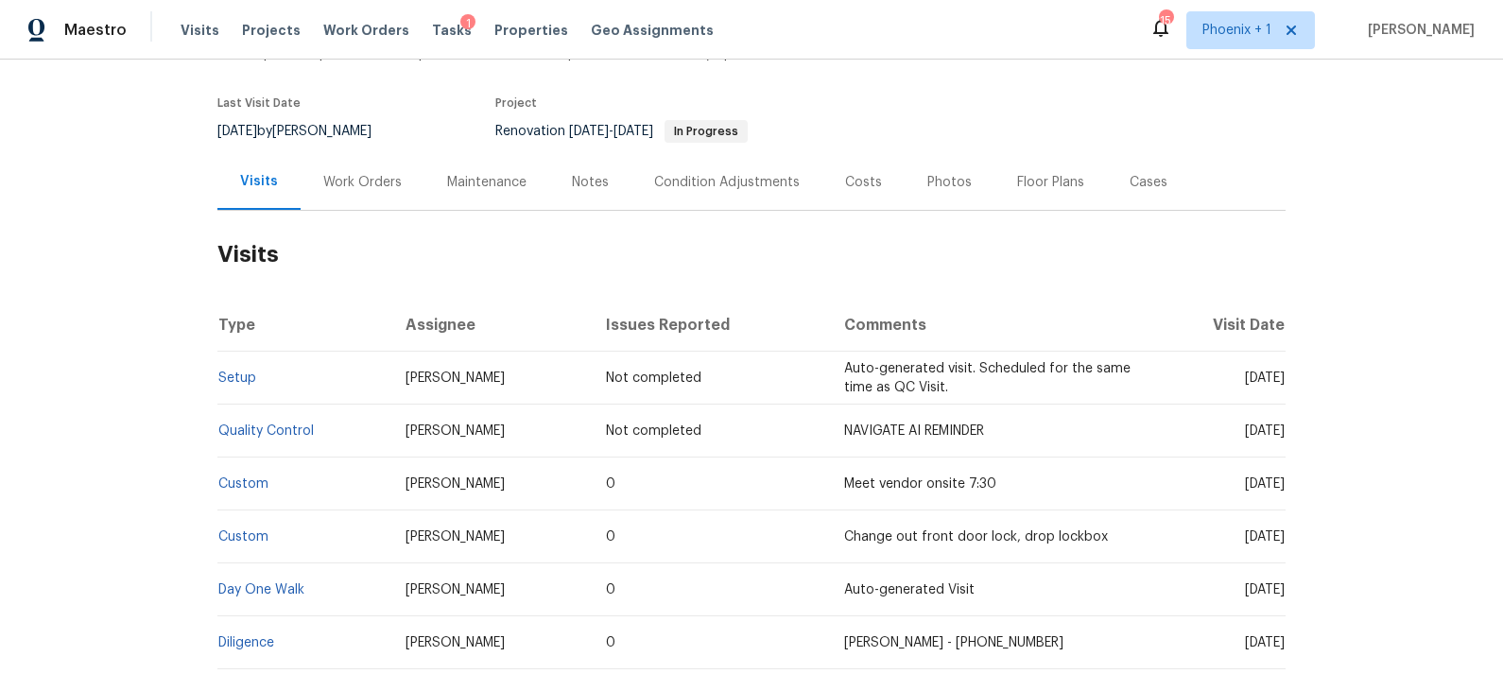
scroll to position [123, 0]
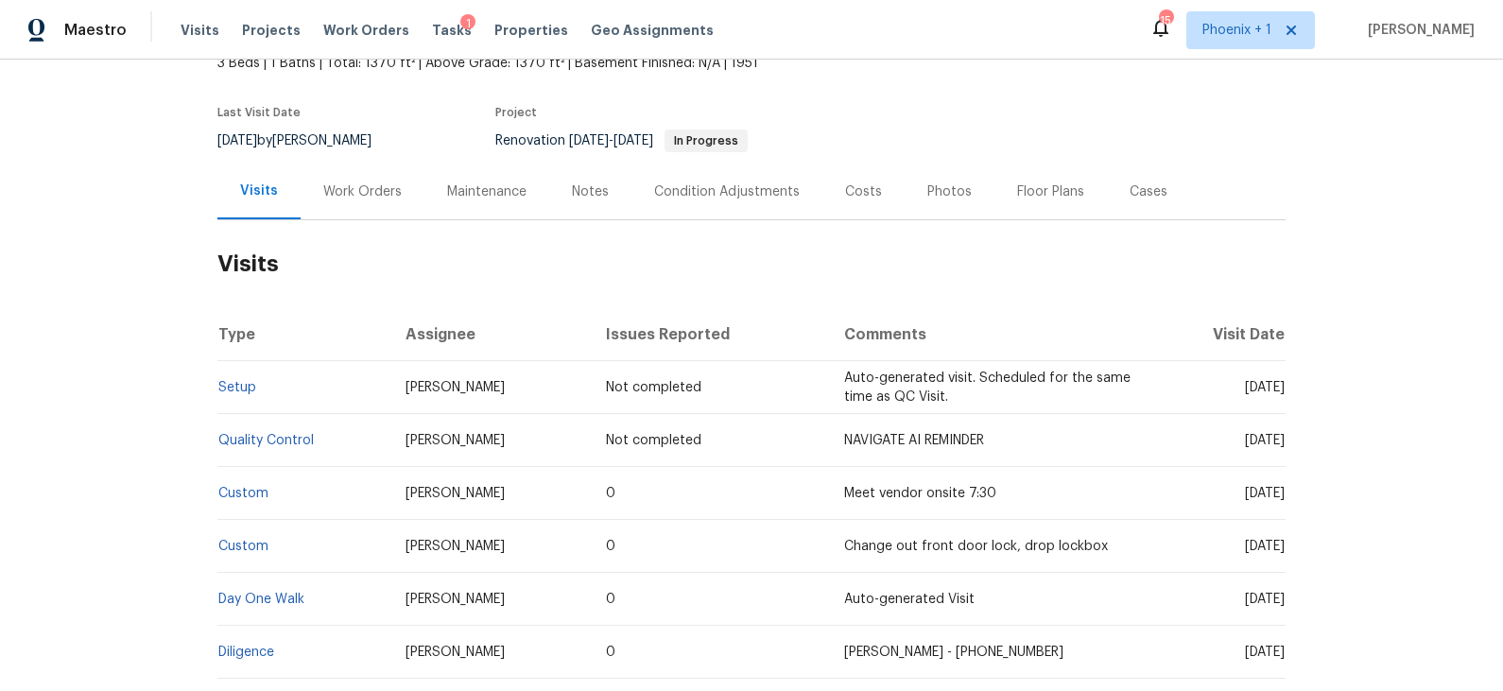
click at [360, 187] on div "Work Orders" at bounding box center [362, 191] width 78 height 19
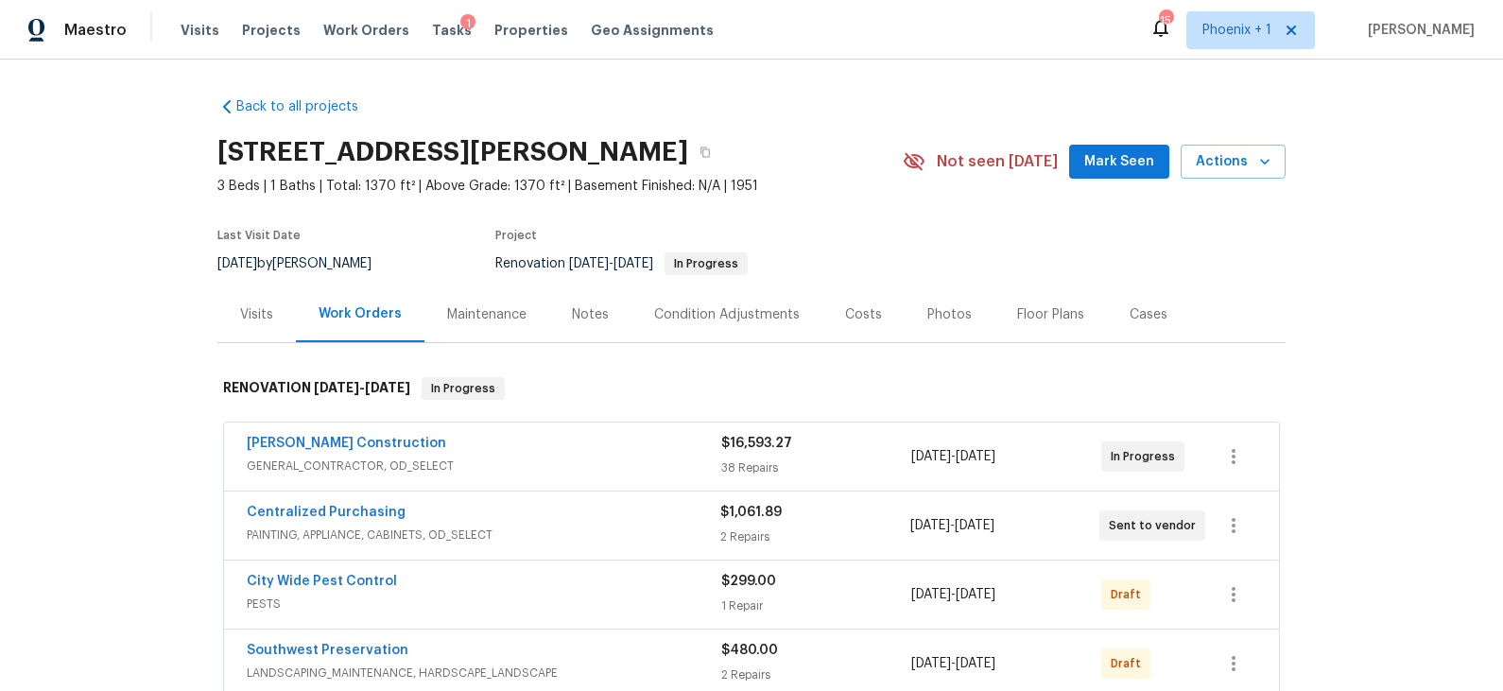
click at [850, 313] on div "Costs" at bounding box center [863, 314] width 37 height 19
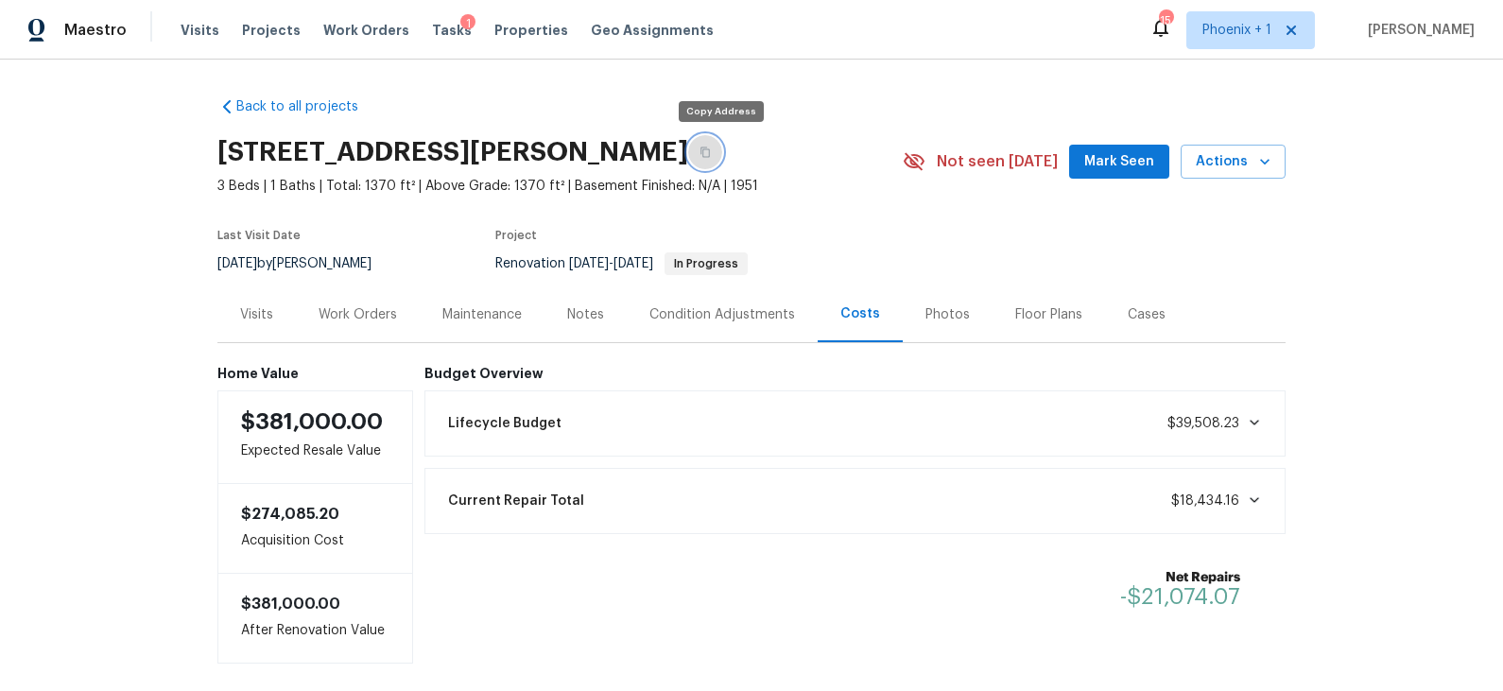
click at [710, 156] on icon "button" at bounding box center [705, 153] width 9 height 10
click at [378, 310] on div "Work Orders" at bounding box center [358, 314] width 78 height 19
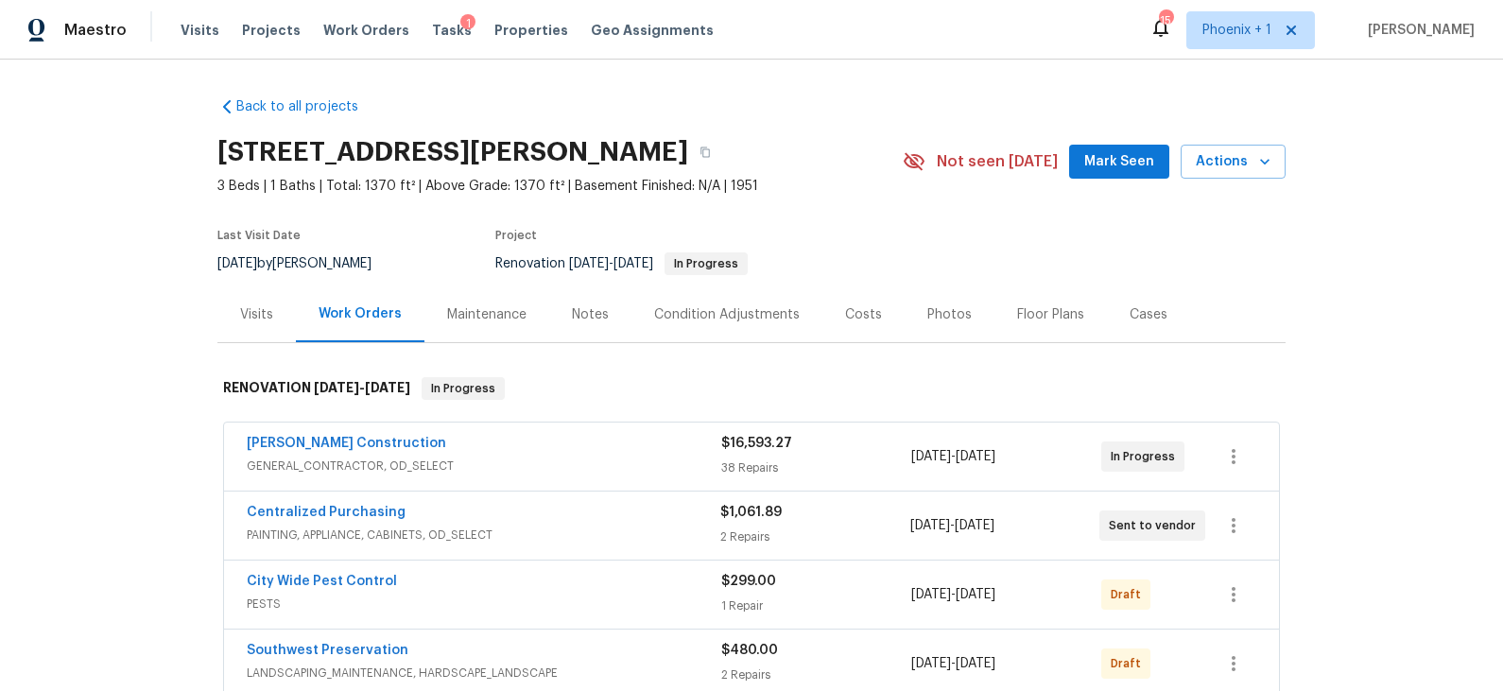
click at [454, 445] on div "[PERSON_NAME] Construction" at bounding box center [484, 445] width 475 height 23
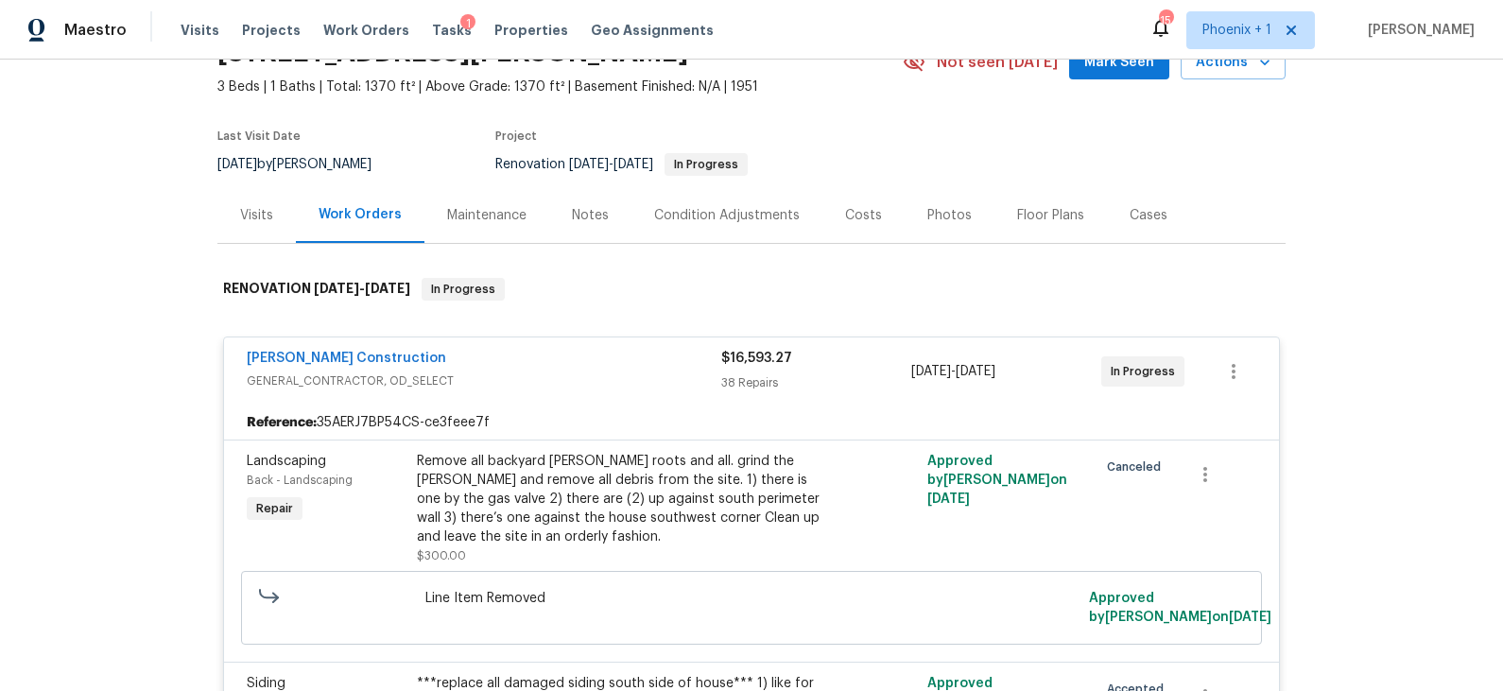
scroll to position [80, 0]
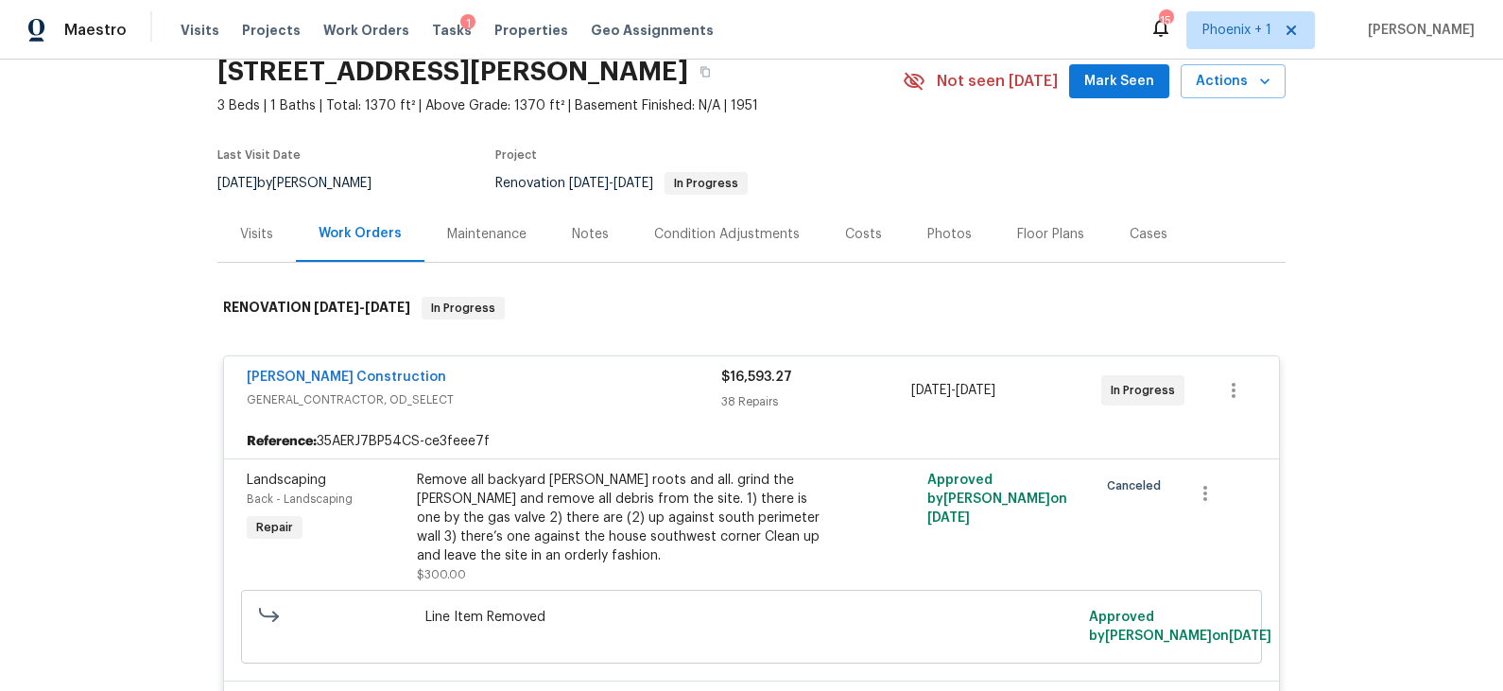
click at [859, 237] on div "Costs" at bounding box center [863, 234] width 37 height 19
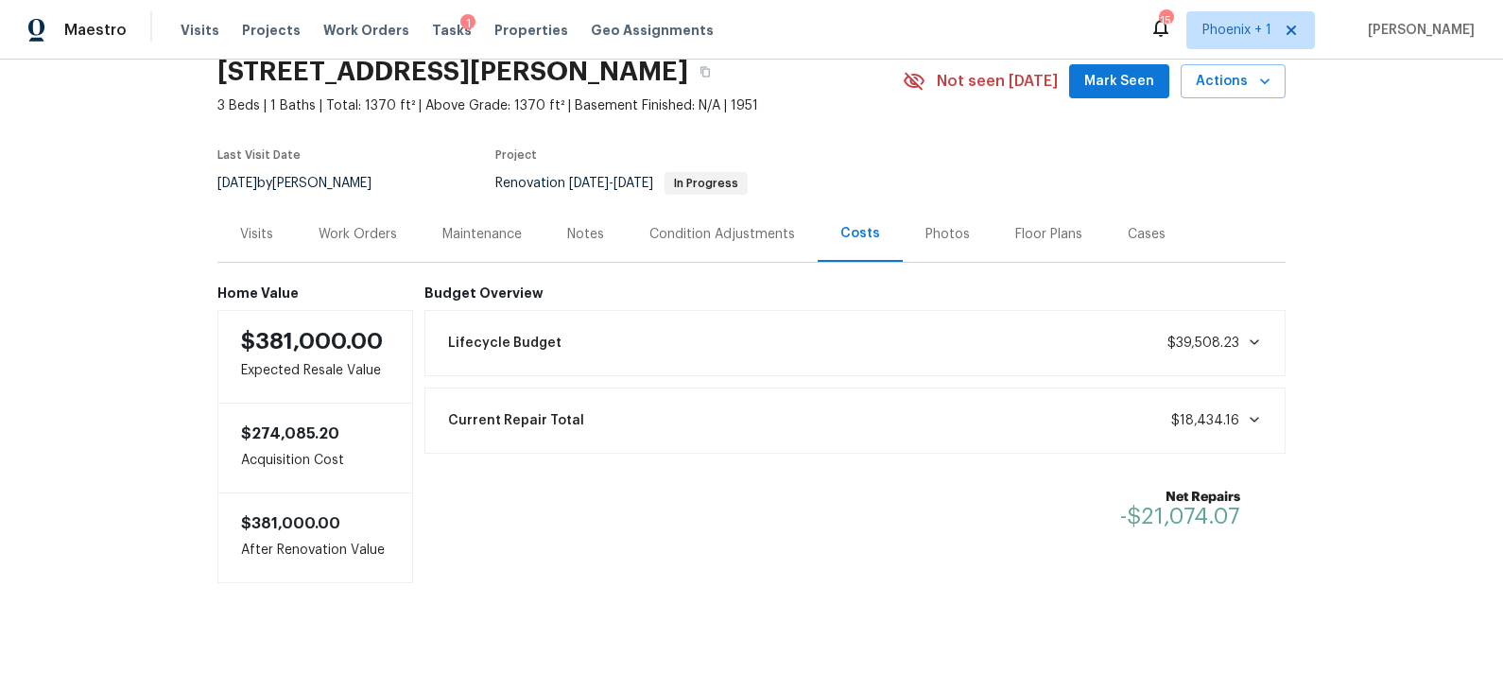
click at [264, 240] on div "Visits" at bounding box center [256, 234] width 33 height 19
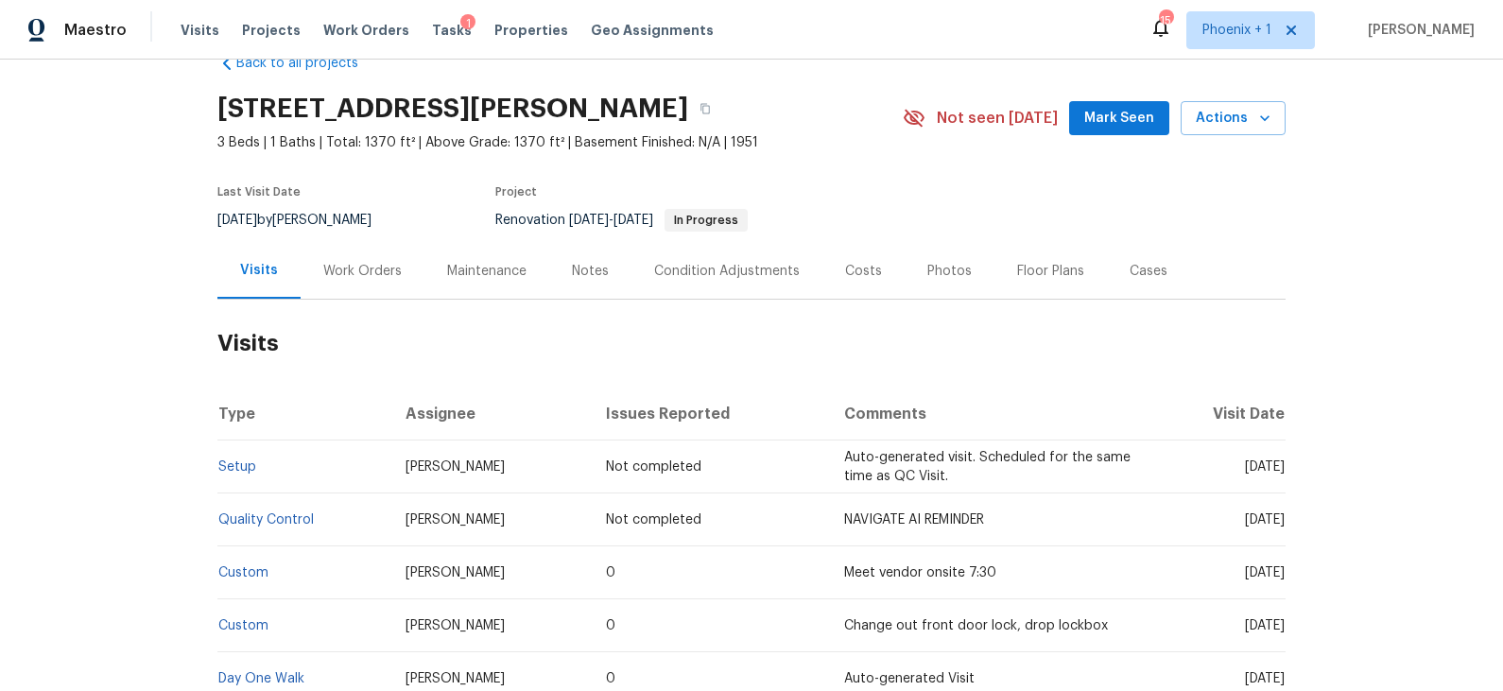
scroll to position [30, 0]
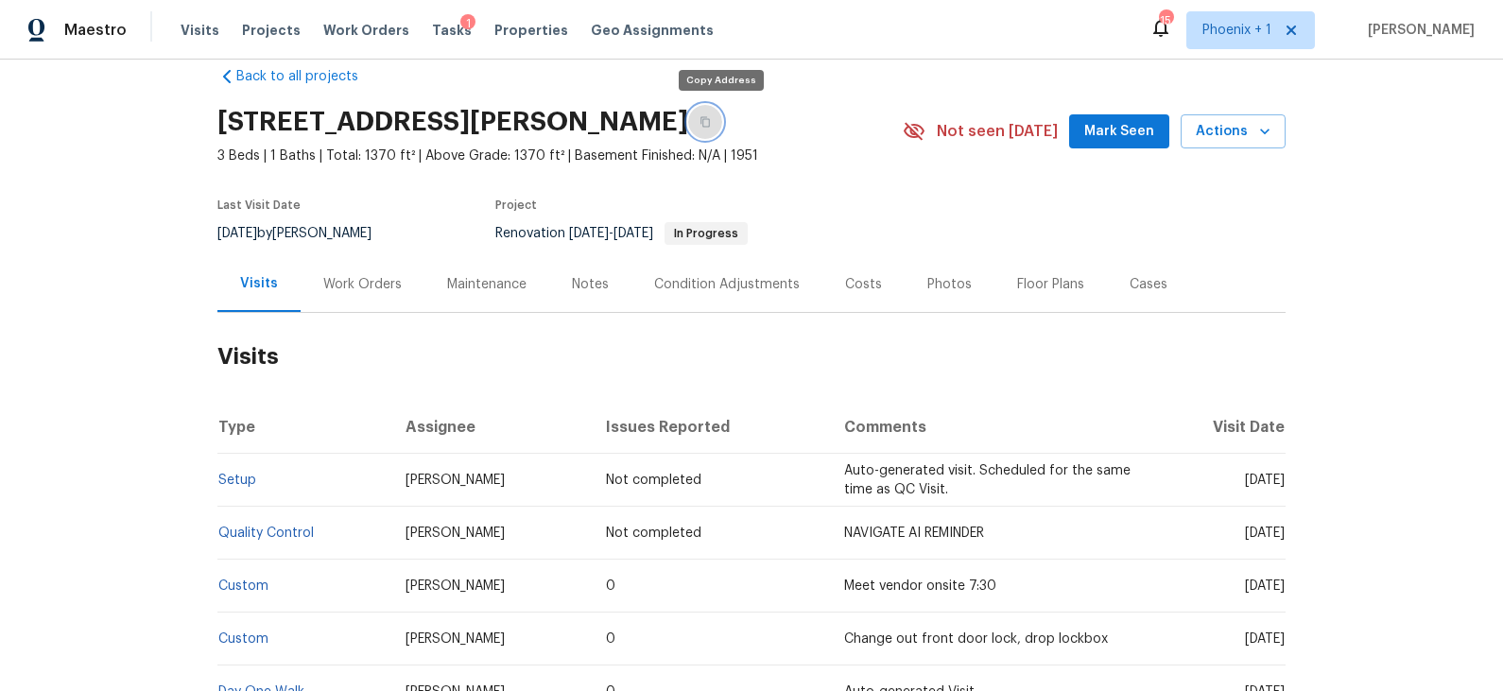
click at [711, 121] on icon "button" at bounding box center [705, 121] width 11 height 11
click at [859, 277] on div "Costs" at bounding box center [863, 284] width 37 height 19
